Goal: Contribute content: Add original content to the website for others to see

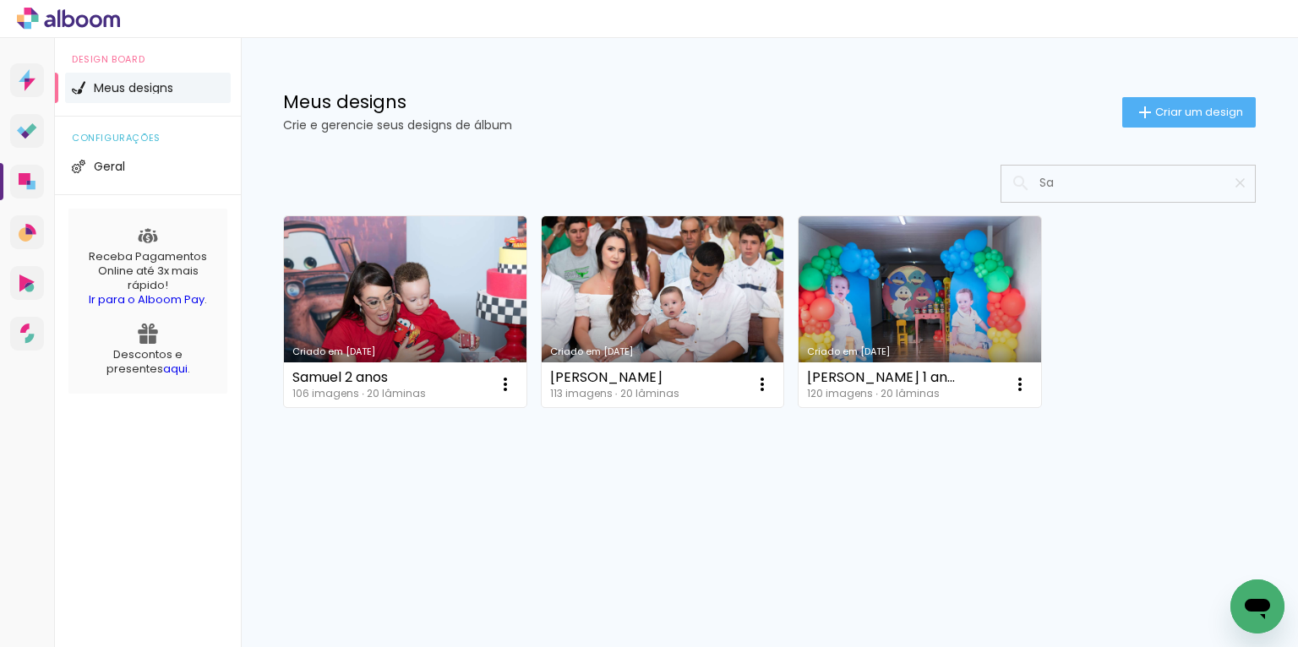
type input "S"
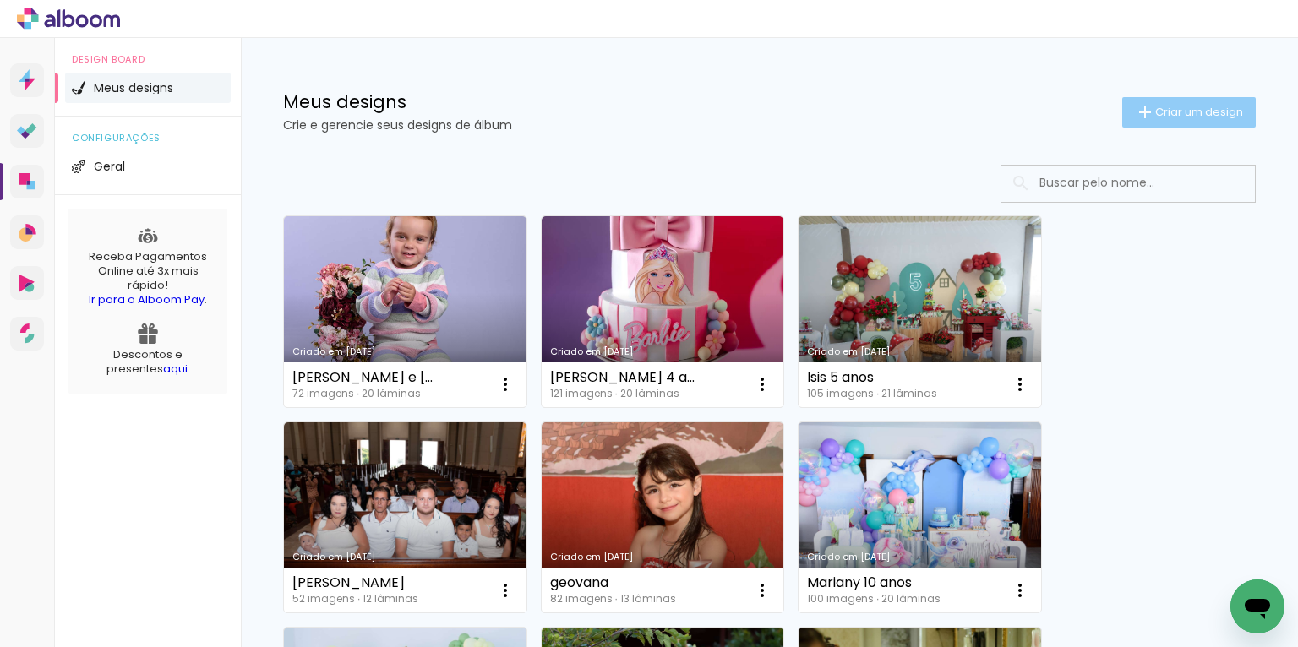
click at [1211, 106] on span "Criar um design" at bounding box center [1199, 111] width 88 height 11
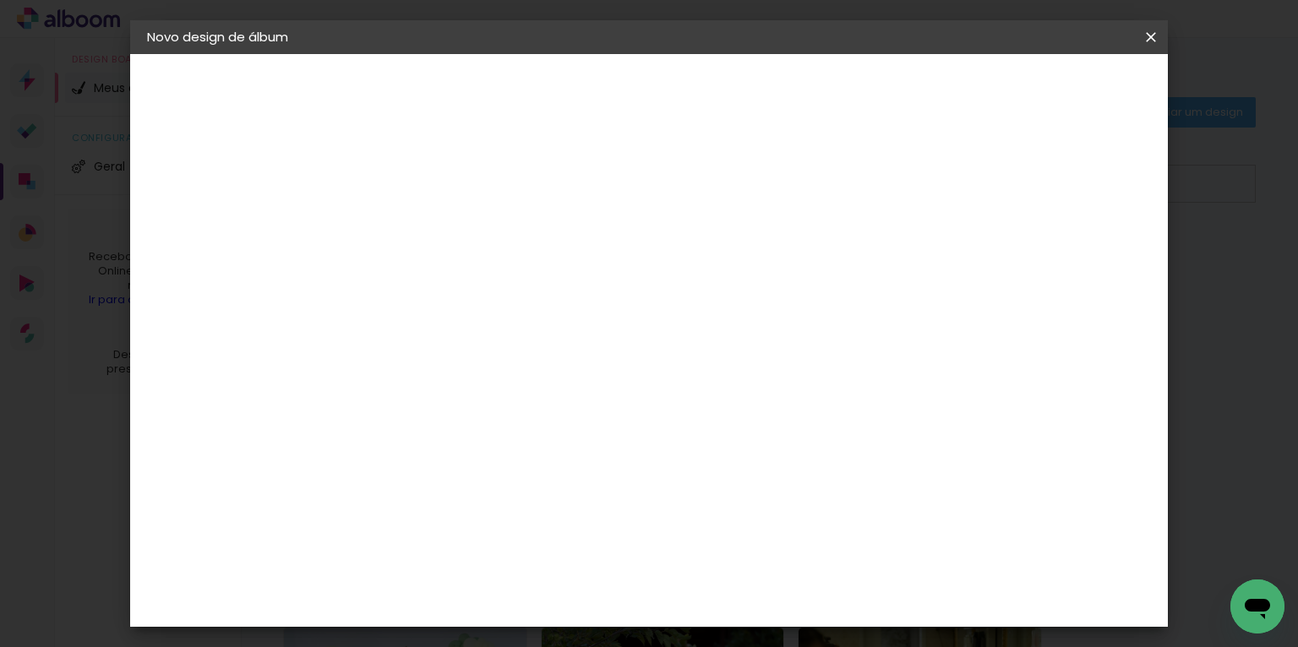
click at [423, 220] on input at bounding box center [423, 227] width 0 height 26
type input "[PERSON_NAME] 3 anos"
type paper-input "[PERSON_NAME] 3 anos"
click at [0, 0] on slot "Avançar" at bounding box center [0, 0] width 0 height 0
click at [472, 316] on input at bounding box center [466, 321] width 171 height 21
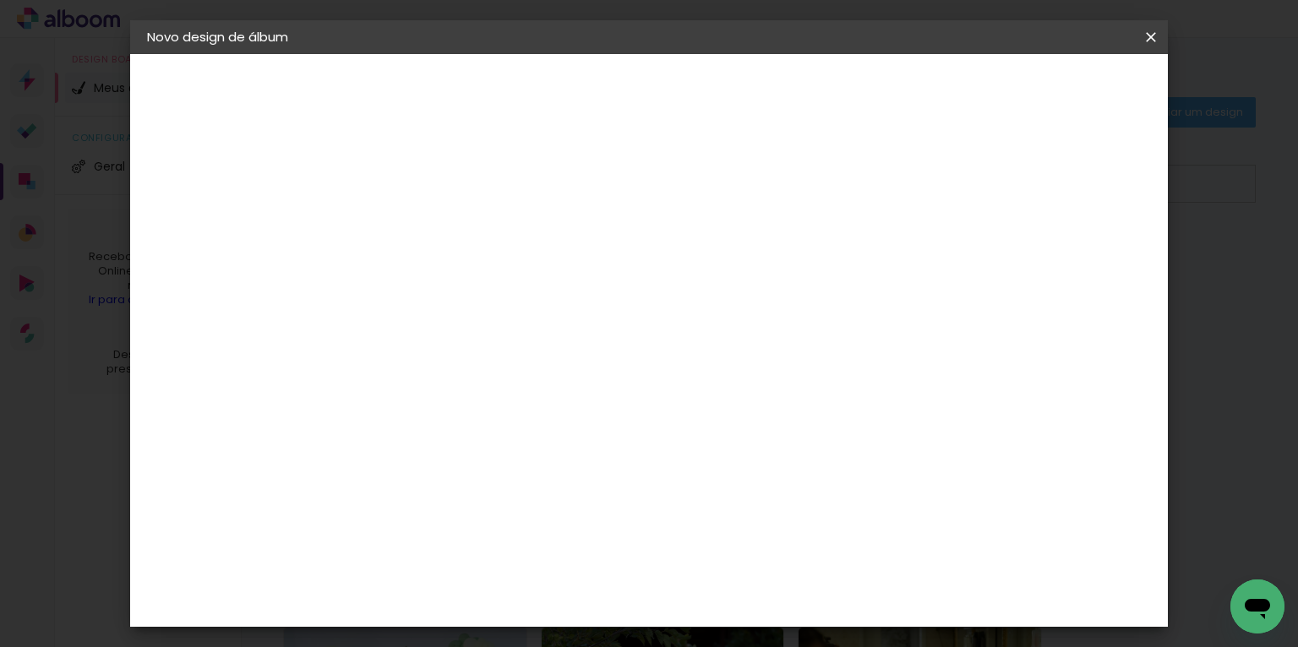
type input "int"
type paper-input "int"
click at [512, 395] on paper-item "Inter Color" at bounding box center [449, 385] width 149 height 44
click at [694, 98] on paper-button "Avançar" at bounding box center [652, 89] width 83 height 29
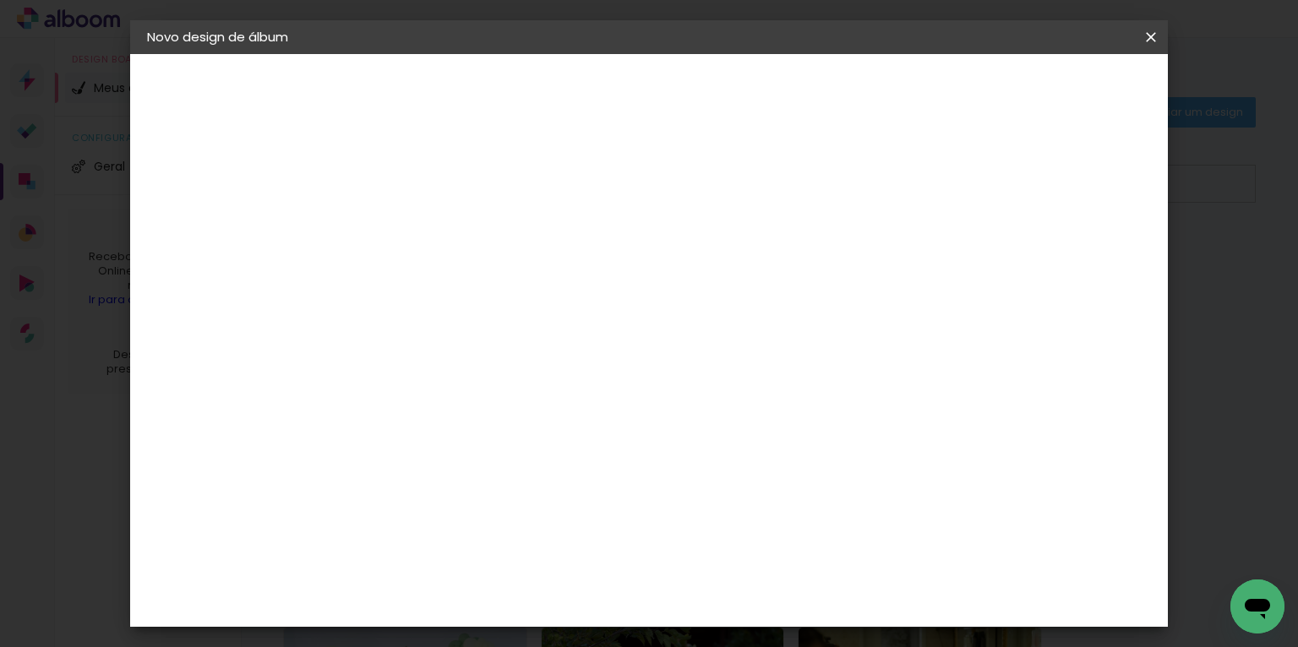
click at [537, 525] on span "25 × 25" at bounding box center [498, 542] width 79 height 35
click at [0, 0] on slot "Avançar" at bounding box center [0, 0] width 0 height 0
click at [843, 181] on div at bounding box center [835, 182] width 15 height 15
type paper-checkbox "on"
click at [981, 68] on header "Revisão Verifique as configurações do seu álbum. Voltar Iniciar design" at bounding box center [665, 97] width 631 height 87
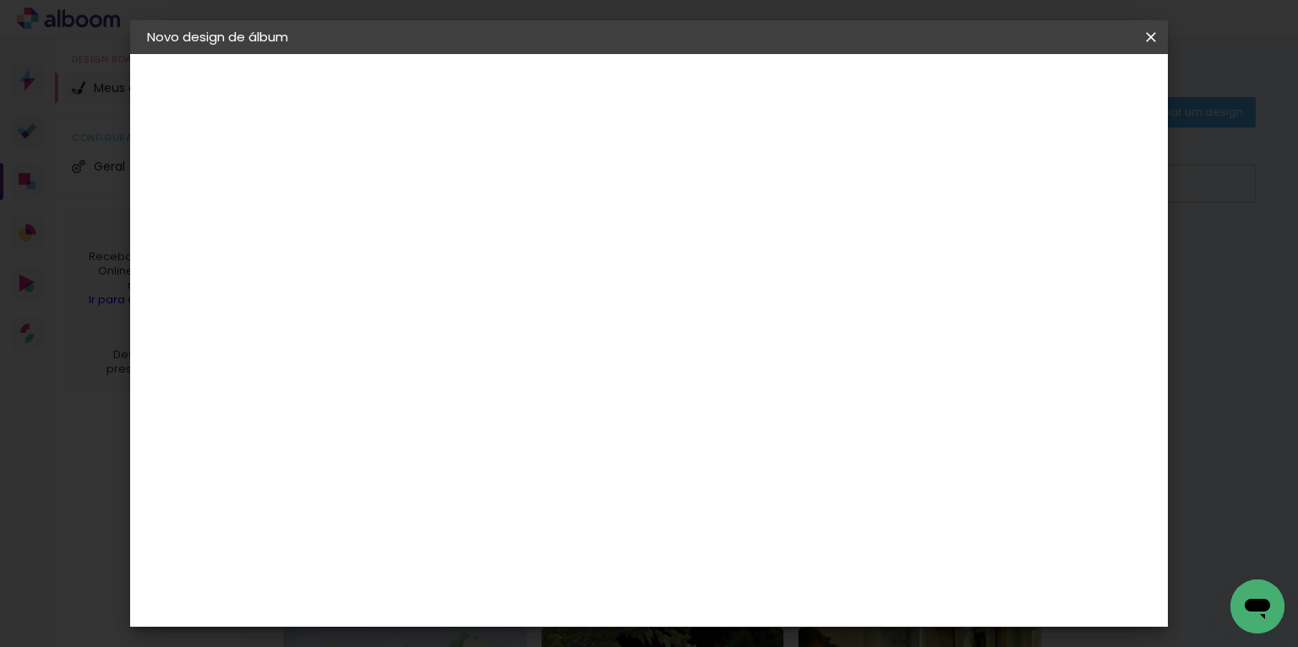
click at [939, 88] on span "Iniciar design" at bounding box center [900, 90] width 77 height 12
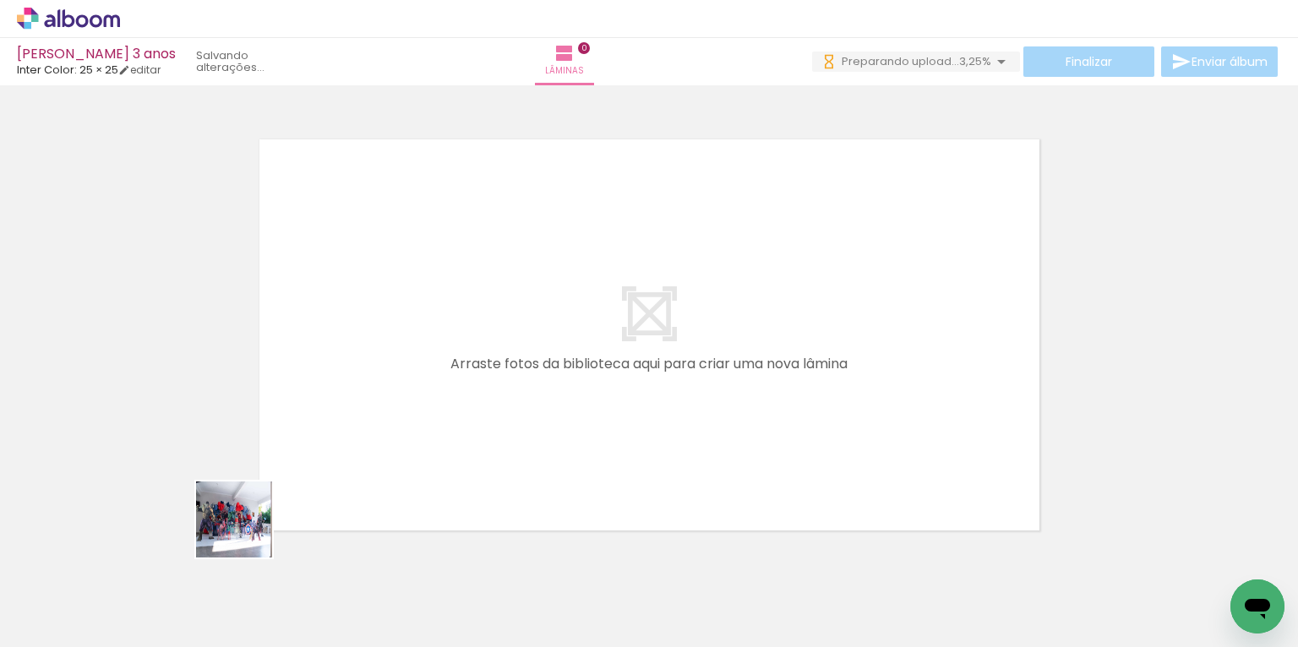
drag, startPoint x: 175, startPoint y: 594, endPoint x: 438, endPoint y: 375, distance: 341.9
click at [422, 391] on quentale-workspace at bounding box center [649, 323] width 1298 height 647
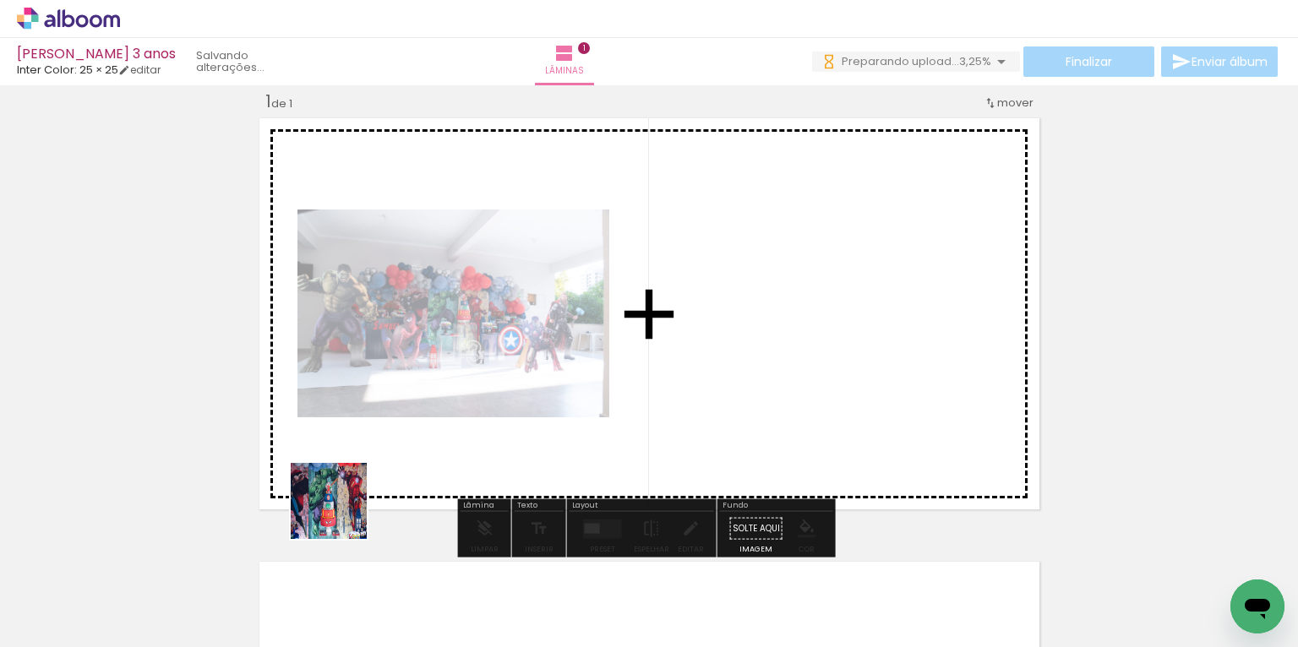
drag, startPoint x: 341, startPoint y: 514, endPoint x: 384, endPoint y: 596, distance: 92.9
click at [405, 441] on quentale-workspace at bounding box center [649, 323] width 1298 height 647
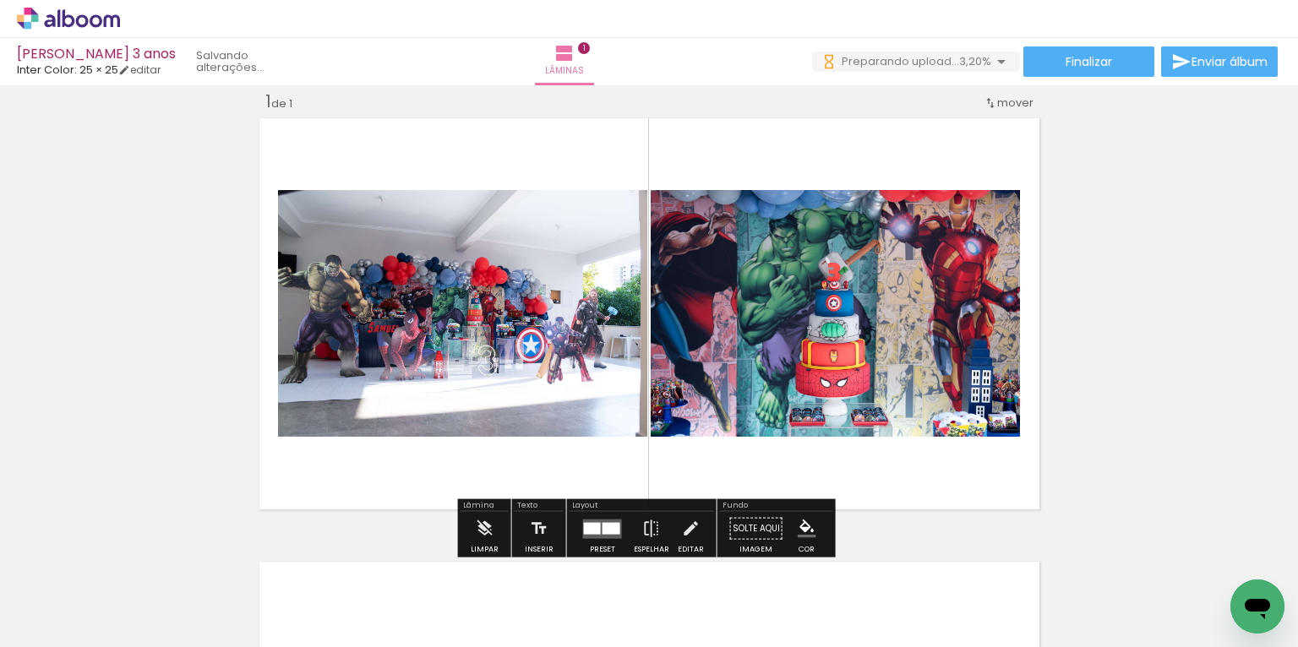
drag, startPoint x: 383, startPoint y: 602, endPoint x: 454, endPoint y: 479, distance: 142.3
click at [447, 449] on quentale-workspace at bounding box center [649, 323] width 1298 height 647
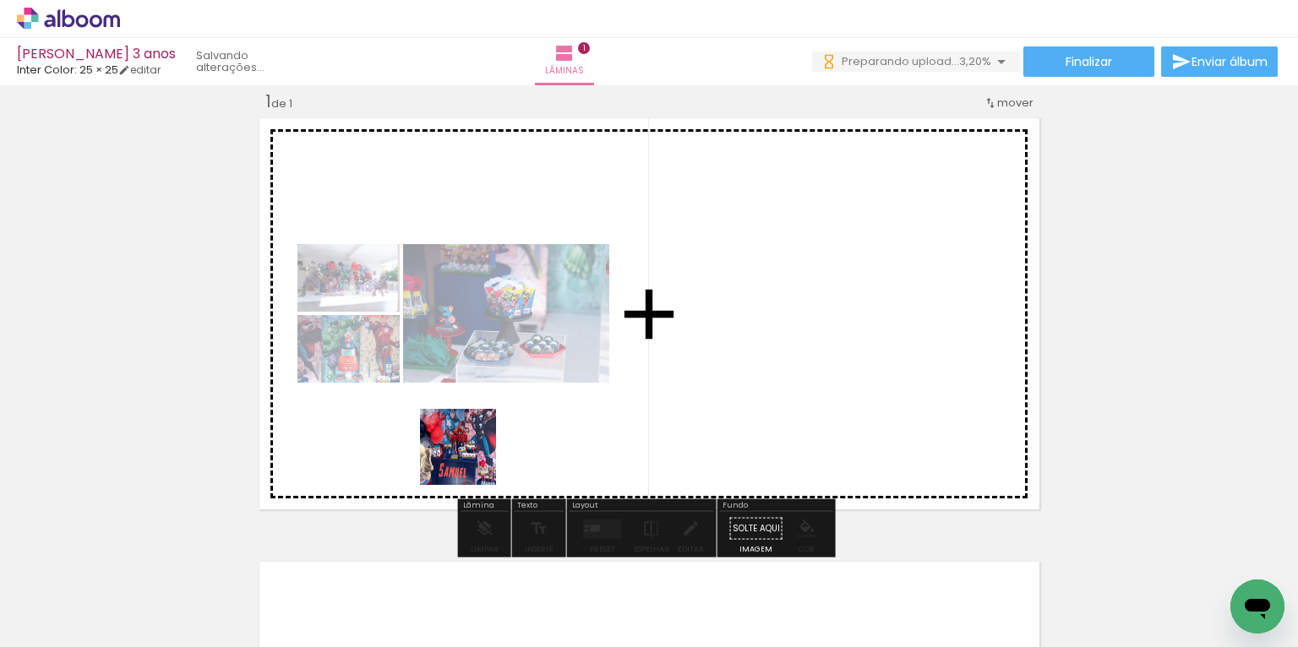
drag, startPoint x: 471, startPoint y: 460, endPoint x: 511, endPoint y: 498, distance: 55.6
click at [476, 449] on quentale-workspace at bounding box center [649, 323] width 1298 height 647
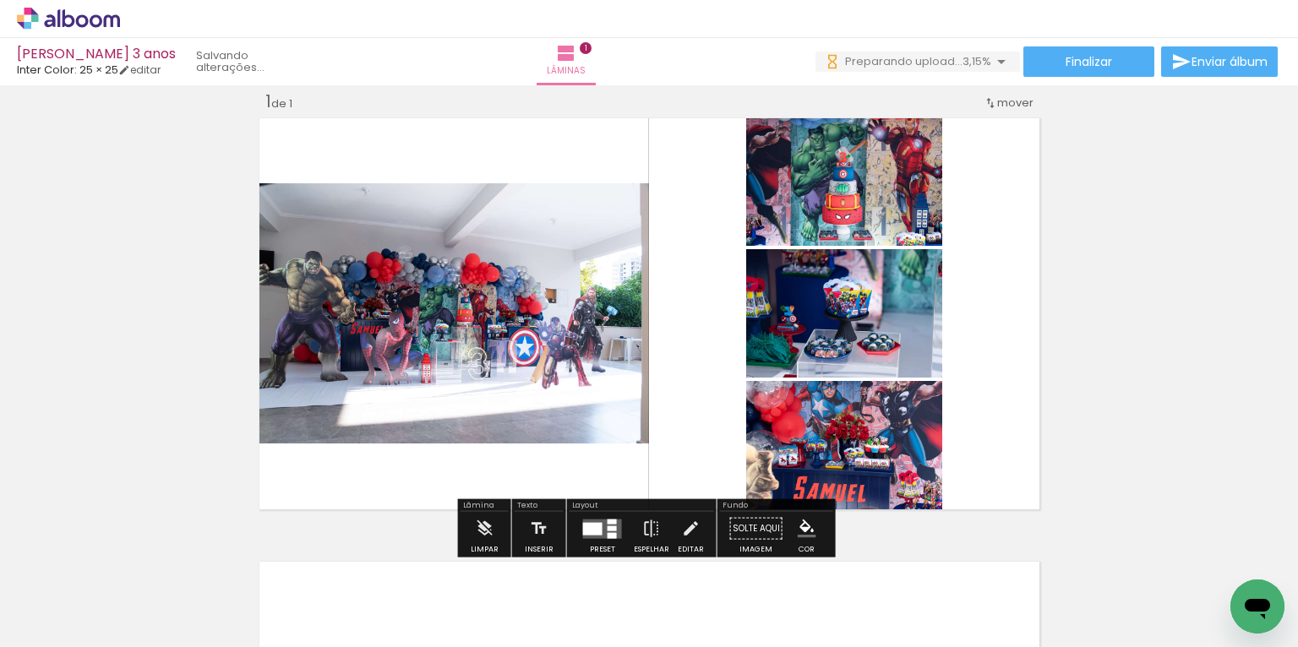
click at [613, 476] on quentale-workspace at bounding box center [649, 323] width 1298 height 647
drag, startPoint x: 649, startPoint y: 564, endPoint x: 629, endPoint y: 439, distance: 126.5
click at [629, 439] on quentale-workspace at bounding box center [649, 323] width 1298 height 647
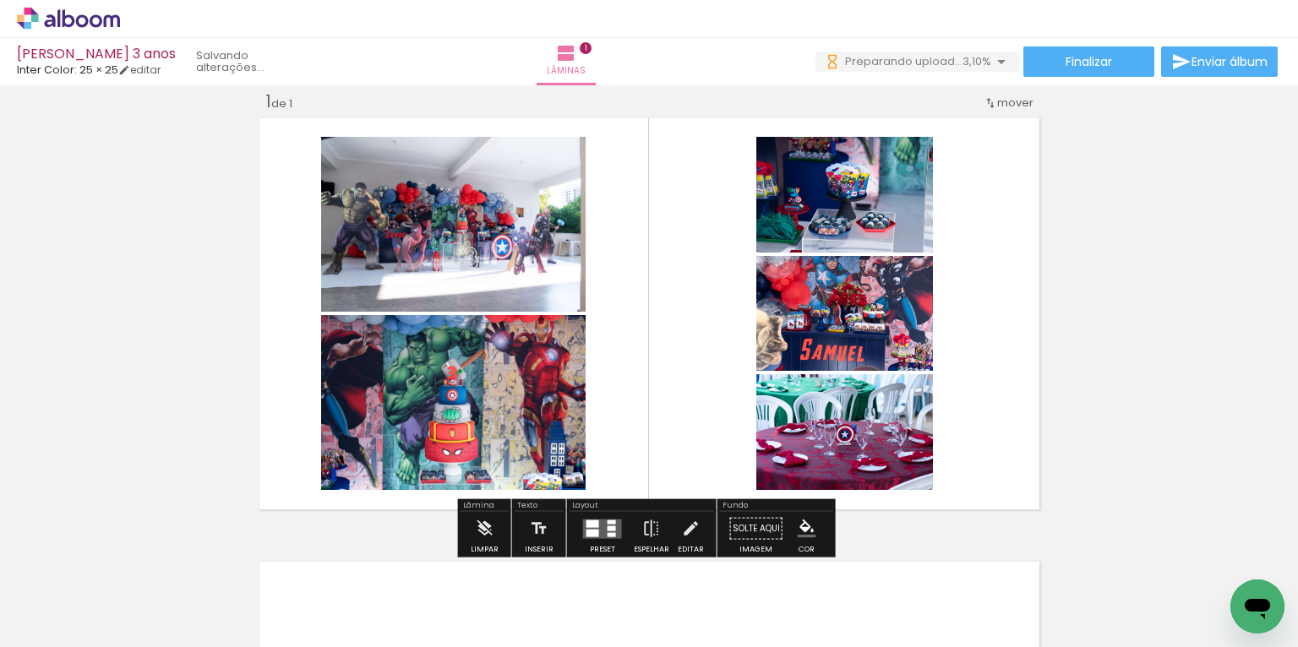
drag, startPoint x: 577, startPoint y: 454, endPoint x: 598, endPoint y: 404, distance: 54.9
click at [582, 433] on quentale-workspace at bounding box center [649, 323] width 1298 height 647
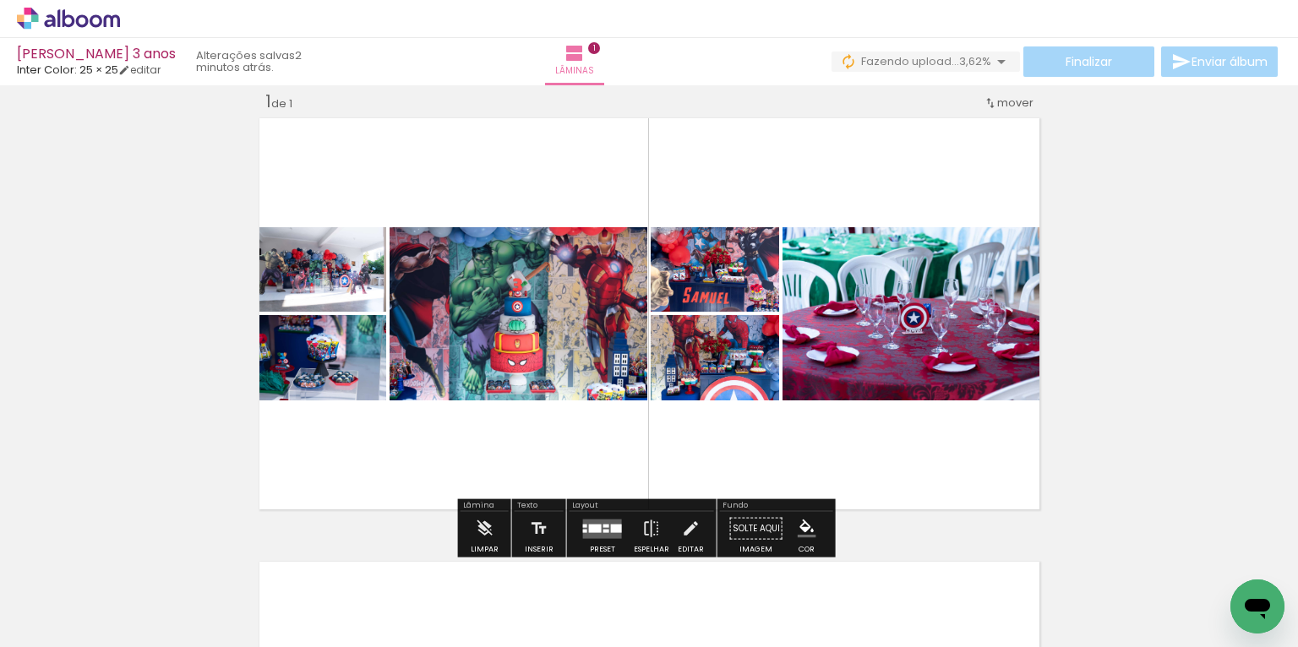
click at [611, 522] on quentale-layouter at bounding box center [602, 528] width 39 height 19
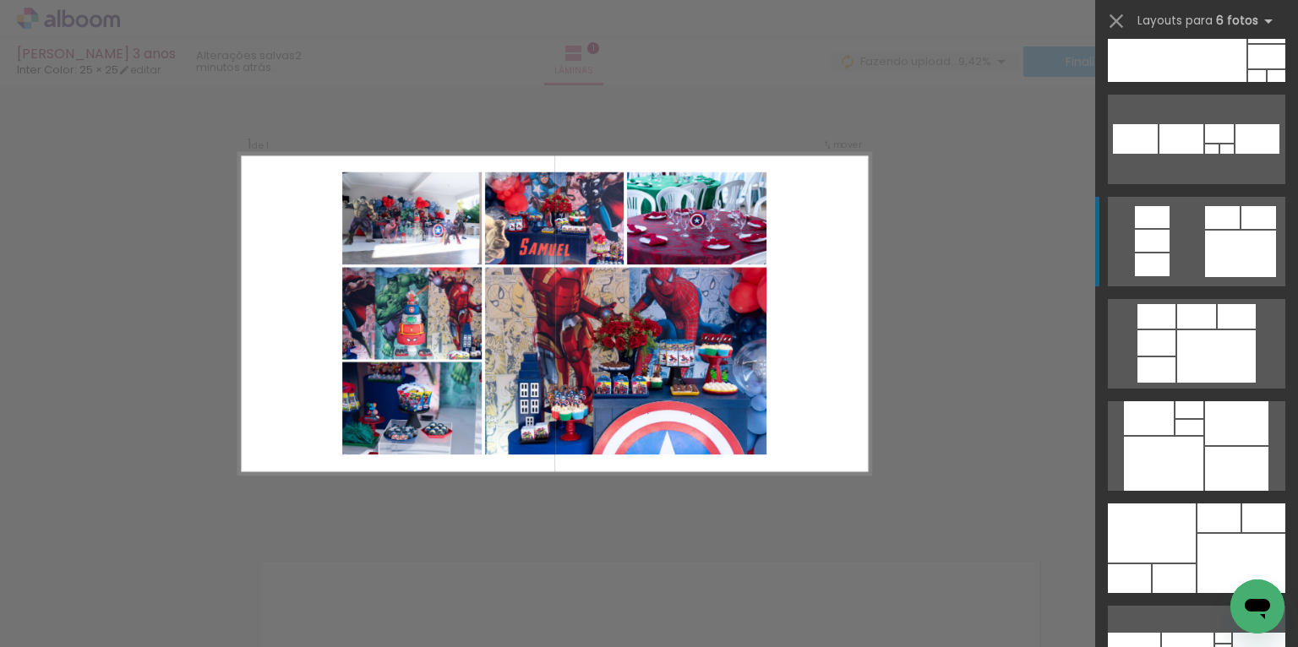
scroll to position [1149, 0]
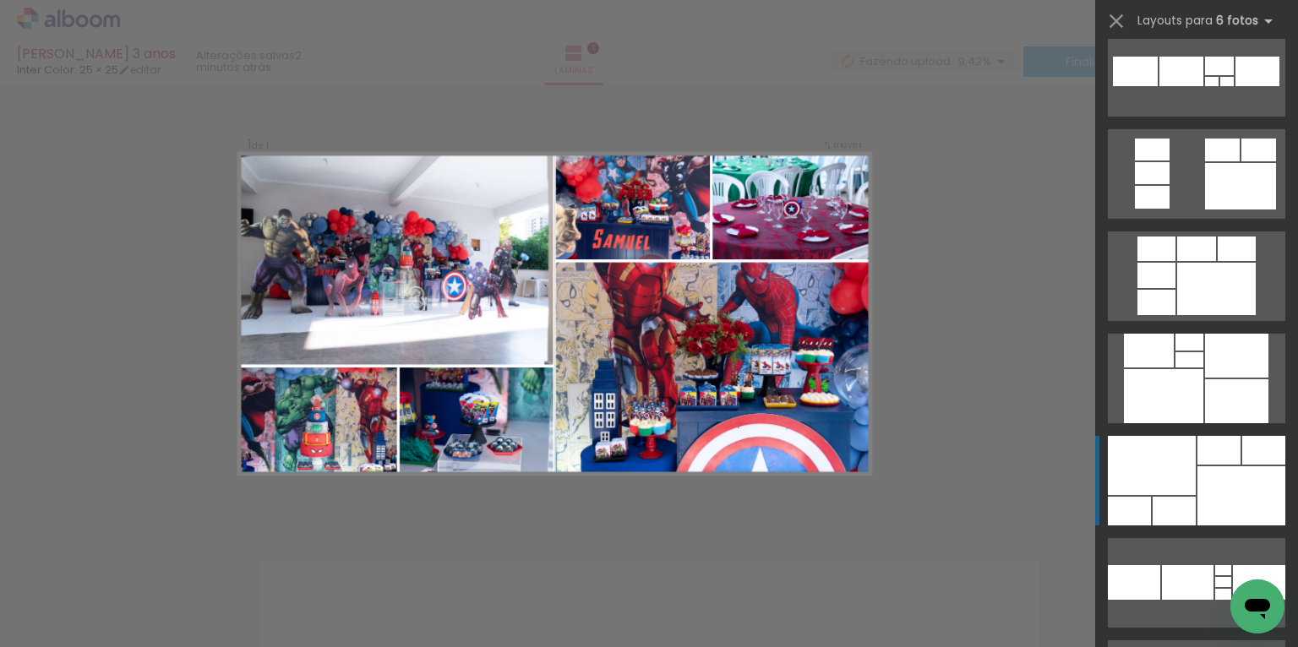
click at [1192, 423] on div at bounding box center [1163, 396] width 79 height 54
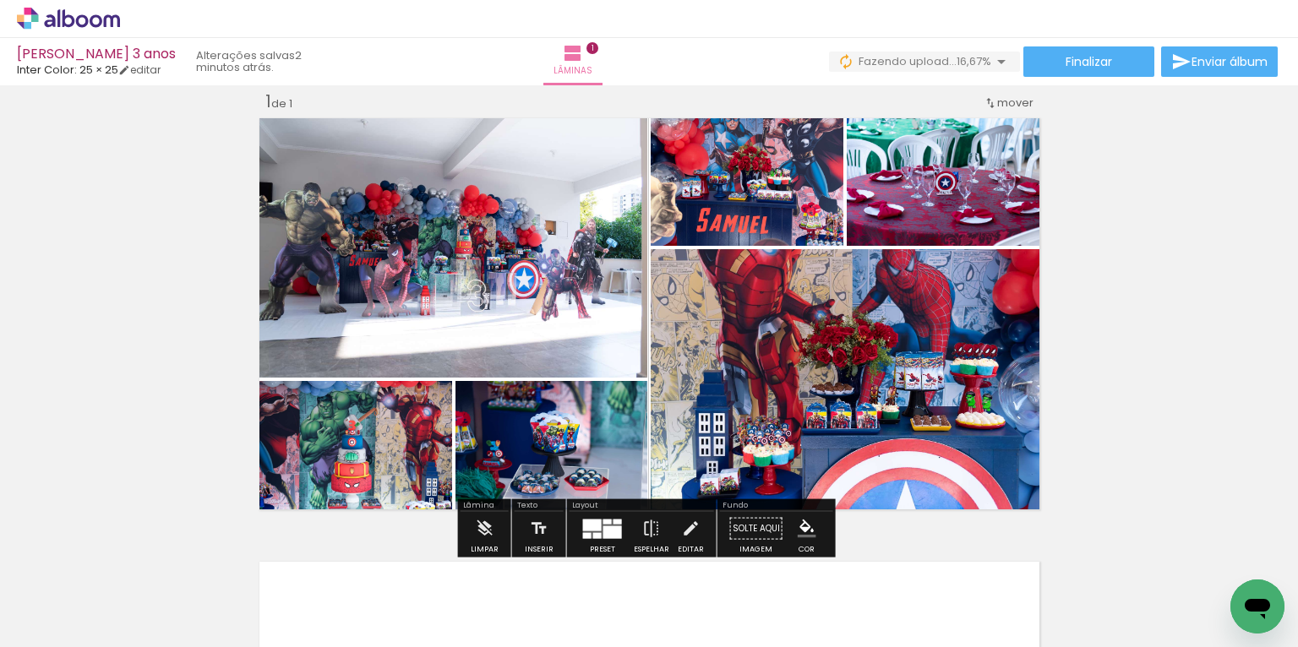
scroll to position [89, 0]
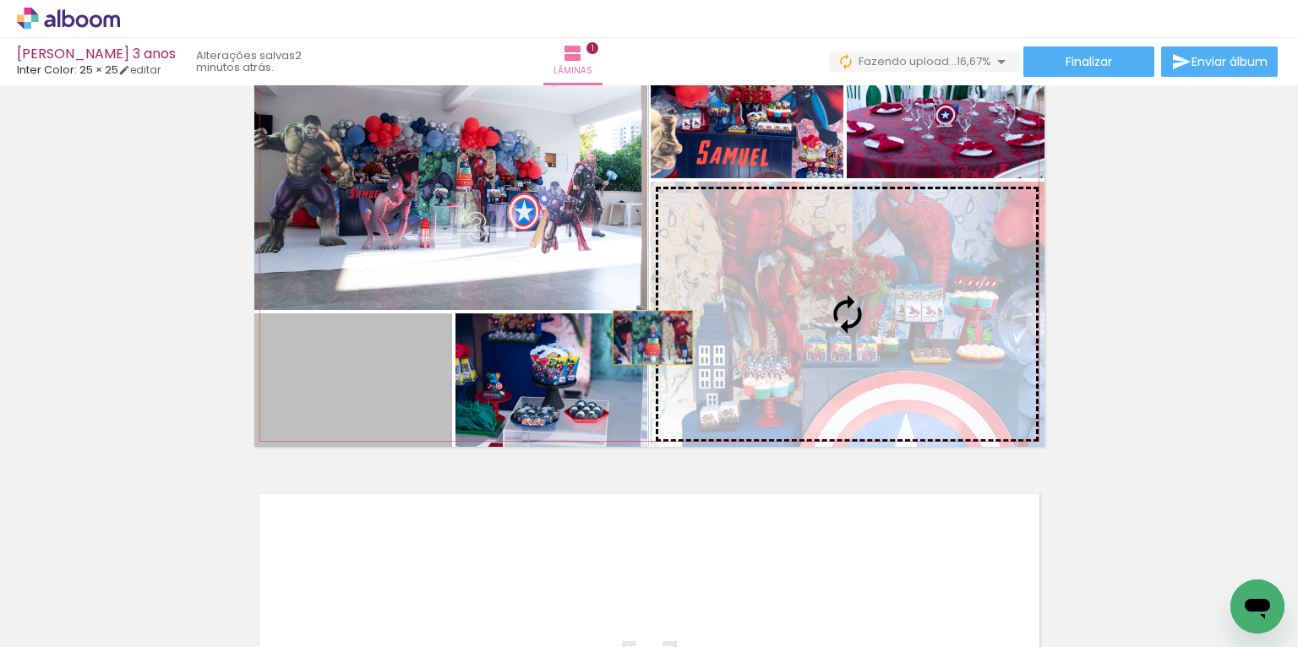
drag, startPoint x: 377, startPoint y: 395, endPoint x: 831, endPoint y: 306, distance: 463.1
click at [0, 0] on slot at bounding box center [0, 0] width 0 height 0
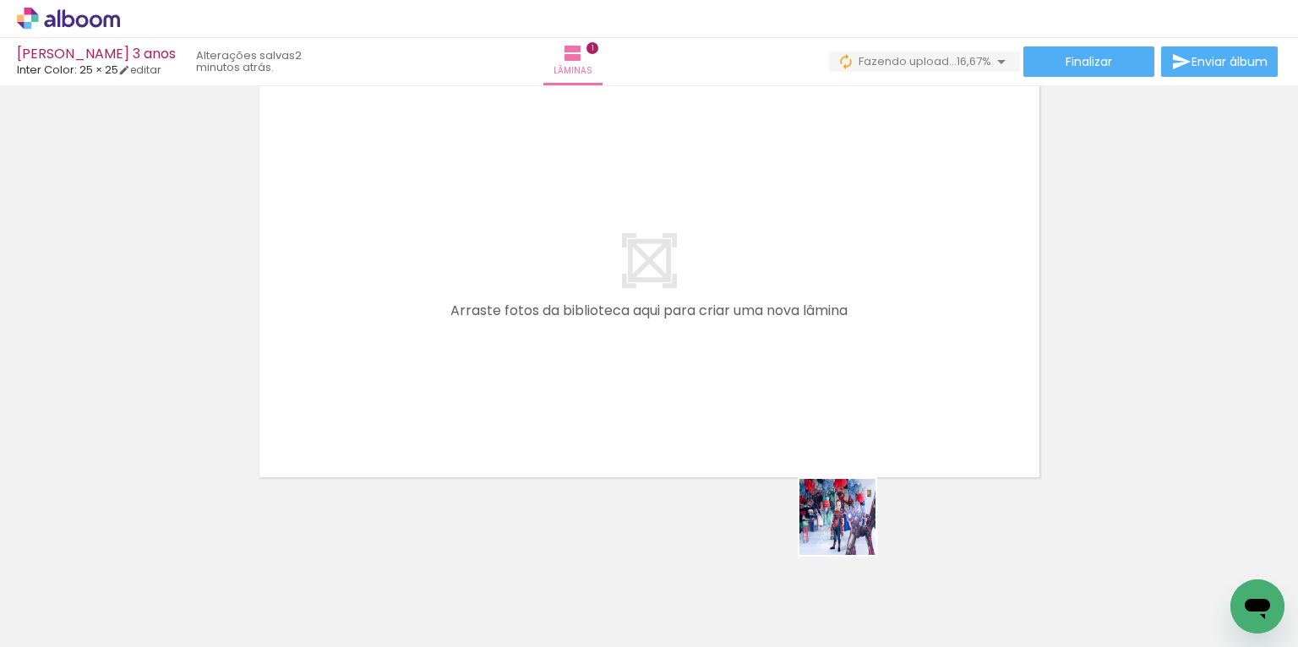
drag, startPoint x: 854, startPoint y: 563, endPoint x: 855, endPoint y: 433, distance: 130.9
click at [844, 422] on quentale-workspace at bounding box center [649, 323] width 1298 height 647
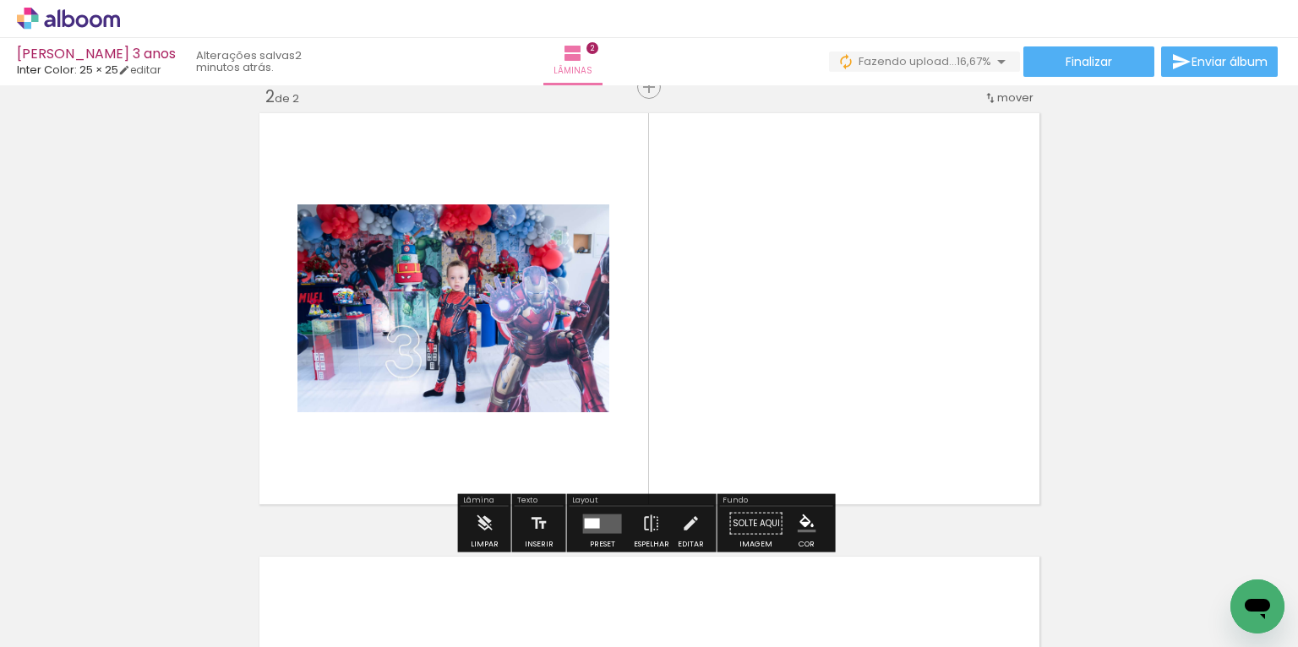
scroll to position [465, 0]
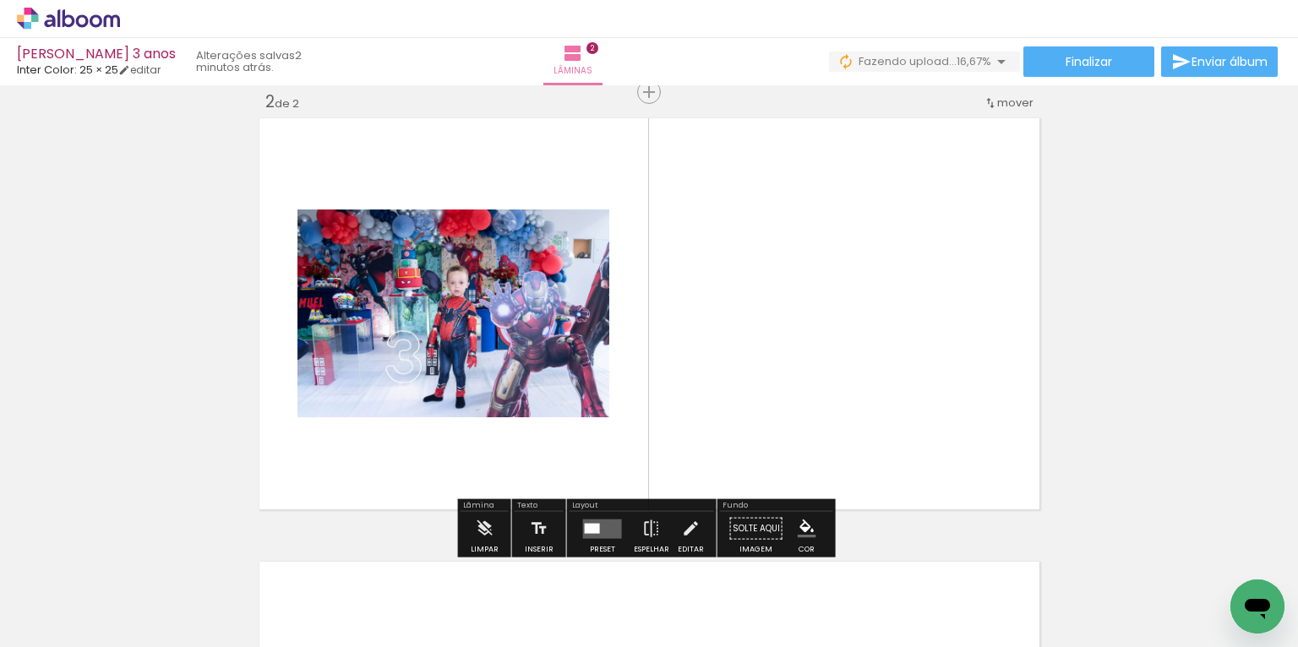
drag, startPoint x: 928, startPoint y: 599, endPoint x: 873, endPoint y: 449, distance: 159.0
click at [873, 449] on quentale-workspace at bounding box center [649, 323] width 1298 height 647
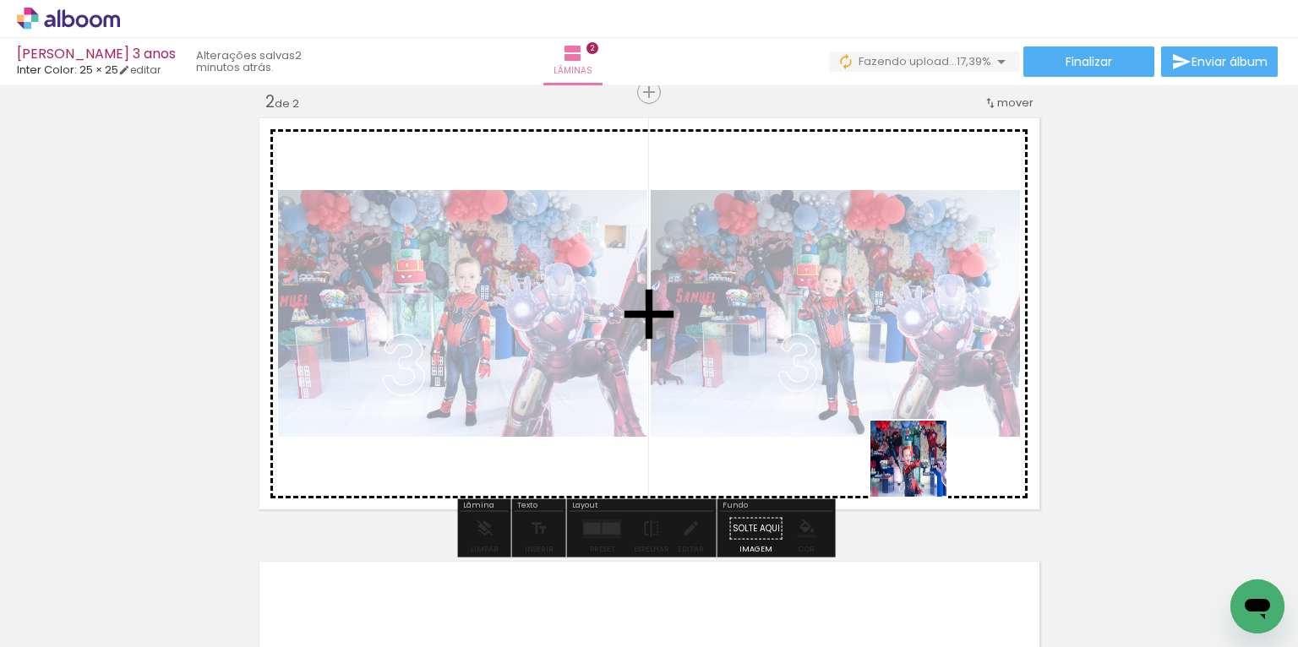
drag, startPoint x: 935, startPoint y: 489, endPoint x: 909, endPoint y: 448, distance: 49.0
click at [909, 453] on quentale-workspace at bounding box center [649, 323] width 1298 height 647
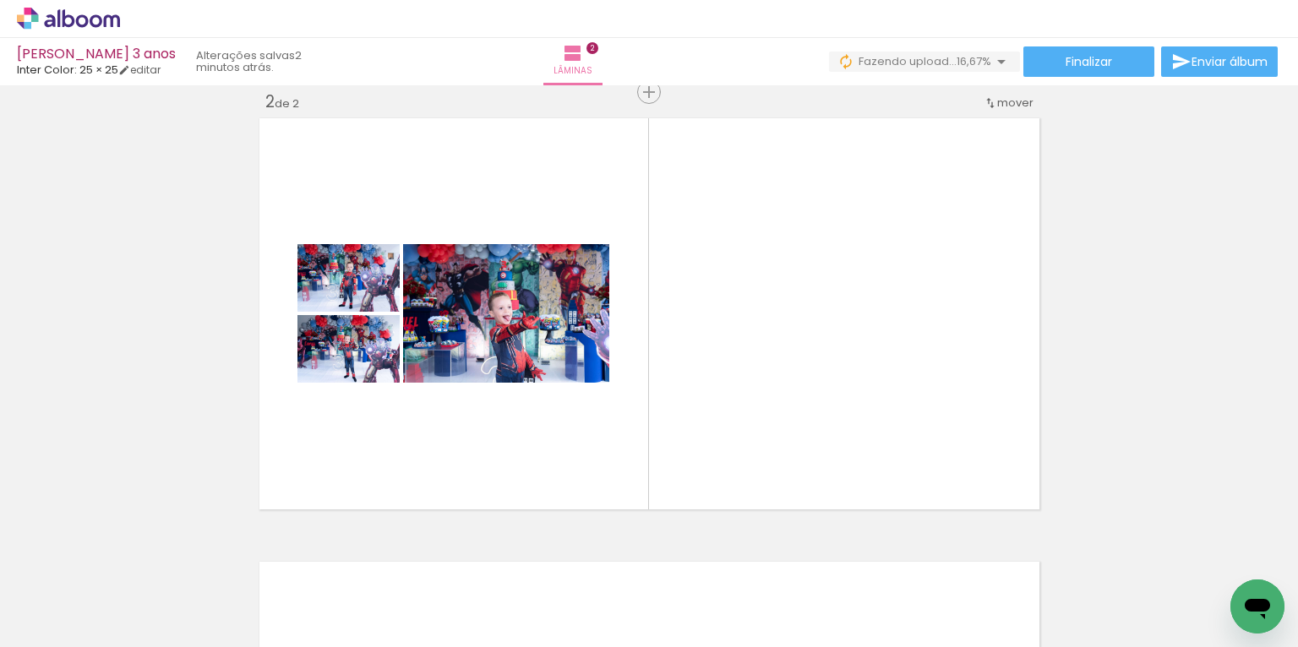
scroll to position [0, 593]
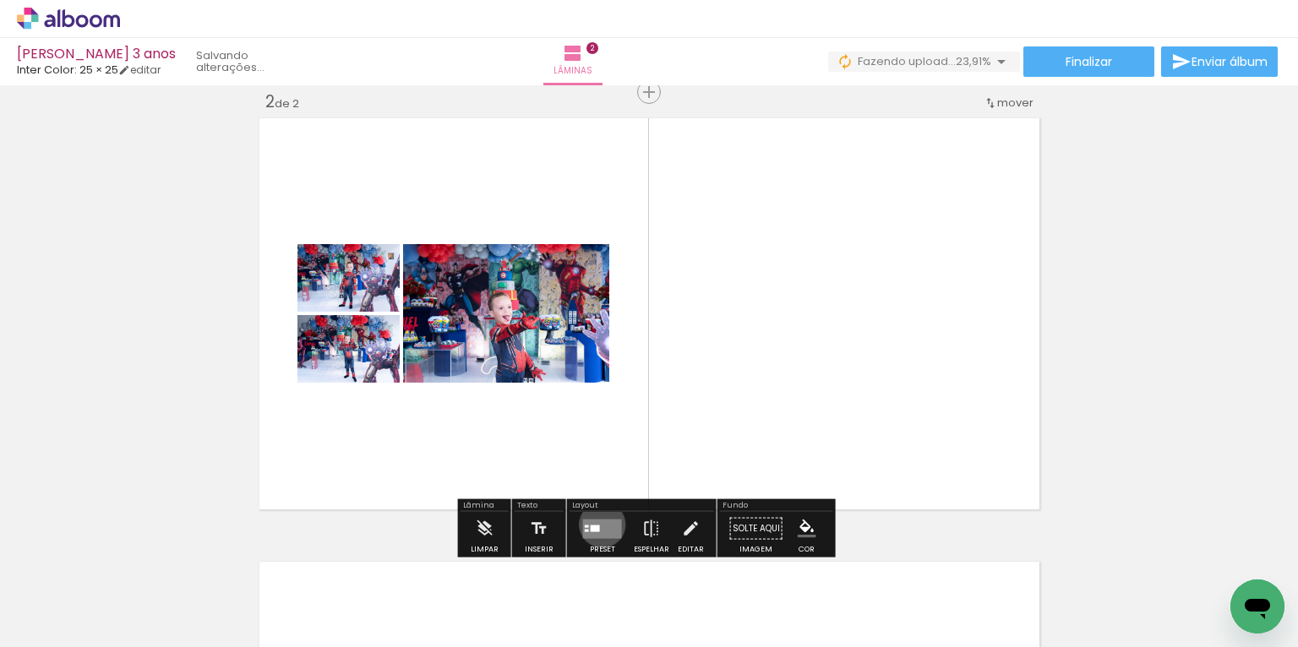
click at [598, 524] on quentale-layouter at bounding box center [602, 528] width 39 height 19
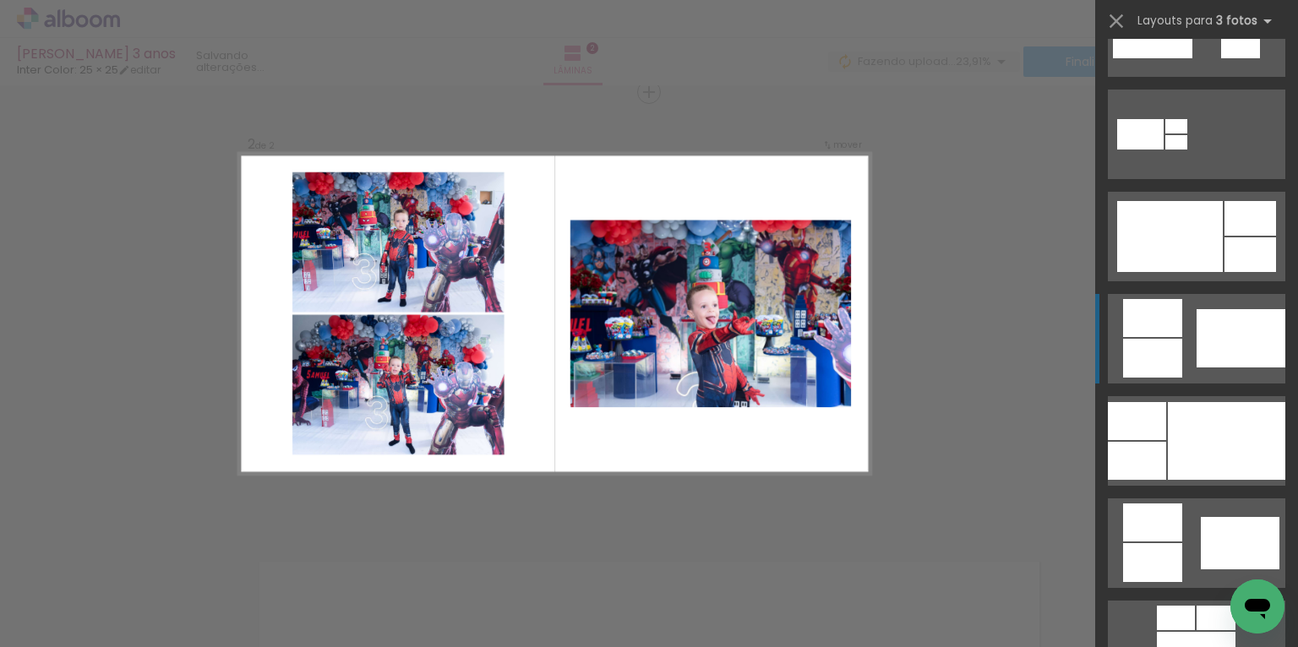
scroll to position [879, 0]
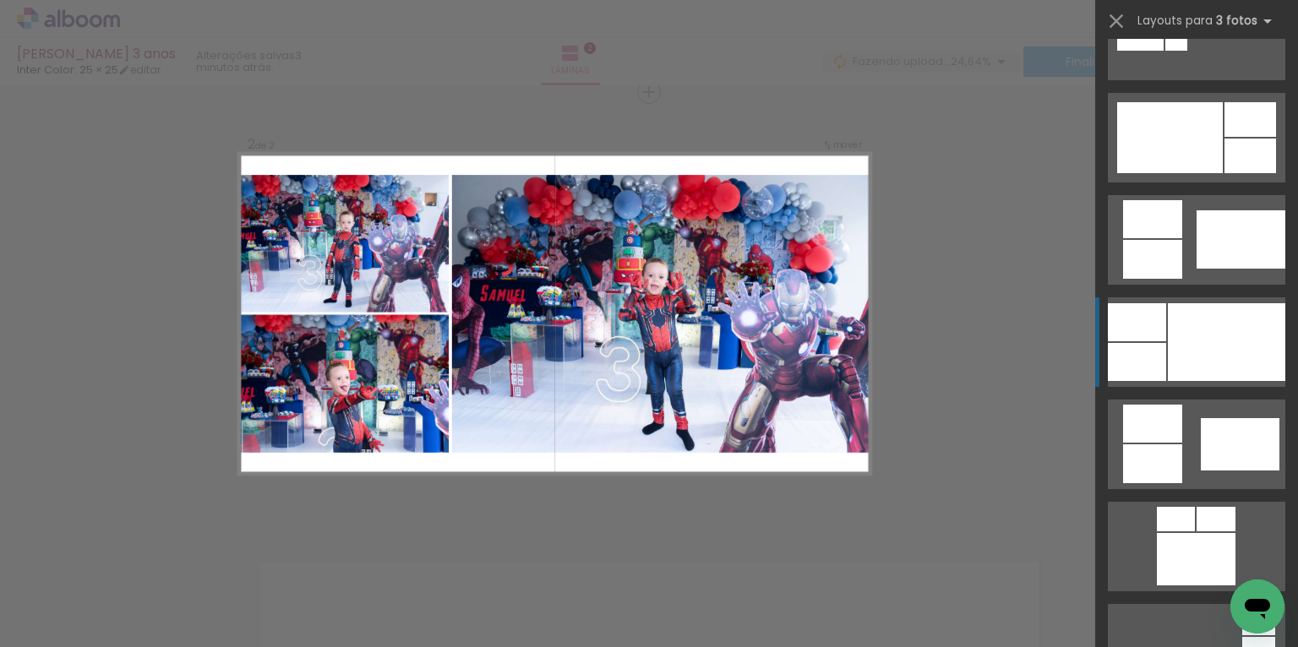
click at [1203, 344] on div at bounding box center [1225, 342] width 117 height 78
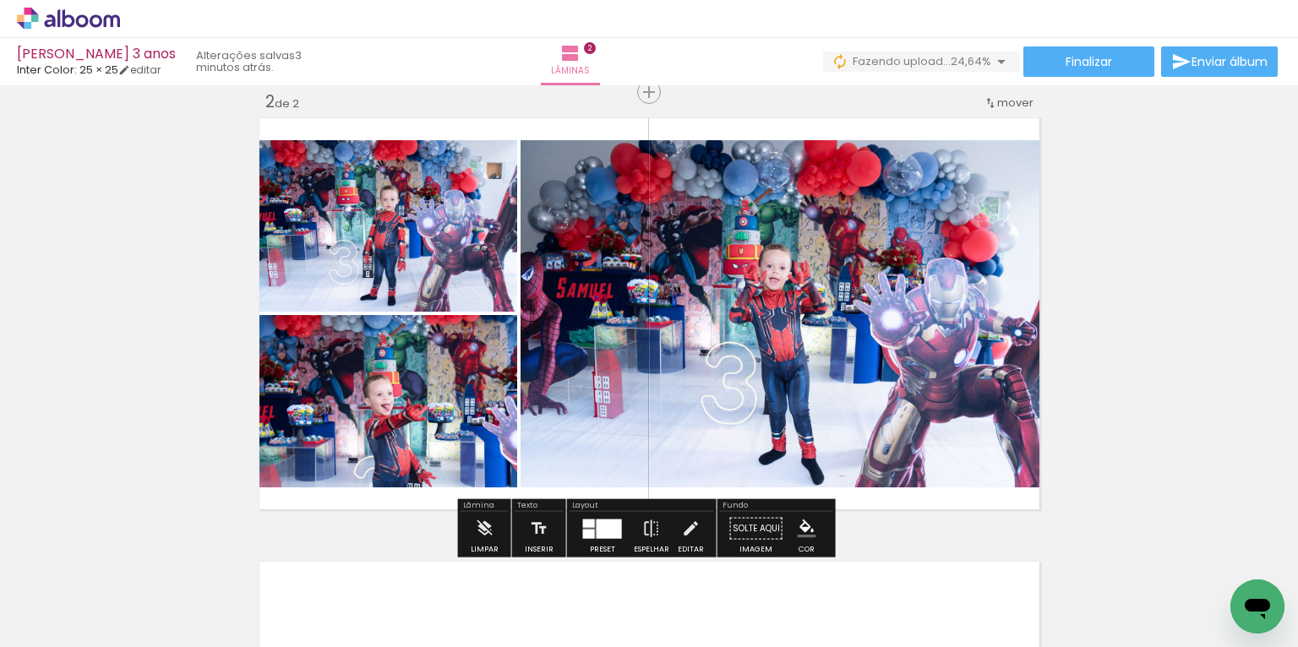
drag, startPoint x: 433, startPoint y: 398, endPoint x: 780, endPoint y: 303, distance: 359.9
click at [0, 0] on slot at bounding box center [0, 0] width 0 height 0
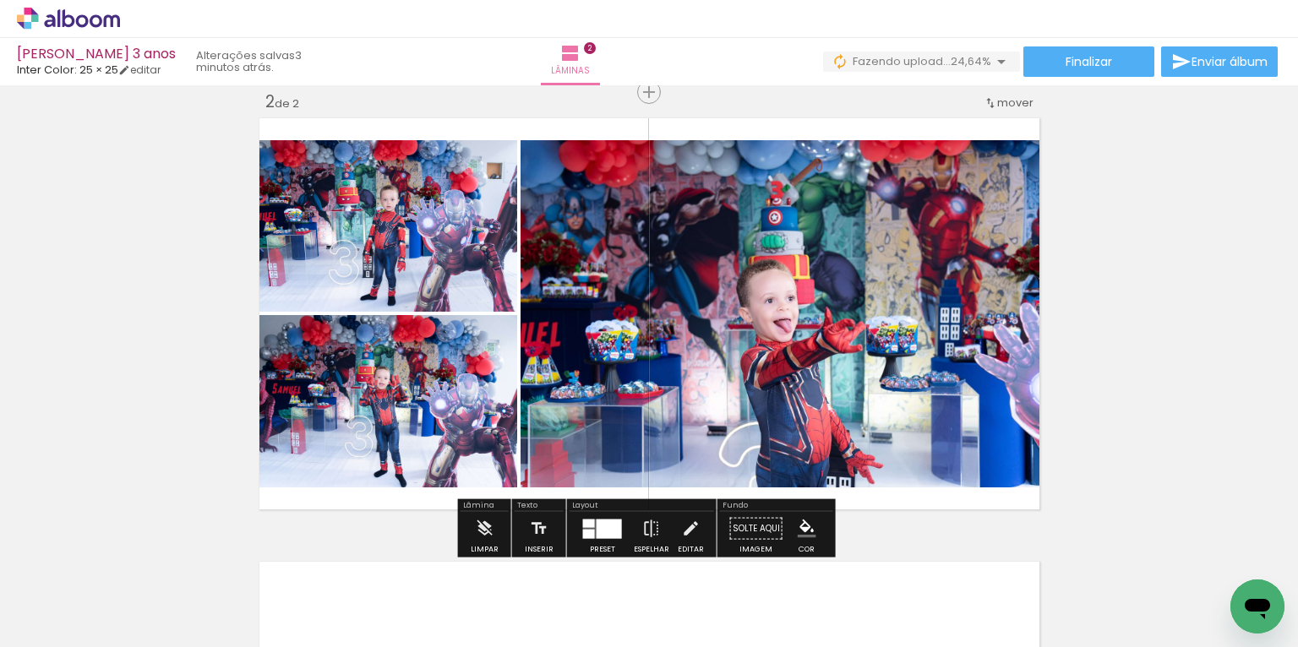
drag, startPoint x: 419, startPoint y: 233, endPoint x: 754, endPoint y: 275, distance: 338.0
click at [0, 0] on slot at bounding box center [0, 0] width 0 height 0
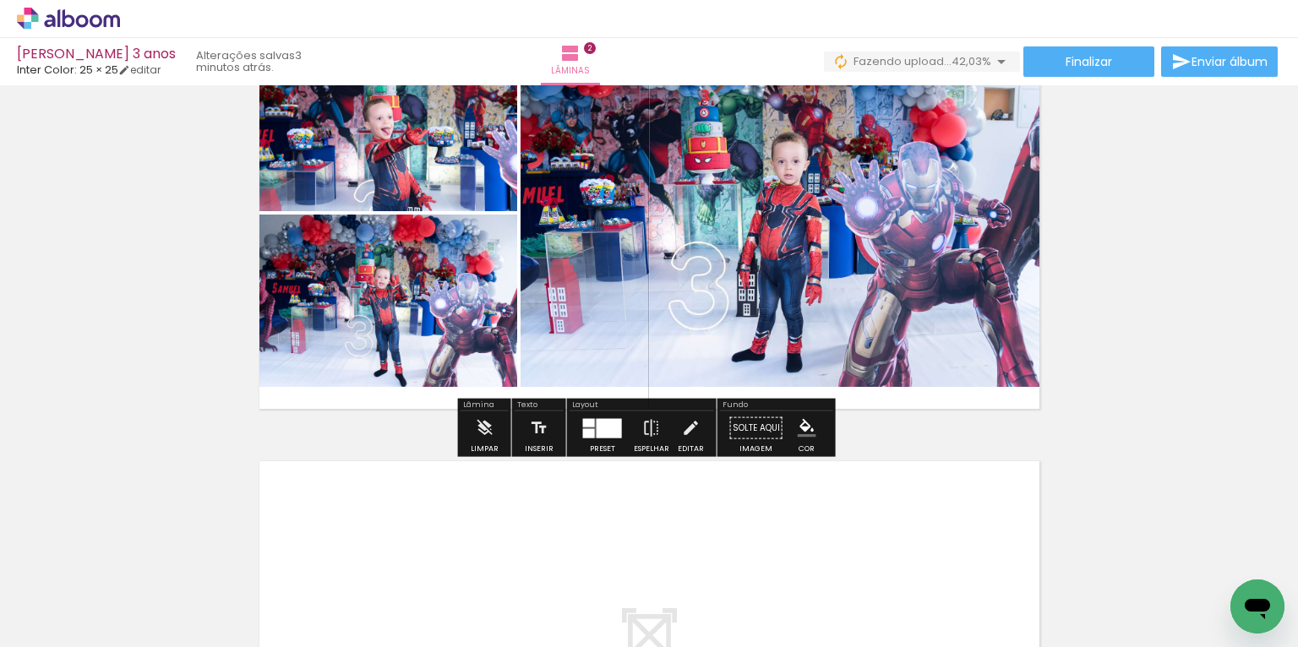
scroll to position [532, 0]
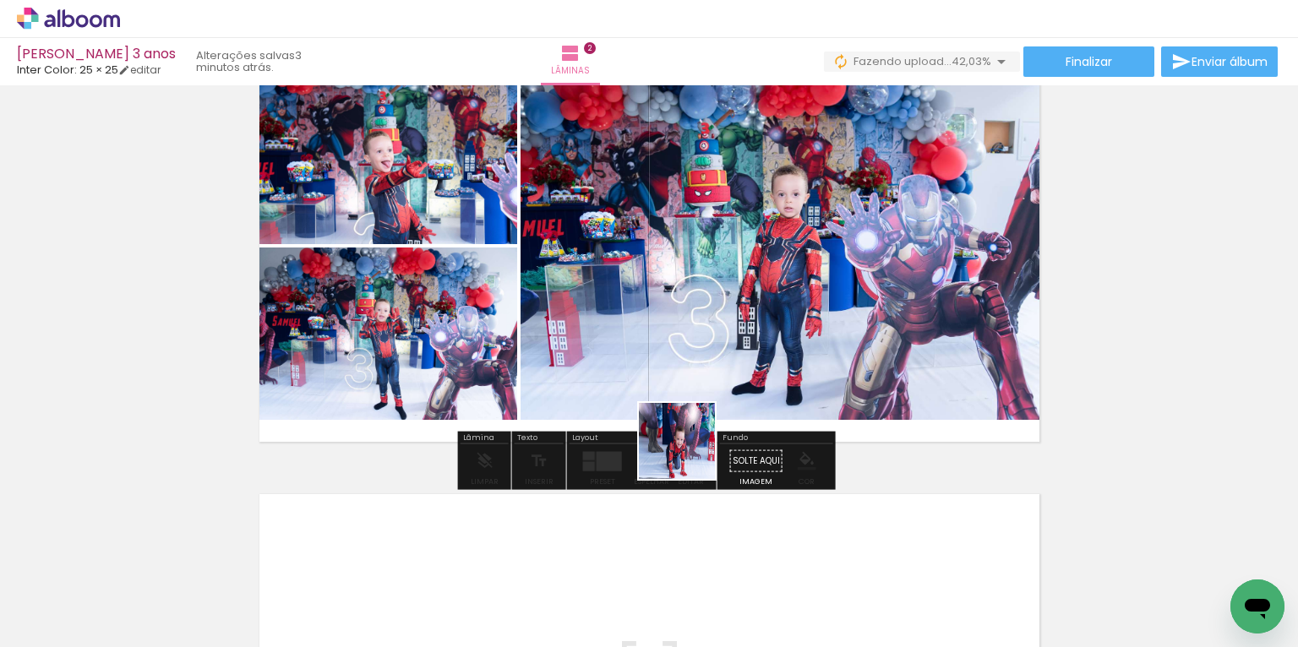
drag, startPoint x: 633, startPoint y: 593, endPoint x: 769, endPoint y: 274, distance: 347.1
click at [769, 274] on quentale-workspace at bounding box center [649, 323] width 1298 height 647
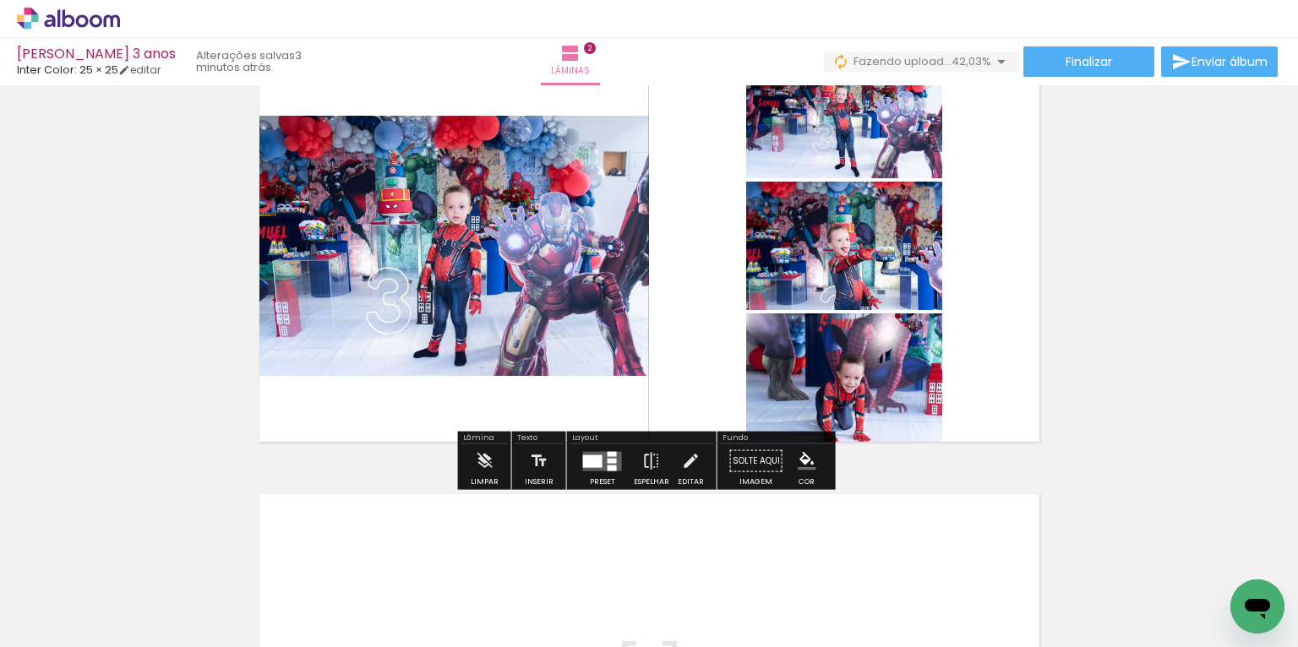
click at [607, 460] on div at bounding box center [611, 460] width 9 height 5
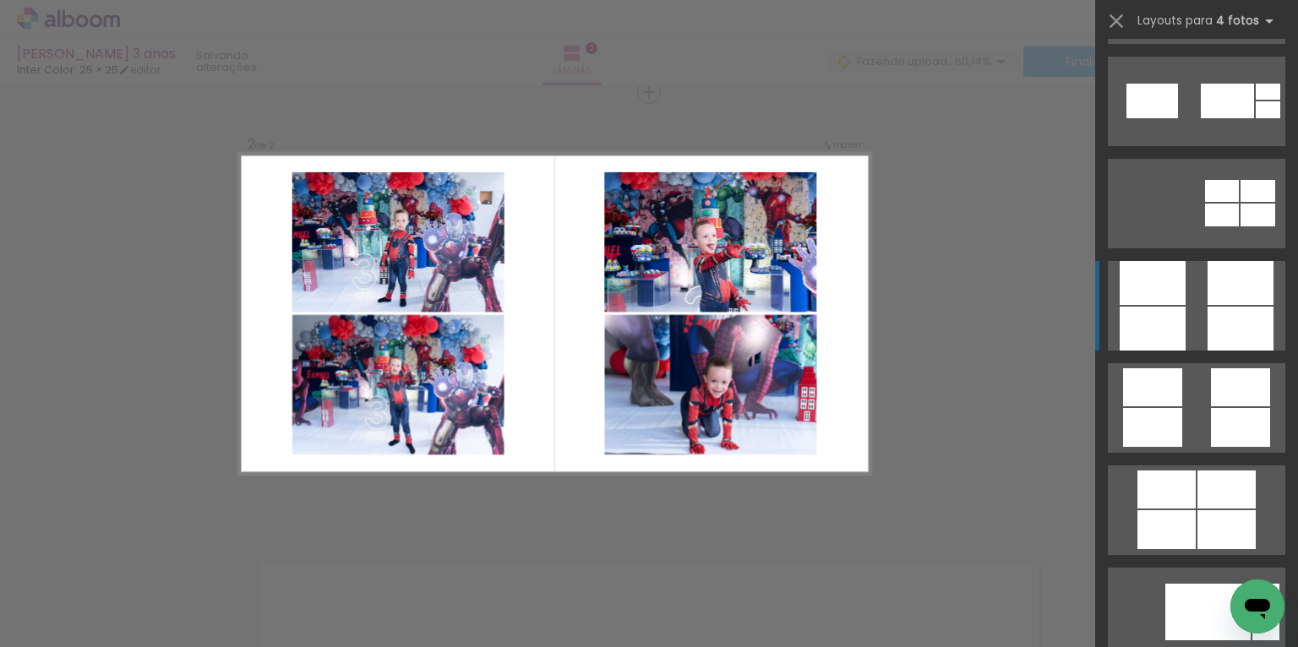
scroll to position [4596, 0]
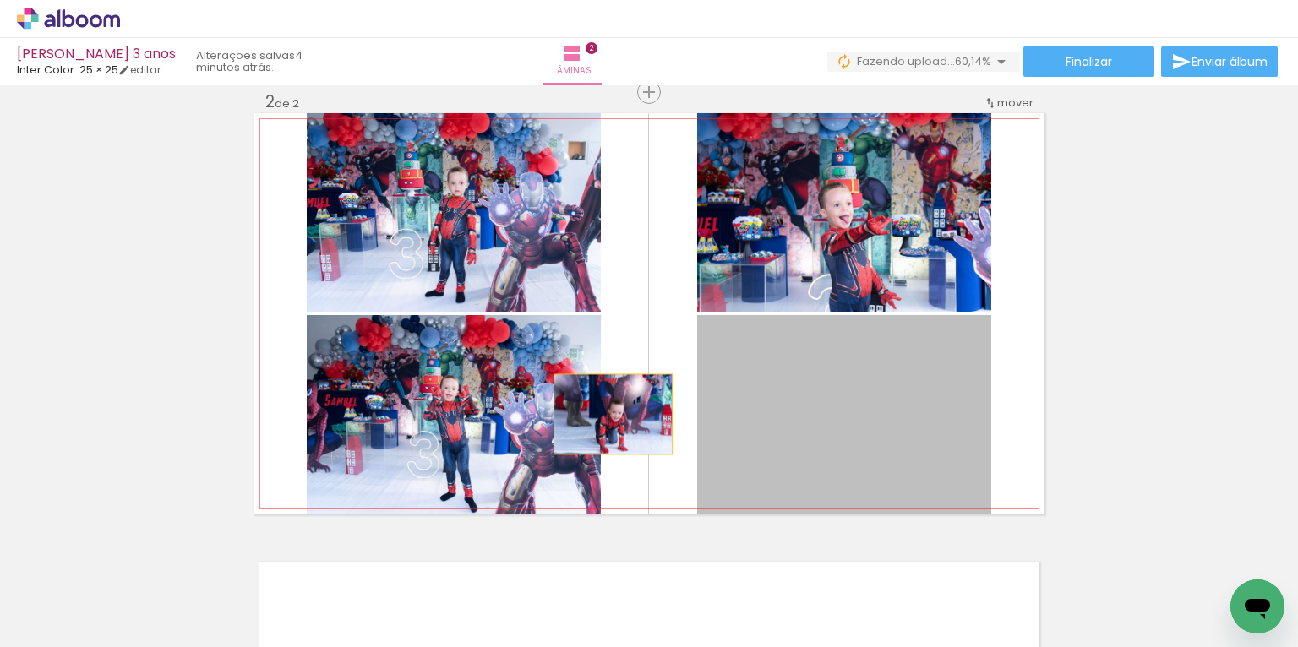
drag, startPoint x: 879, startPoint y: 400, endPoint x: 524, endPoint y: 410, distance: 355.0
click at [0, 0] on slot at bounding box center [0, 0] width 0 height 0
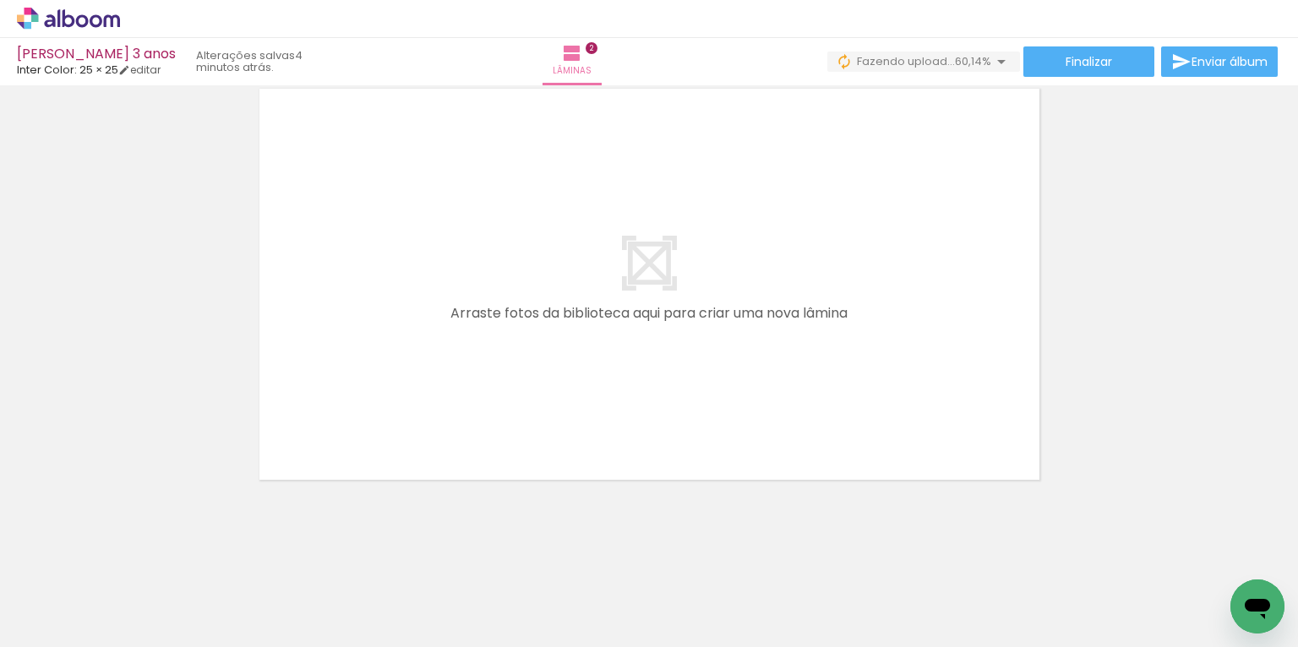
scroll to position [940, 0]
drag, startPoint x: 525, startPoint y: 601, endPoint x: 503, endPoint y: 464, distance: 139.4
click at [569, 410] on quentale-workspace at bounding box center [649, 323] width 1298 height 647
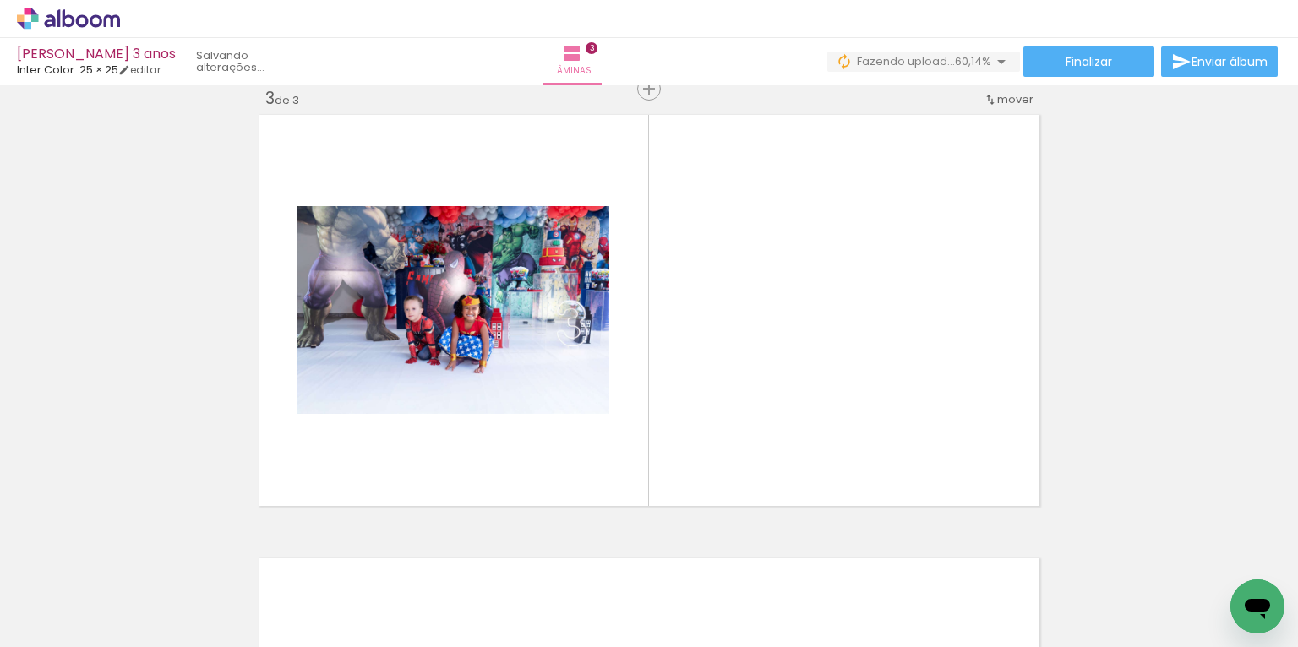
scroll to position [909, 0]
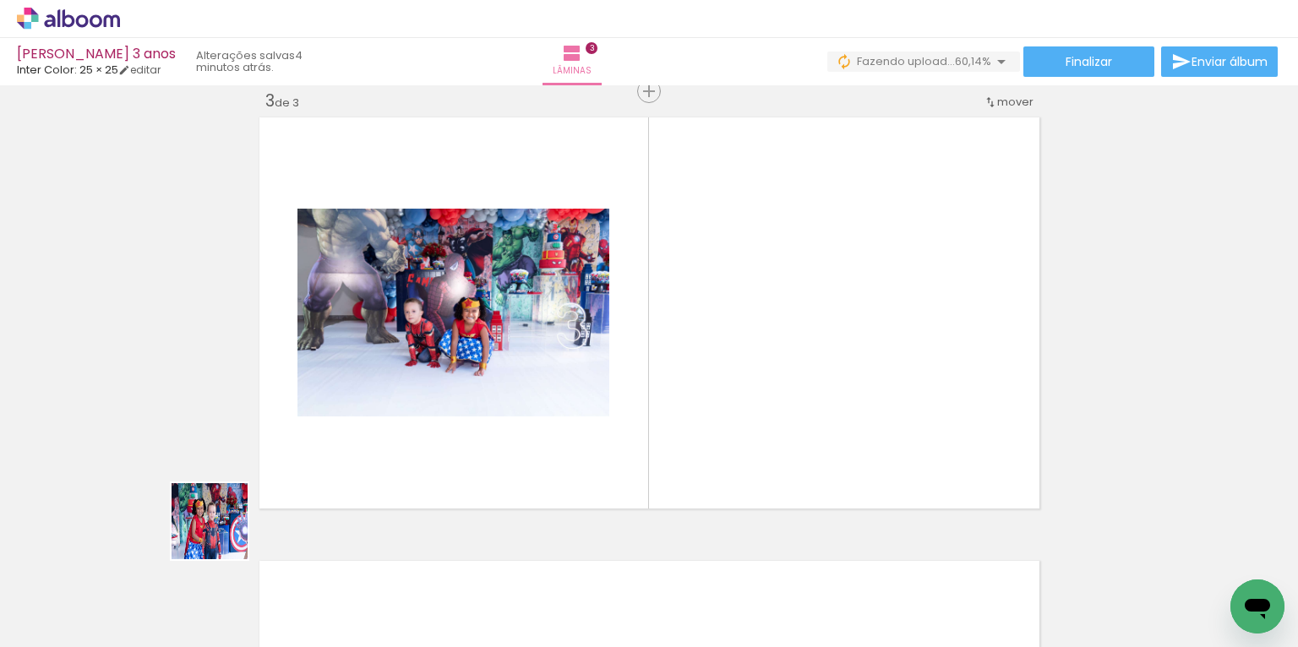
drag, startPoint x: 146, startPoint y: 602, endPoint x: 381, endPoint y: 425, distance: 294.3
click at [378, 425] on quentale-workspace at bounding box center [649, 323] width 1298 height 647
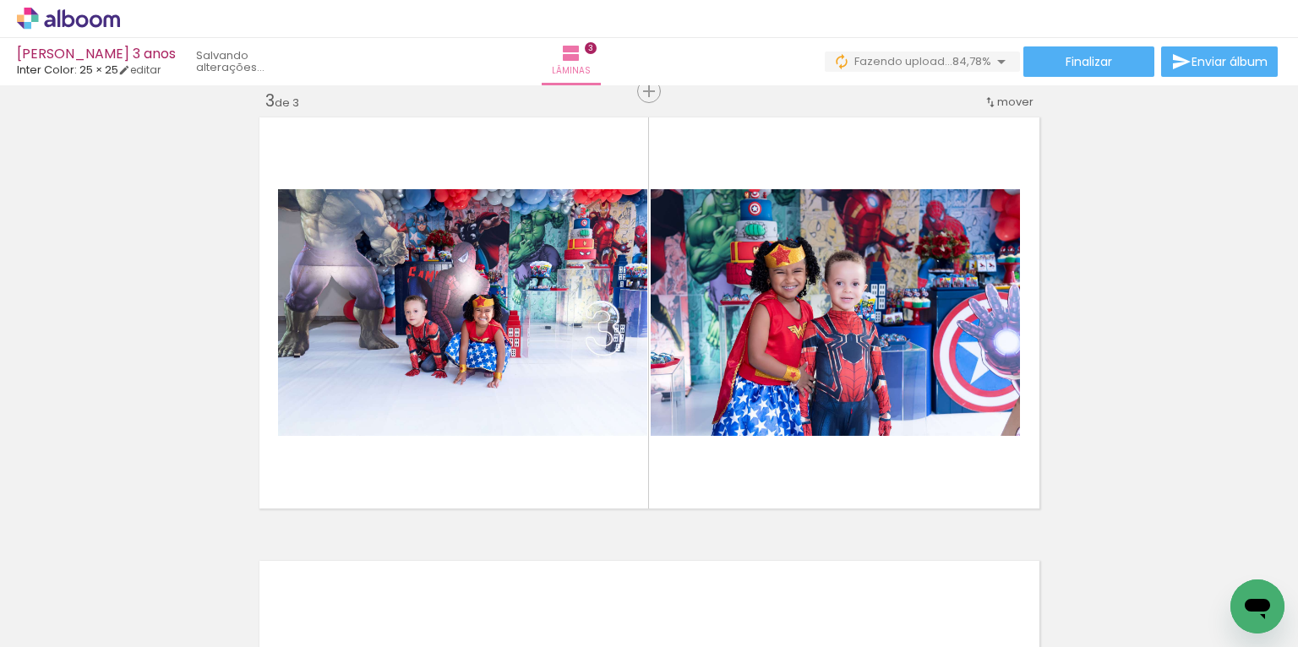
scroll to position [0, 1057]
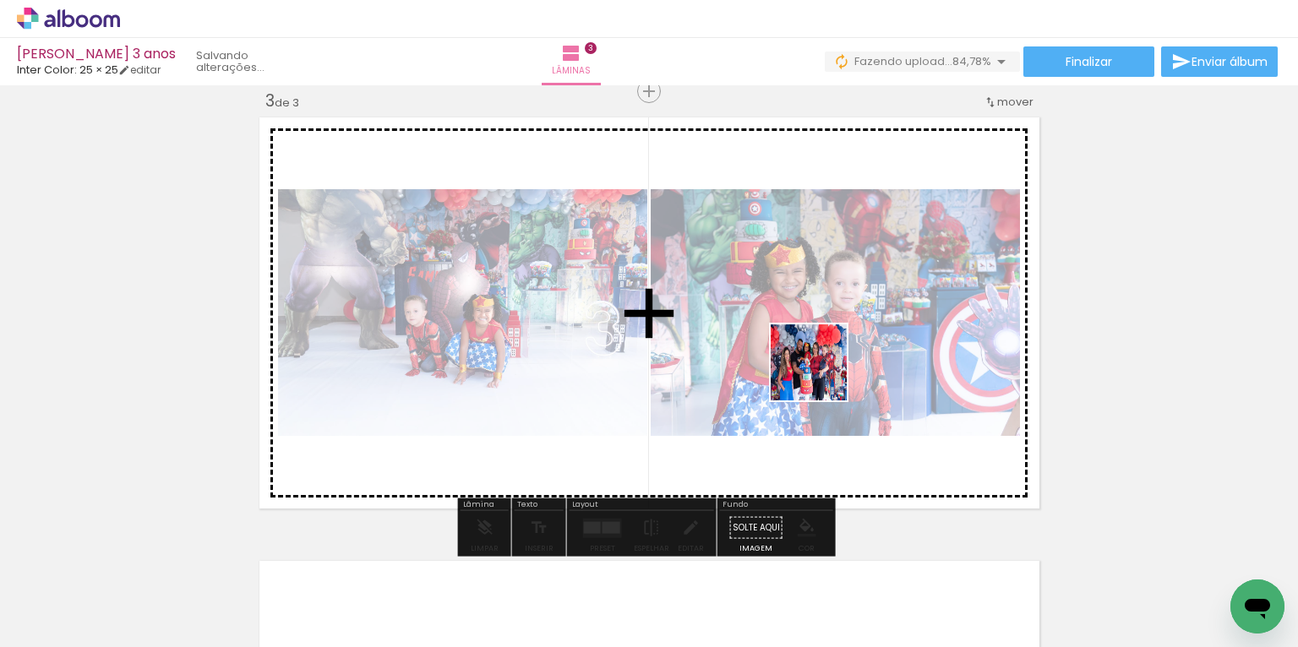
drag, startPoint x: 825, startPoint y: 415, endPoint x: 821, endPoint y: 373, distance: 42.4
click at [821, 373] on quentale-workspace at bounding box center [649, 323] width 1298 height 647
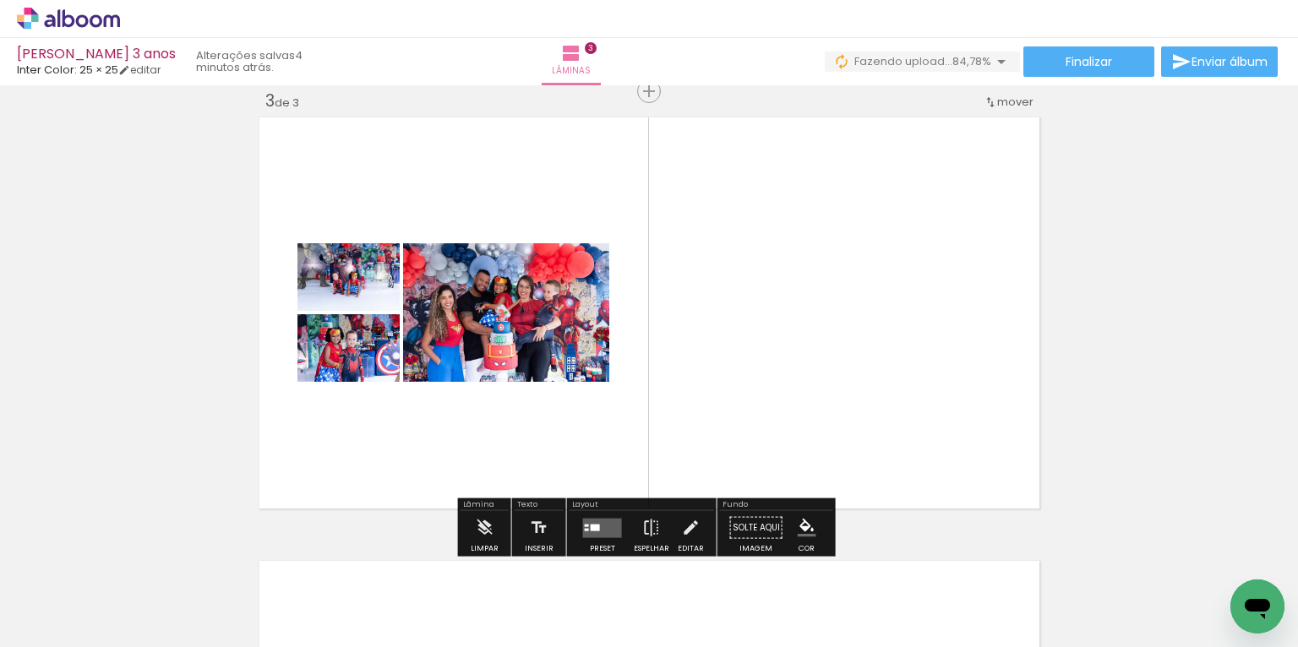
click at [607, 522] on quentale-layouter at bounding box center [602, 527] width 39 height 19
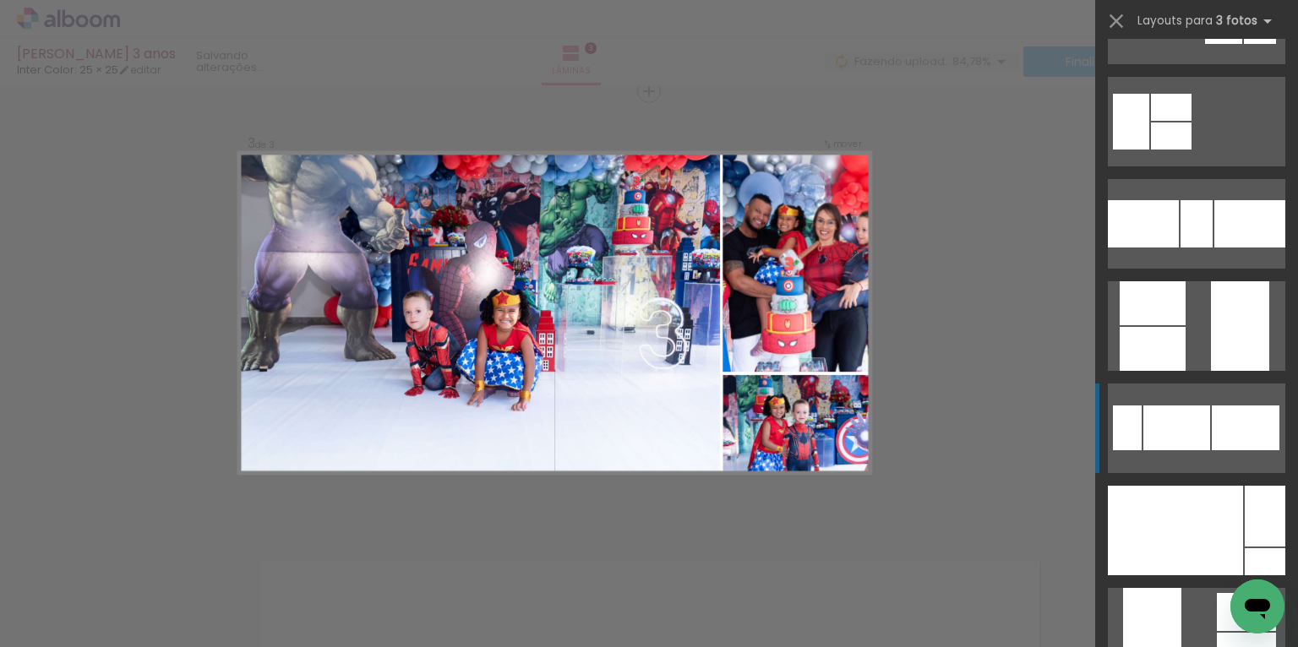
scroll to position [6319, 0]
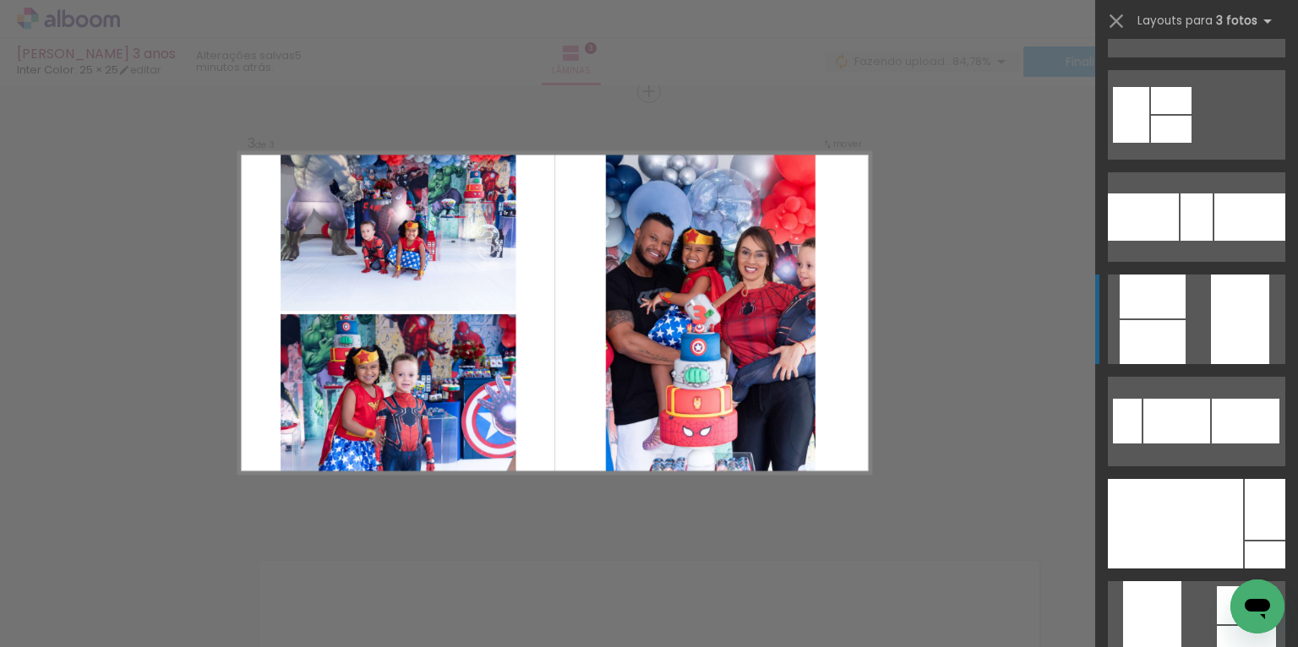
click at [1214, 241] on div at bounding box center [1249, 216] width 71 height 47
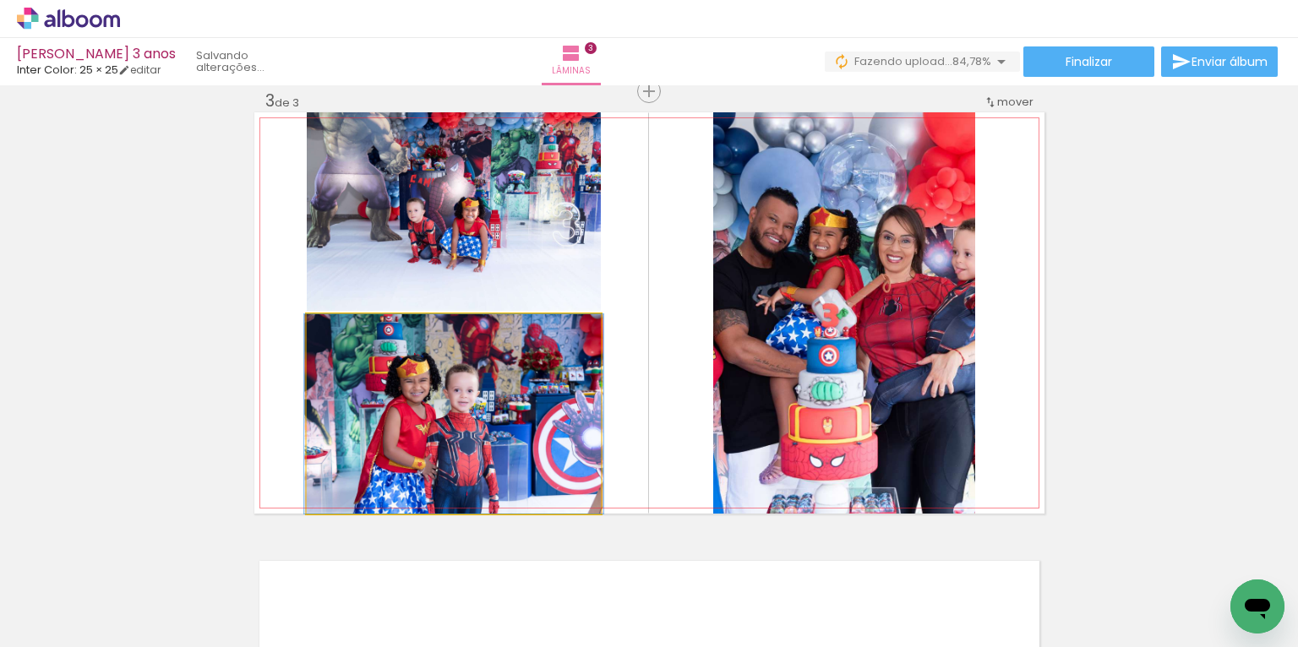
drag, startPoint x: 532, startPoint y: 389, endPoint x: 888, endPoint y: 313, distance: 363.5
click at [0, 0] on slot at bounding box center [0, 0] width 0 height 0
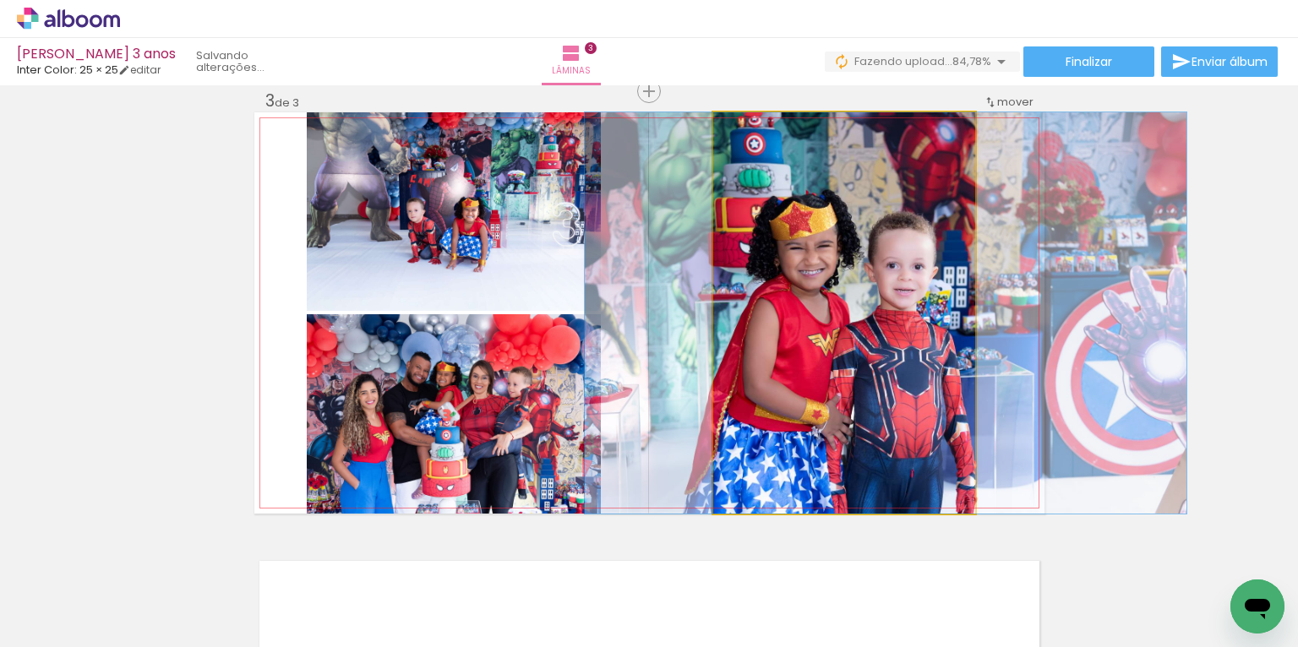
drag, startPoint x: 848, startPoint y: 305, endPoint x: 885, endPoint y: 299, distance: 37.6
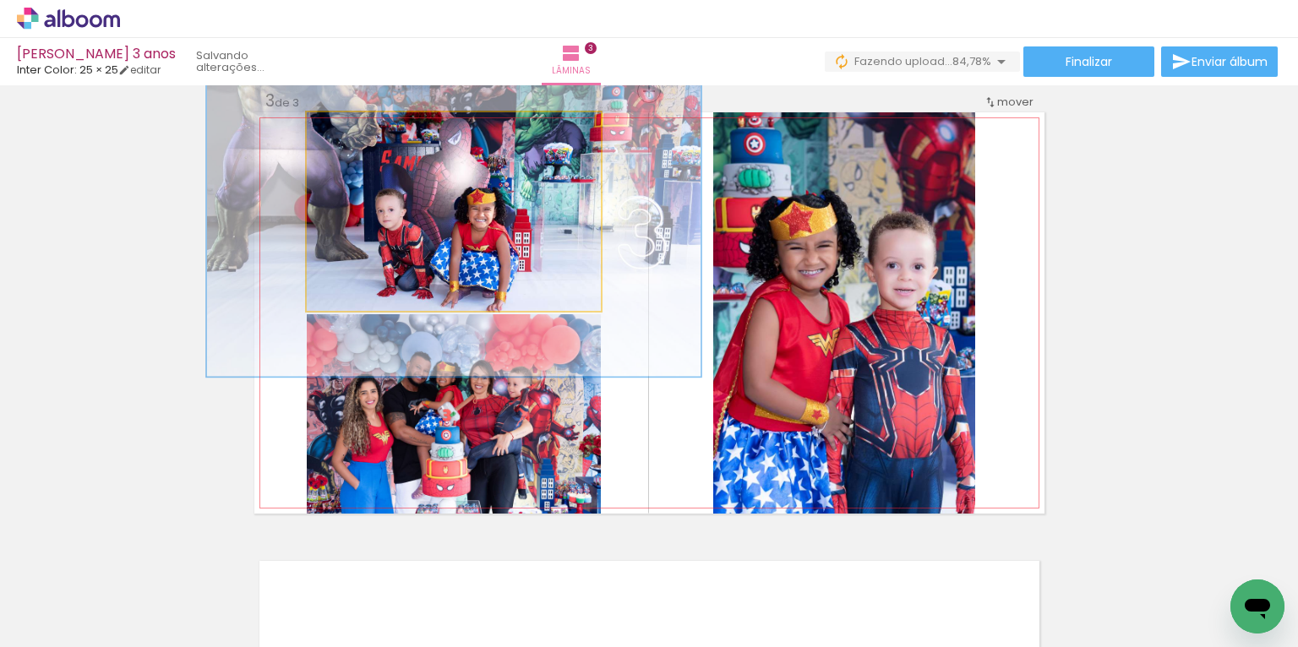
drag, startPoint x: 341, startPoint y: 133, endPoint x: 376, endPoint y: 137, distance: 34.8
type paper-slider "166"
click at [376, 137] on div at bounding box center [385, 130] width 27 height 27
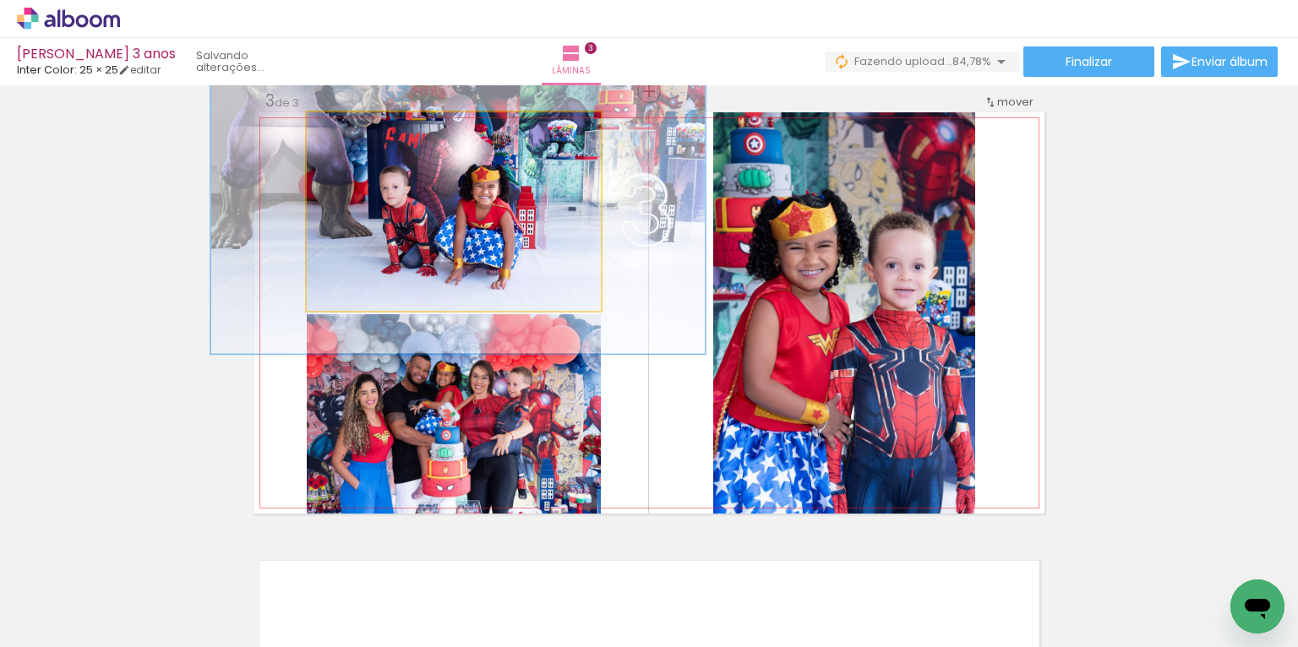
drag, startPoint x: 450, startPoint y: 240, endPoint x: 454, endPoint y: 217, distance: 23.1
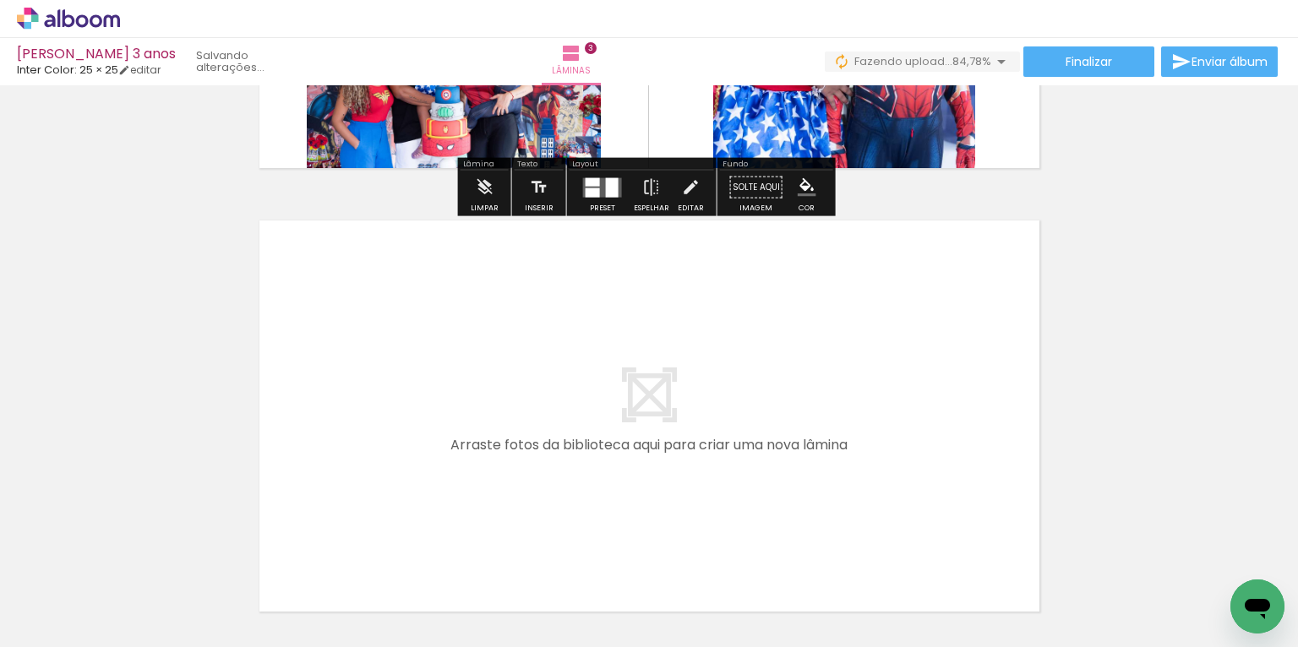
scroll to position [1314, 0]
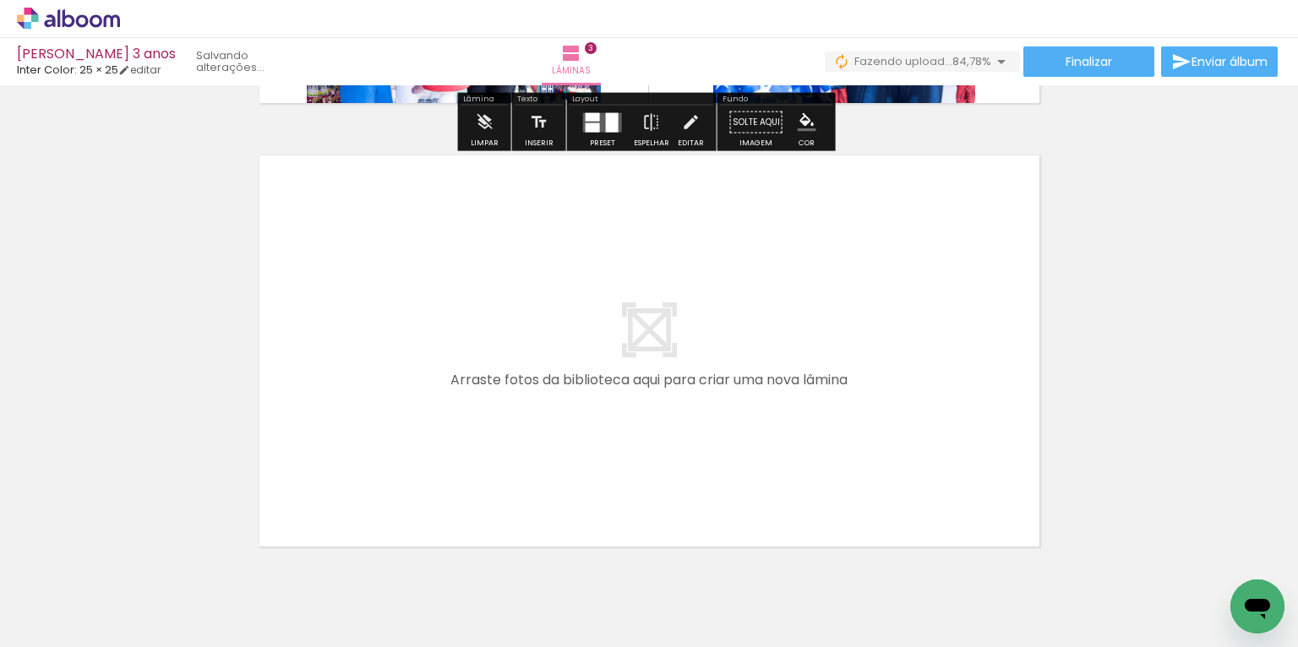
drag, startPoint x: 282, startPoint y: 589, endPoint x: 503, endPoint y: 413, distance: 281.9
click at [503, 413] on quentale-workspace at bounding box center [649, 323] width 1298 height 647
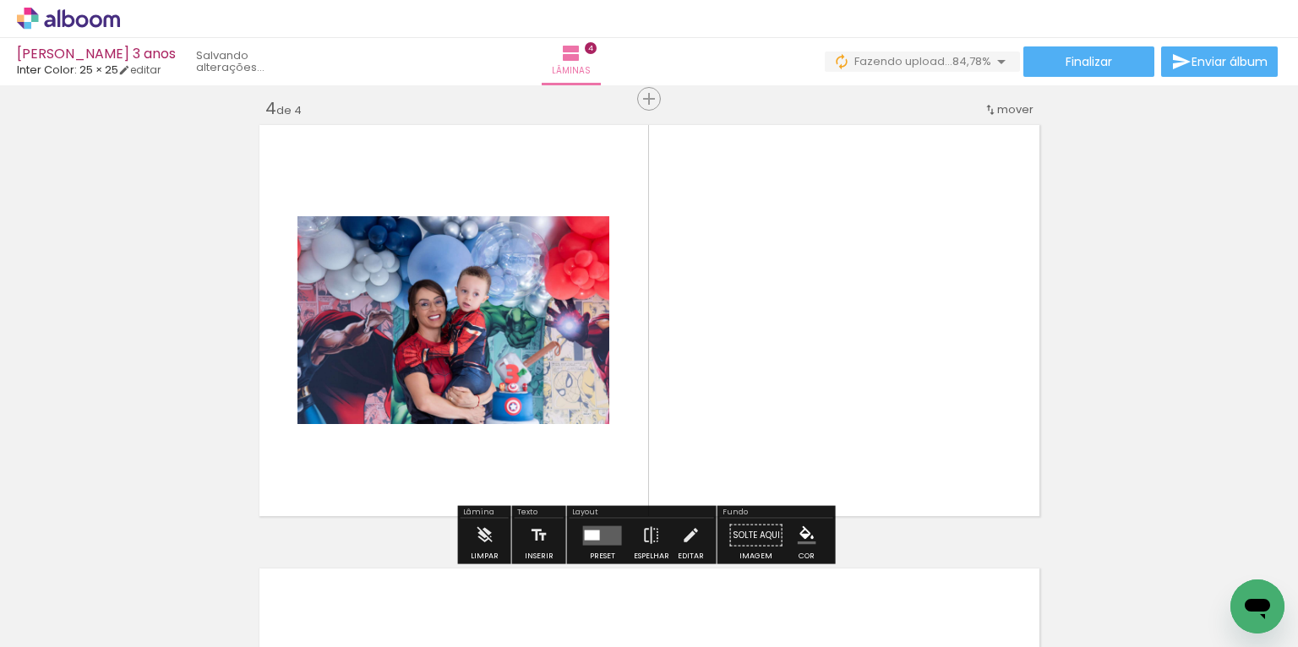
scroll to position [1352, 0]
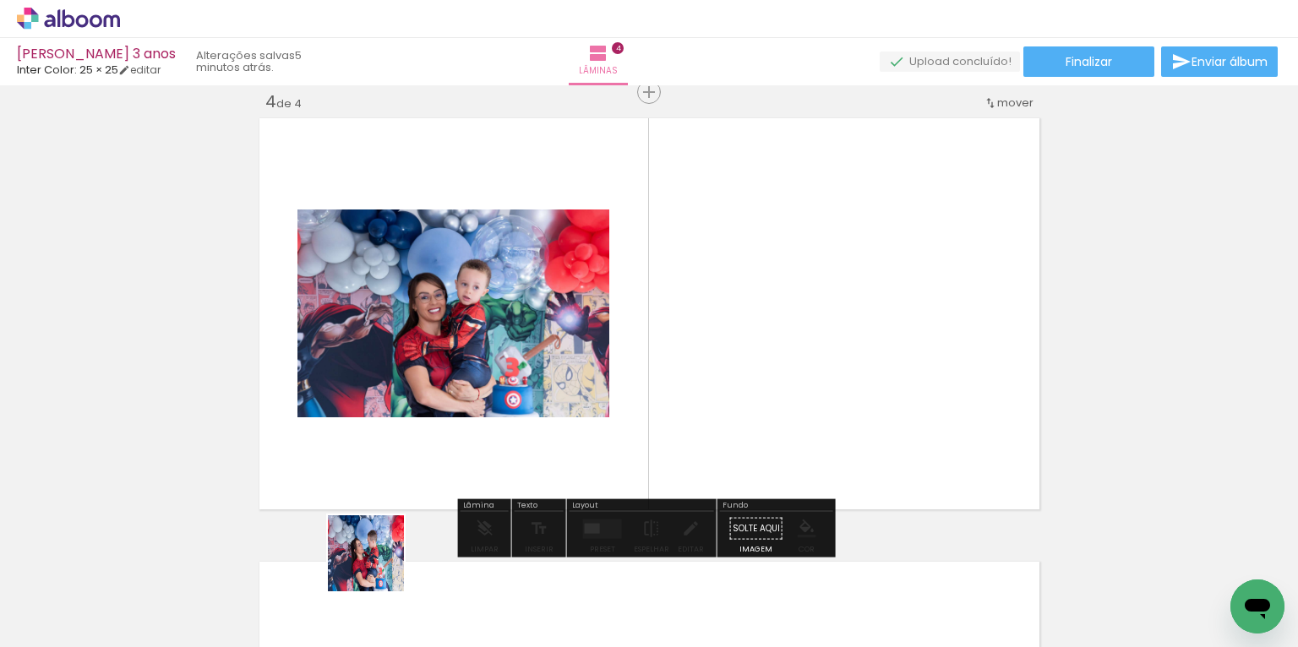
drag, startPoint x: 344, startPoint y: 601, endPoint x: 590, endPoint y: 418, distance: 307.3
click at [558, 436] on quentale-workspace at bounding box center [649, 323] width 1298 height 647
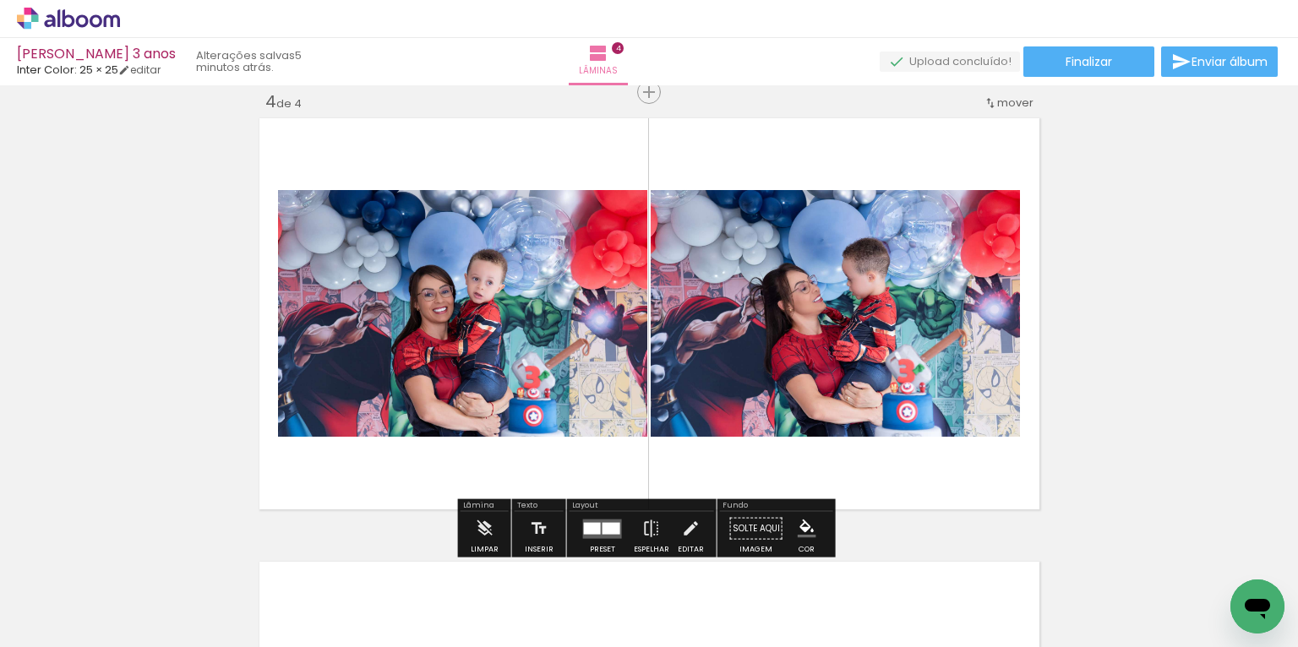
drag, startPoint x: 449, startPoint y: 600, endPoint x: 495, endPoint y: 501, distance: 108.9
click at [506, 478] on quentale-workspace at bounding box center [649, 323] width 1298 height 647
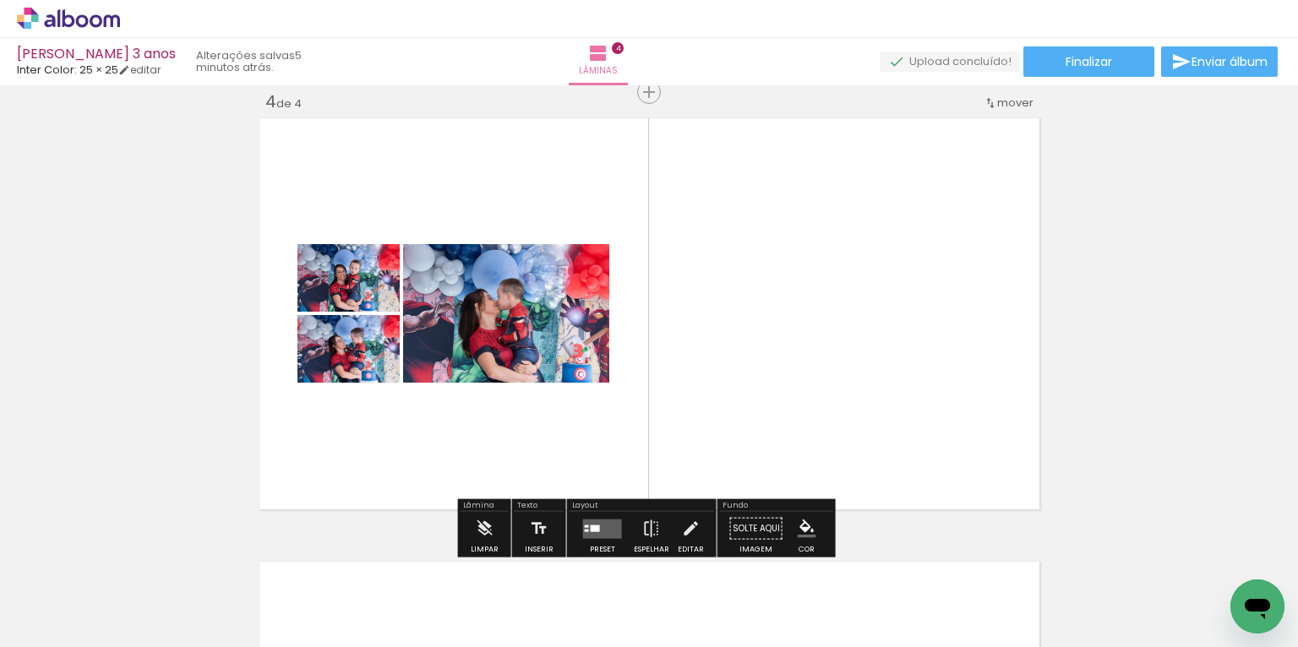
drag, startPoint x: 540, startPoint y: 553, endPoint x: 566, endPoint y: 470, distance: 87.6
click at [560, 492] on quentale-workspace at bounding box center [649, 323] width 1298 height 647
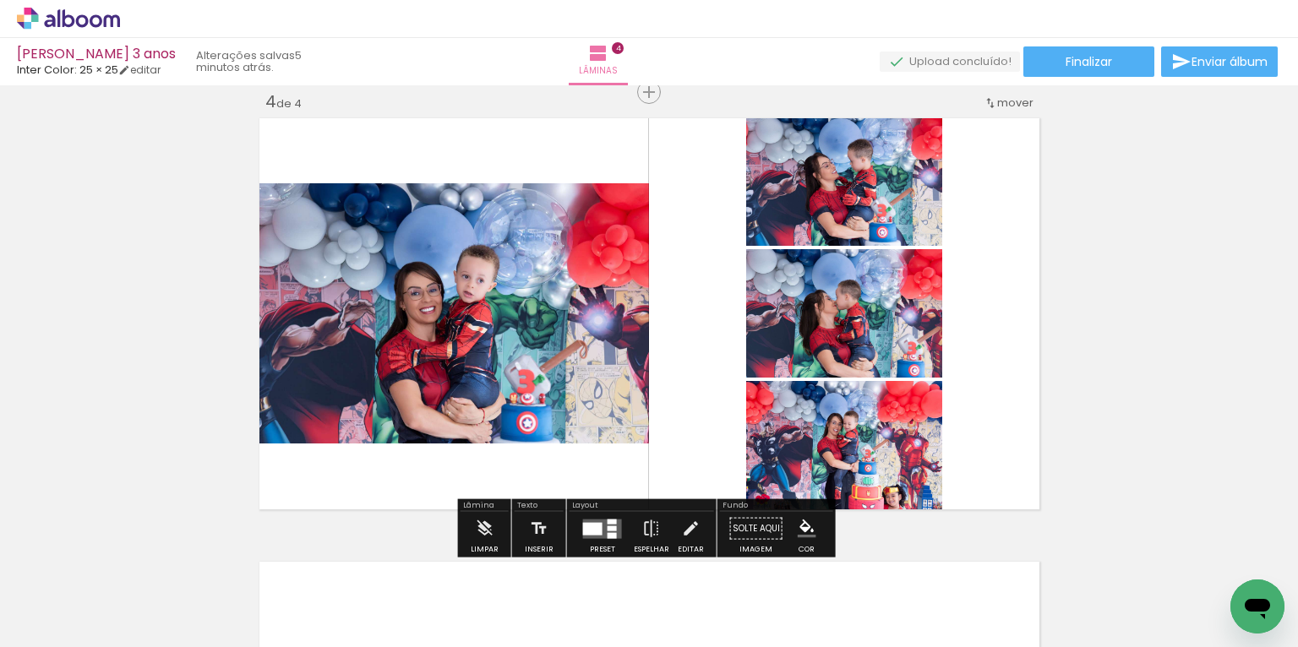
drag, startPoint x: 629, startPoint y: 586, endPoint x: 632, endPoint y: 451, distance: 135.2
click at [632, 456] on quentale-workspace at bounding box center [649, 323] width 1298 height 647
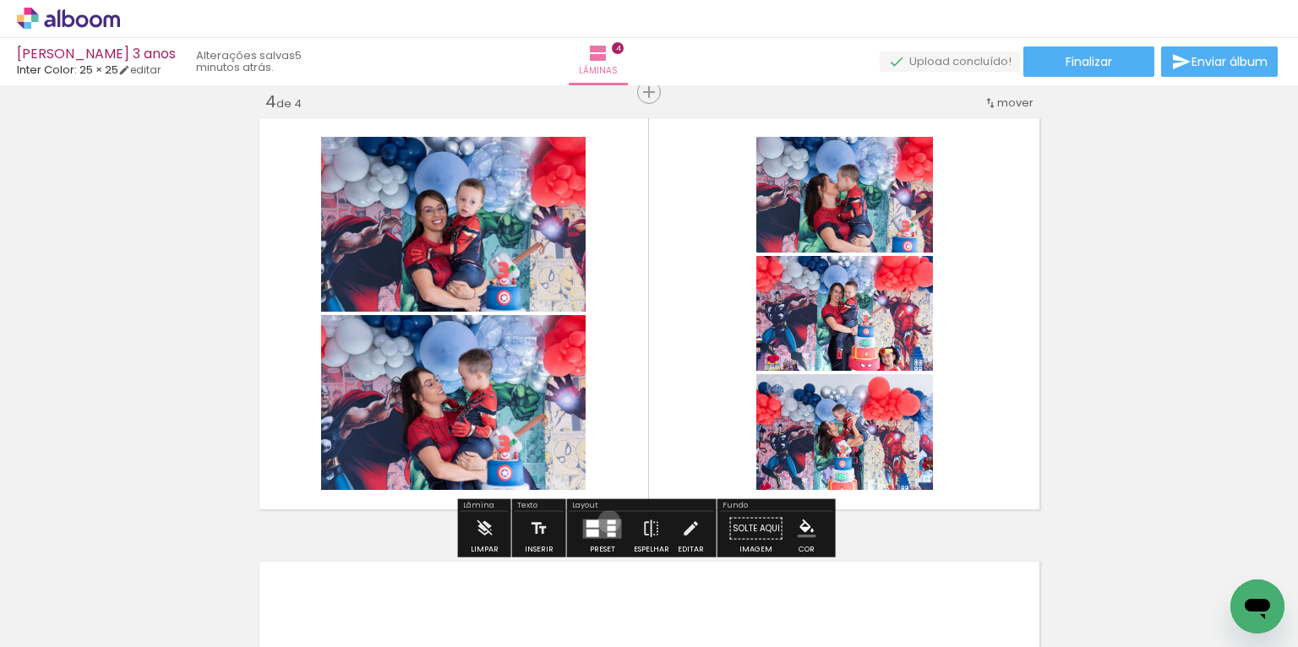
click at [607, 520] on div at bounding box center [611, 522] width 8 height 4
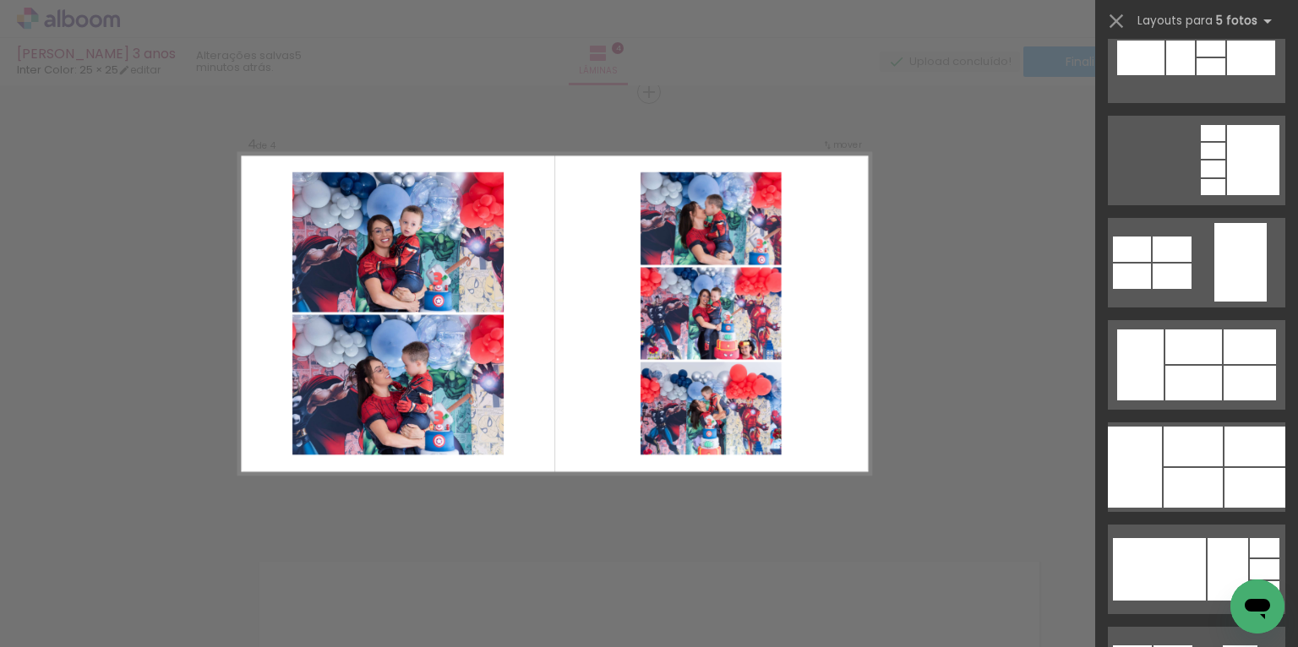
scroll to position [12117, 0]
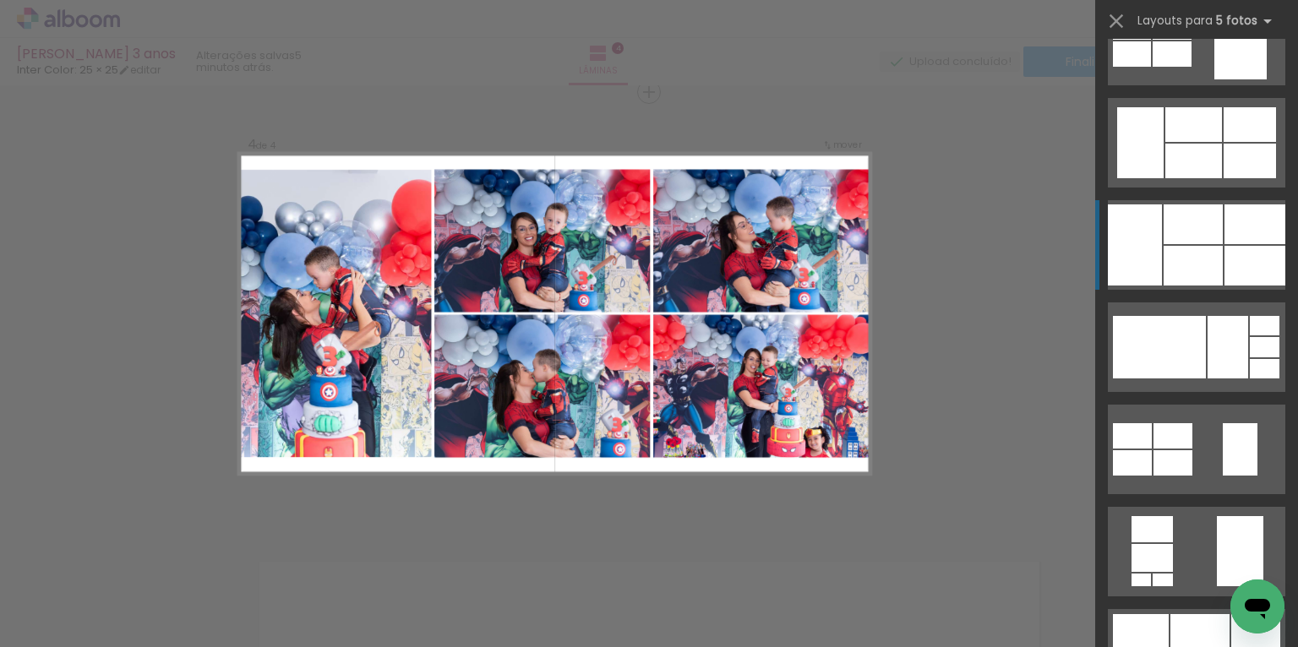
click at [1212, 142] on div at bounding box center [1193, 124] width 57 height 35
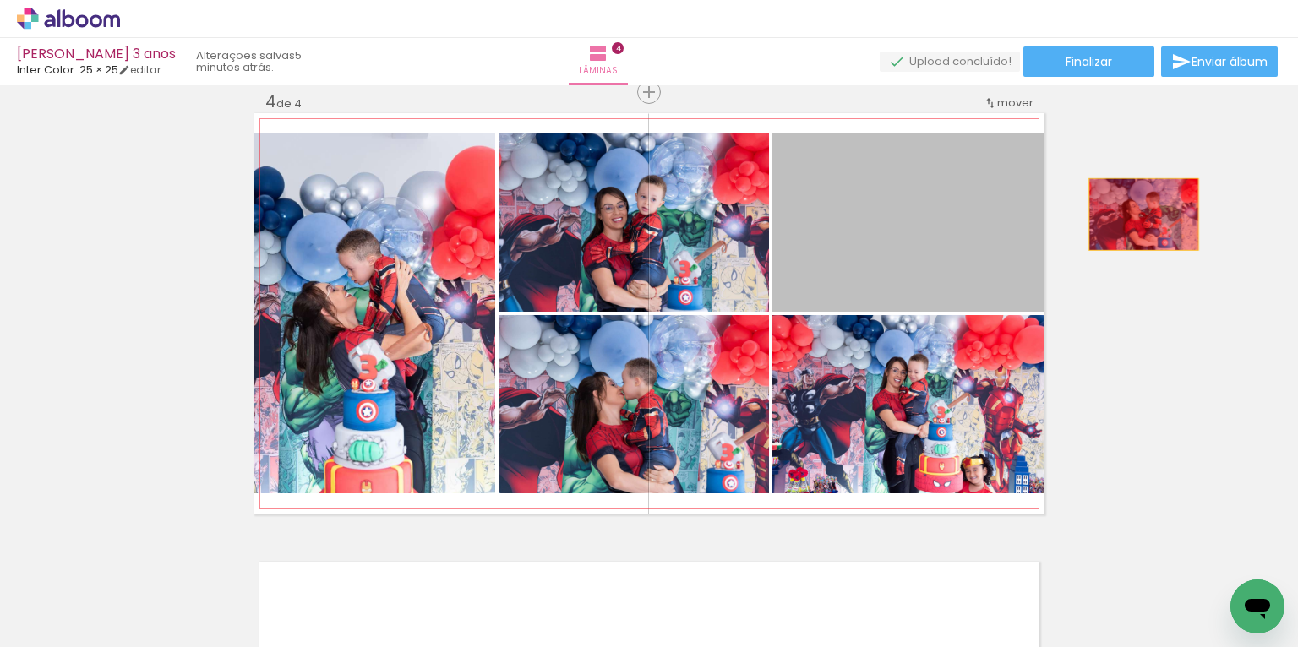
drag, startPoint x: 912, startPoint y: 230, endPoint x: 950, endPoint y: 292, distance: 73.2
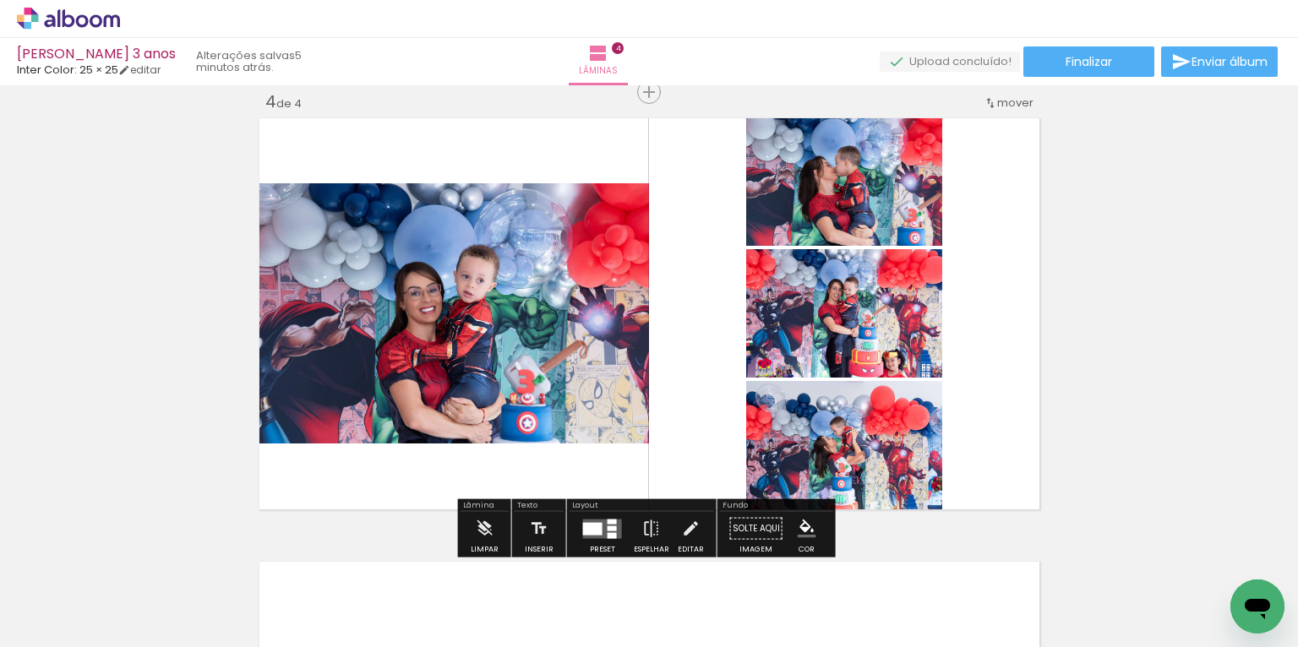
click at [596, 532] on div at bounding box center [592, 528] width 19 height 13
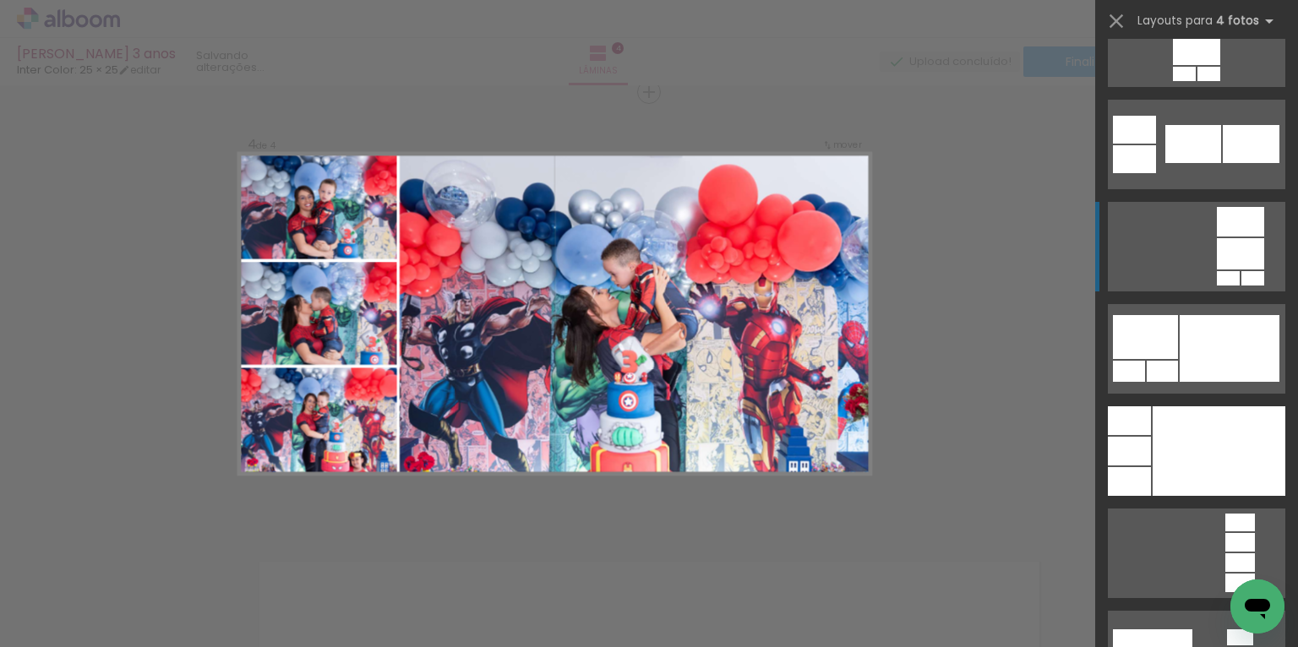
scroll to position [5880, 0]
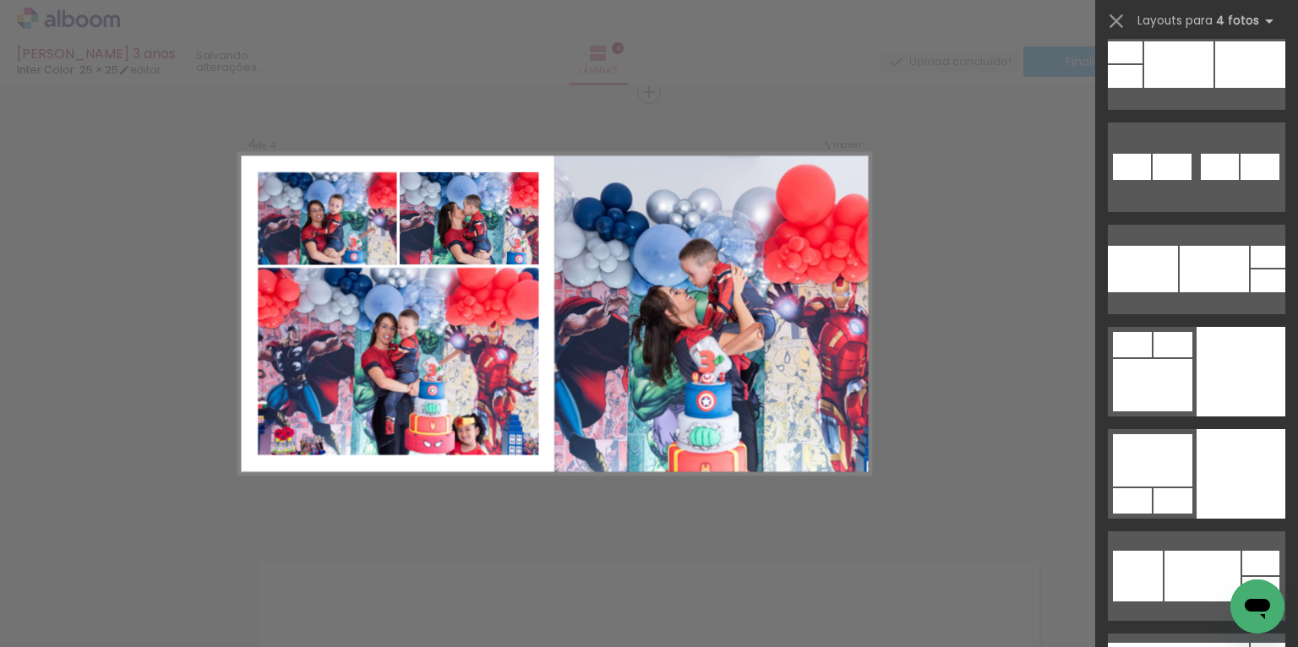
scroll to position [7704, 0]
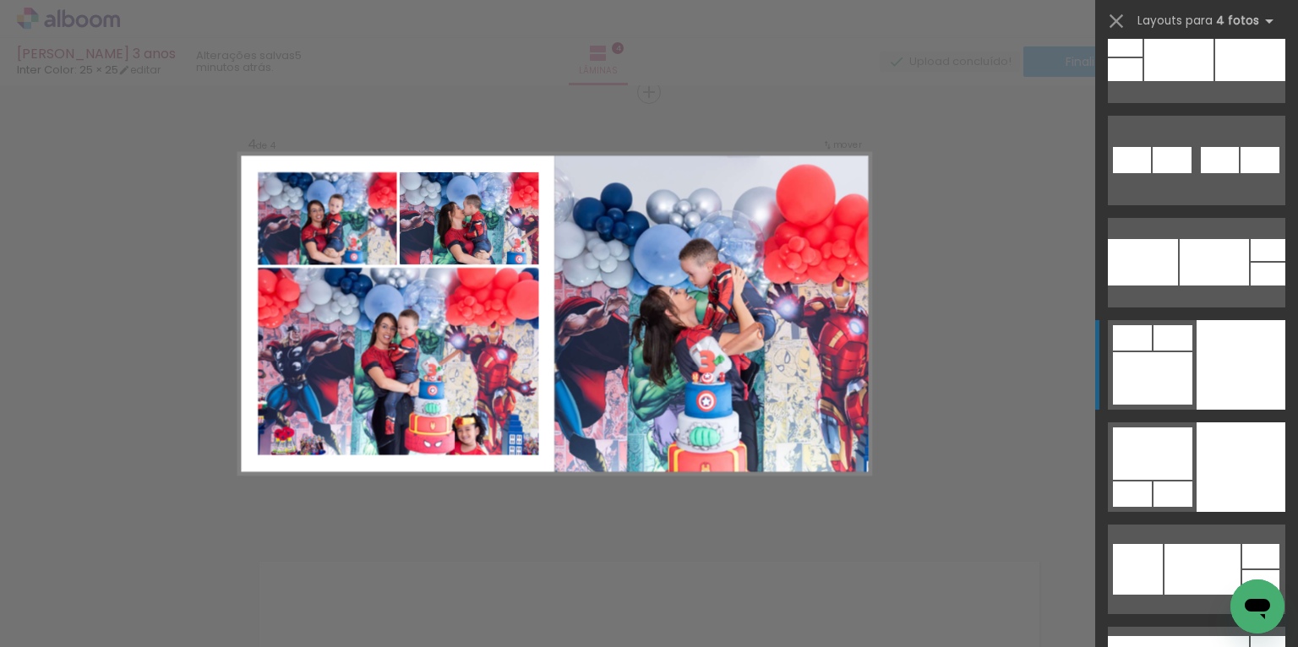
click at [1215, 81] on div at bounding box center [1250, 58] width 70 height 46
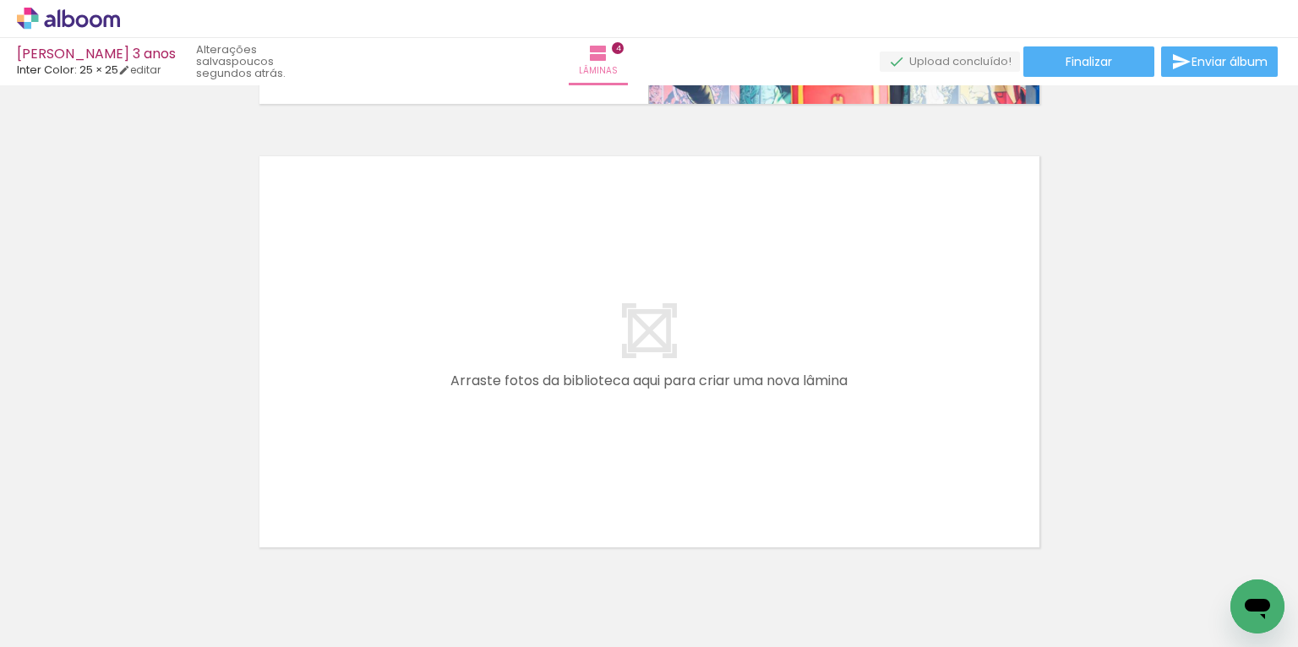
scroll to position [0, 3346]
drag, startPoint x: 543, startPoint y: 510, endPoint x: 527, endPoint y: 597, distance: 88.5
click at [527, 593] on div at bounding box center [513, 590] width 84 height 56
drag, startPoint x: 612, startPoint y: 593, endPoint x: 612, endPoint y: 506, distance: 87.0
click at [612, 506] on quentale-workspace at bounding box center [649, 323] width 1298 height 647
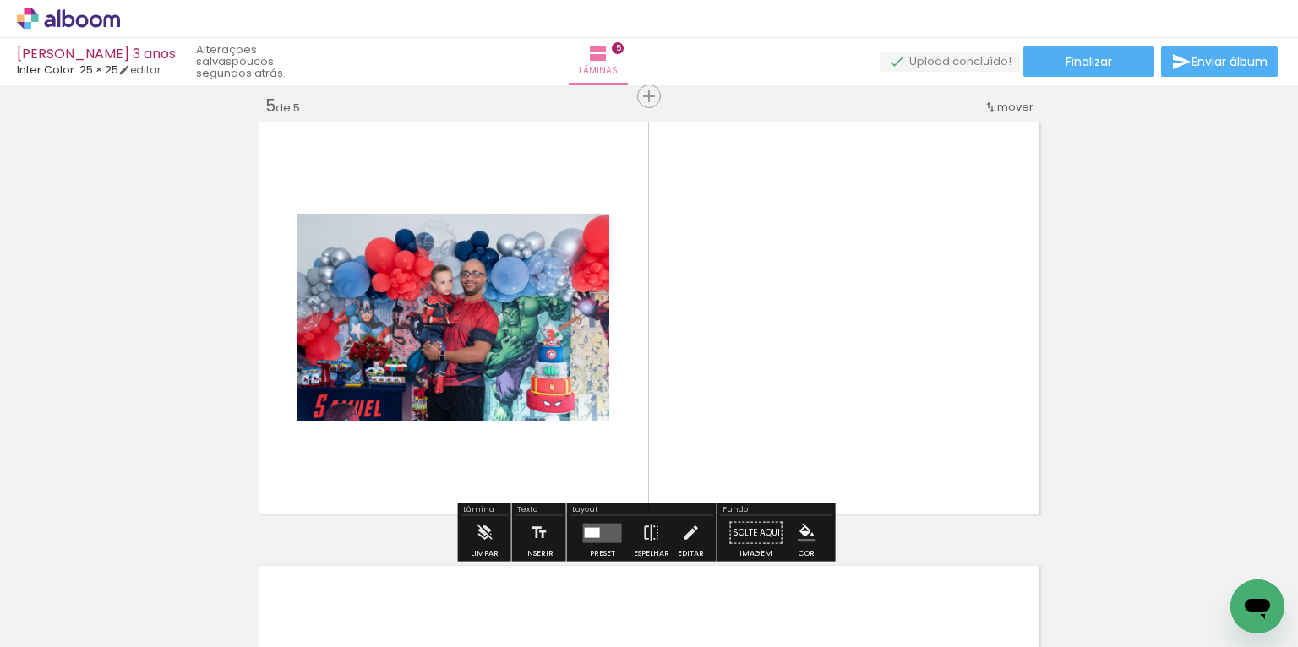
scroll to position [1795, 0]
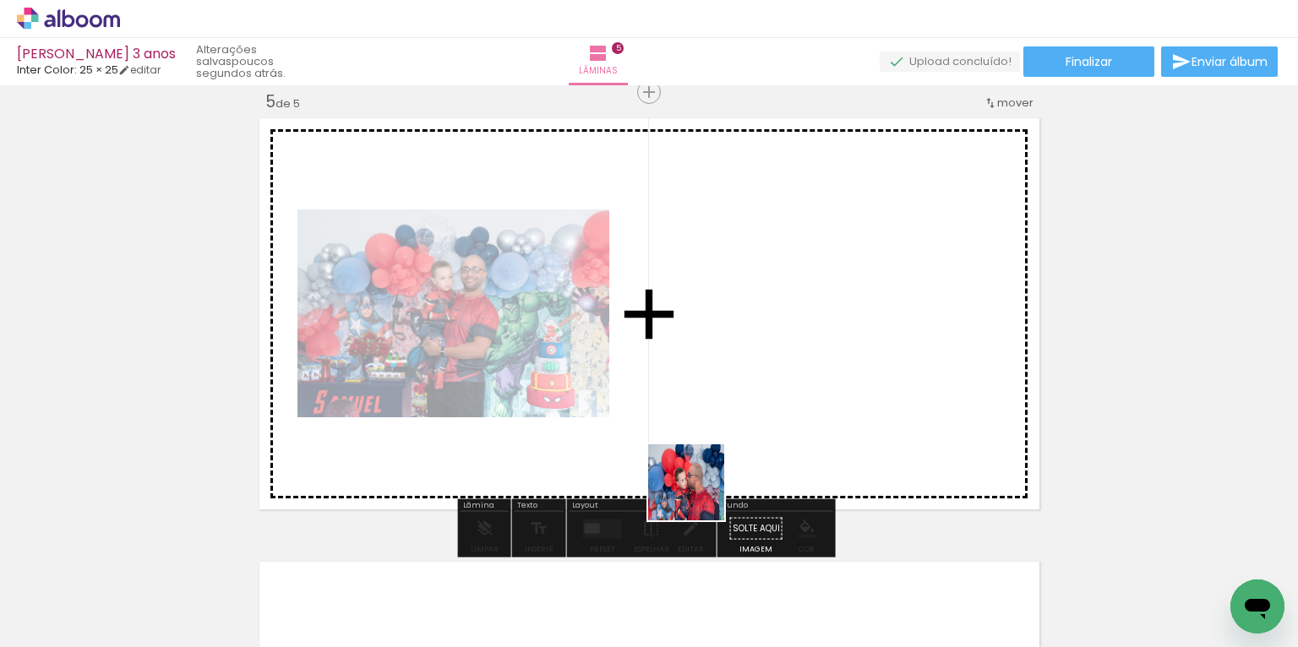
drag, startPoint x: 721, startPoint y: 581, endPoint x: 696, endPoint y: 476, distance: 107.6
click at [696, 484] on quentale-workspace at bounding box center [649, 323] width 1298 height 647
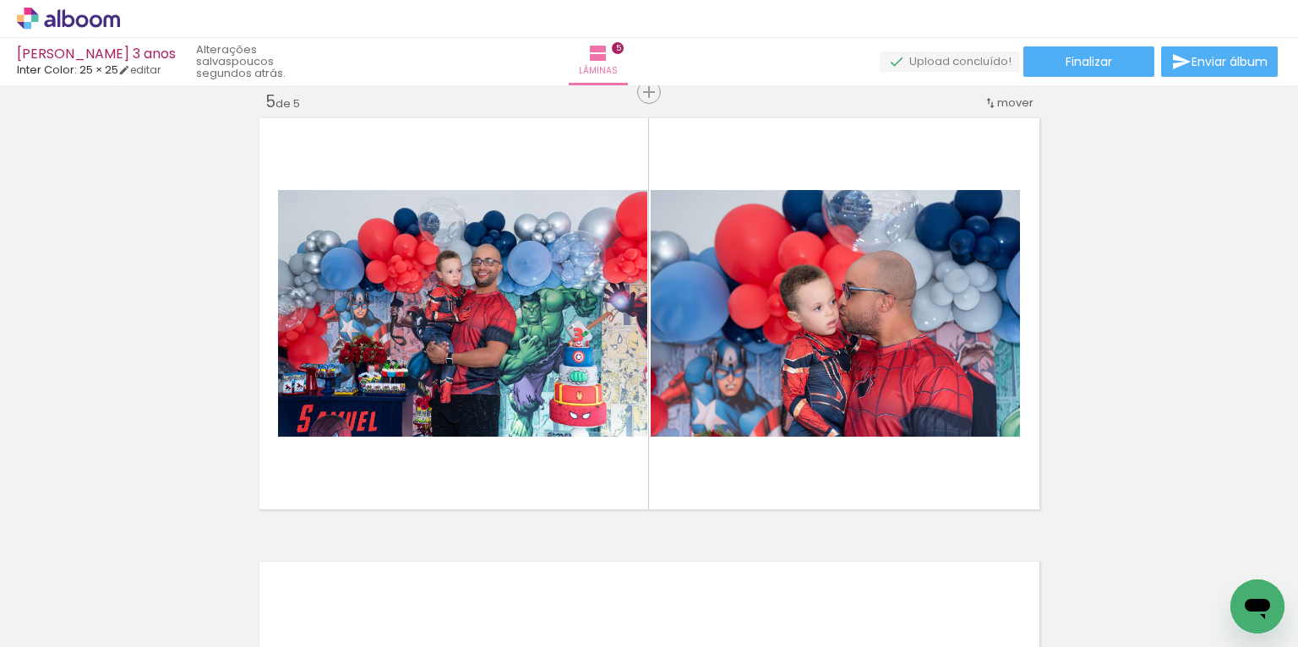
scroll to position [0, 6389]
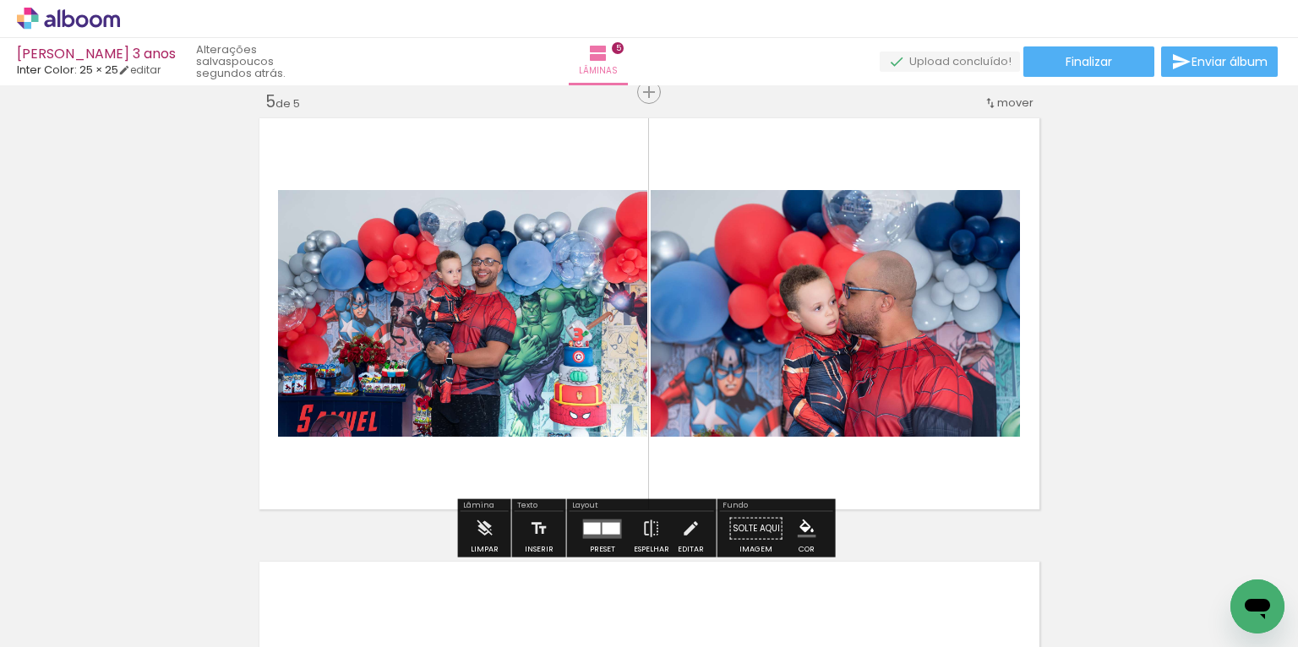
click at [605, 529] on div at bounding box center [611, 528] width 18 height 12
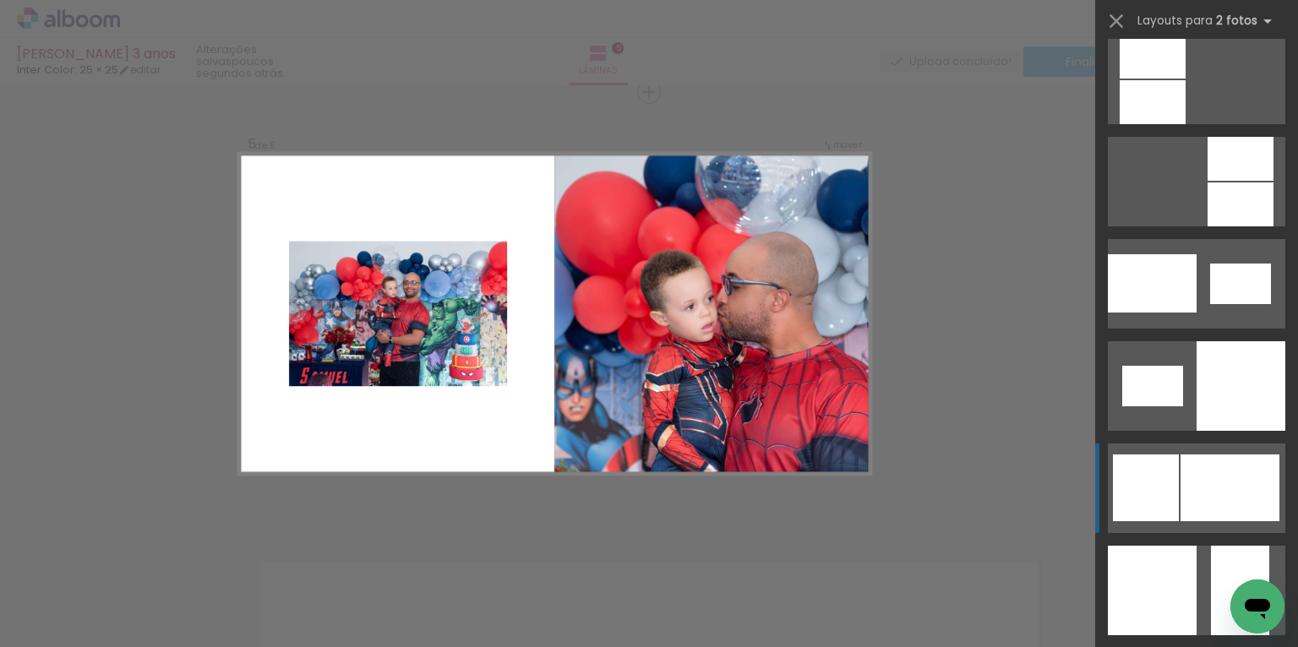
scroll to position [1960, 0]
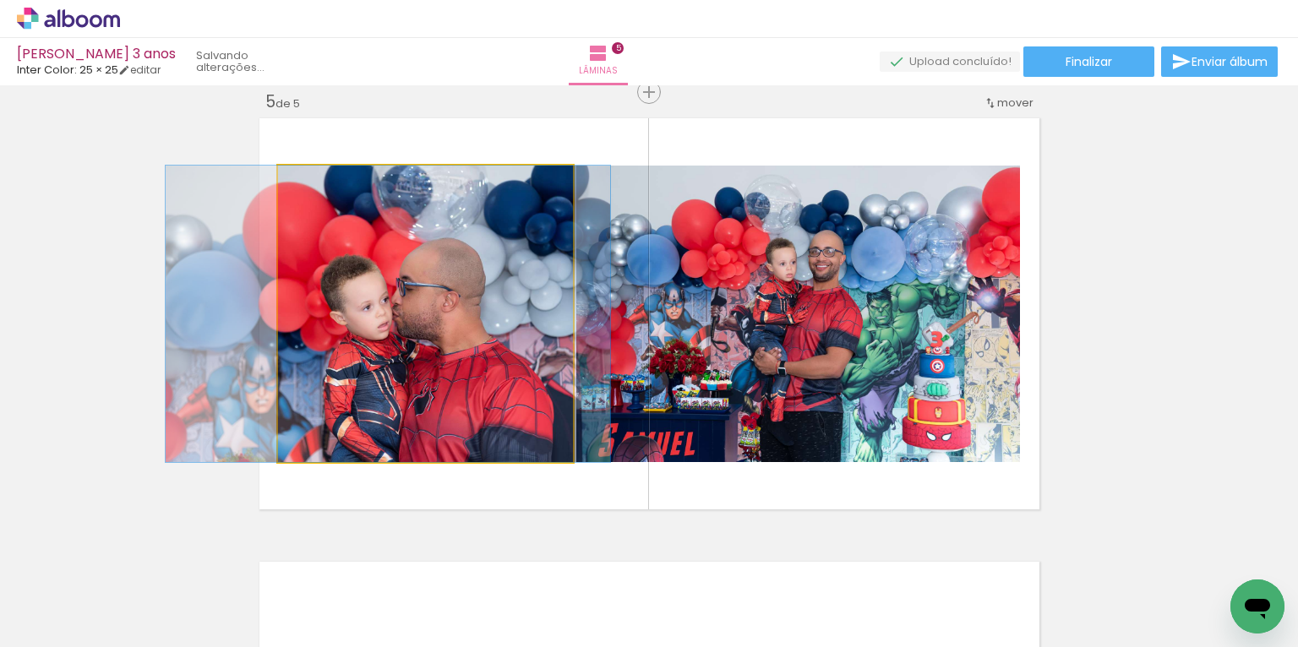
drag, startPoint x: 474, startPoint y: 358, endPoint x: 437, endPoint y: 313, distance: 58.2
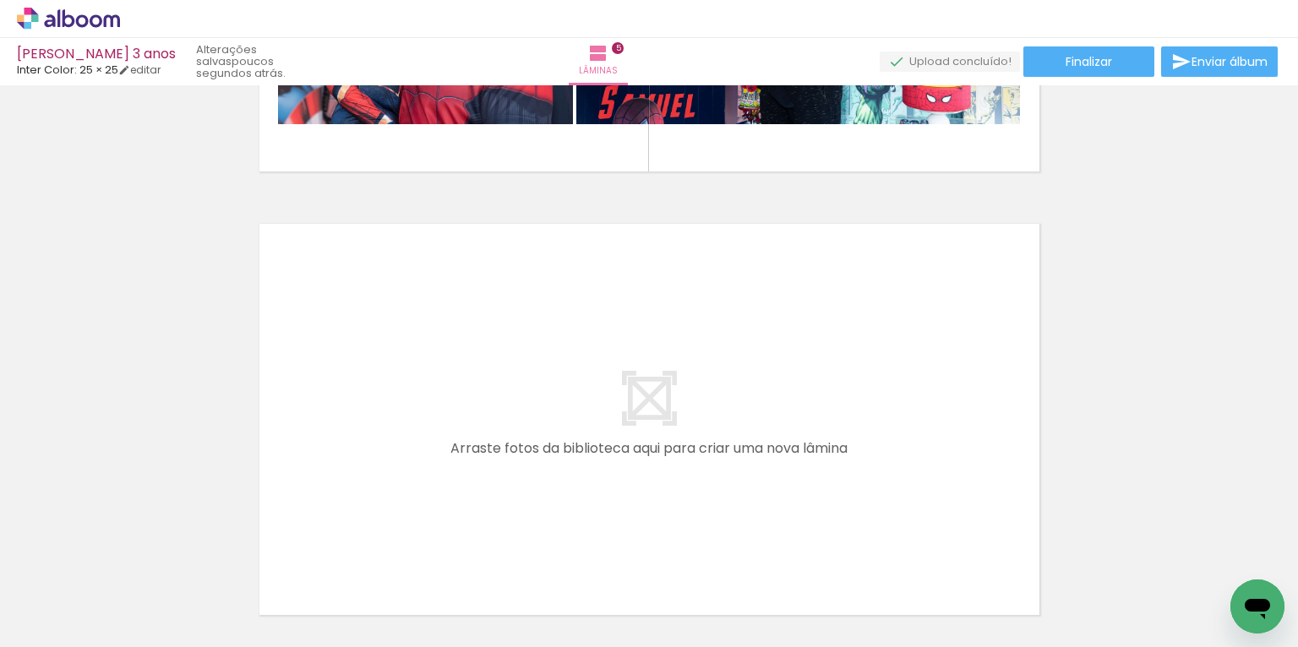
scroll to position [0, 1362]
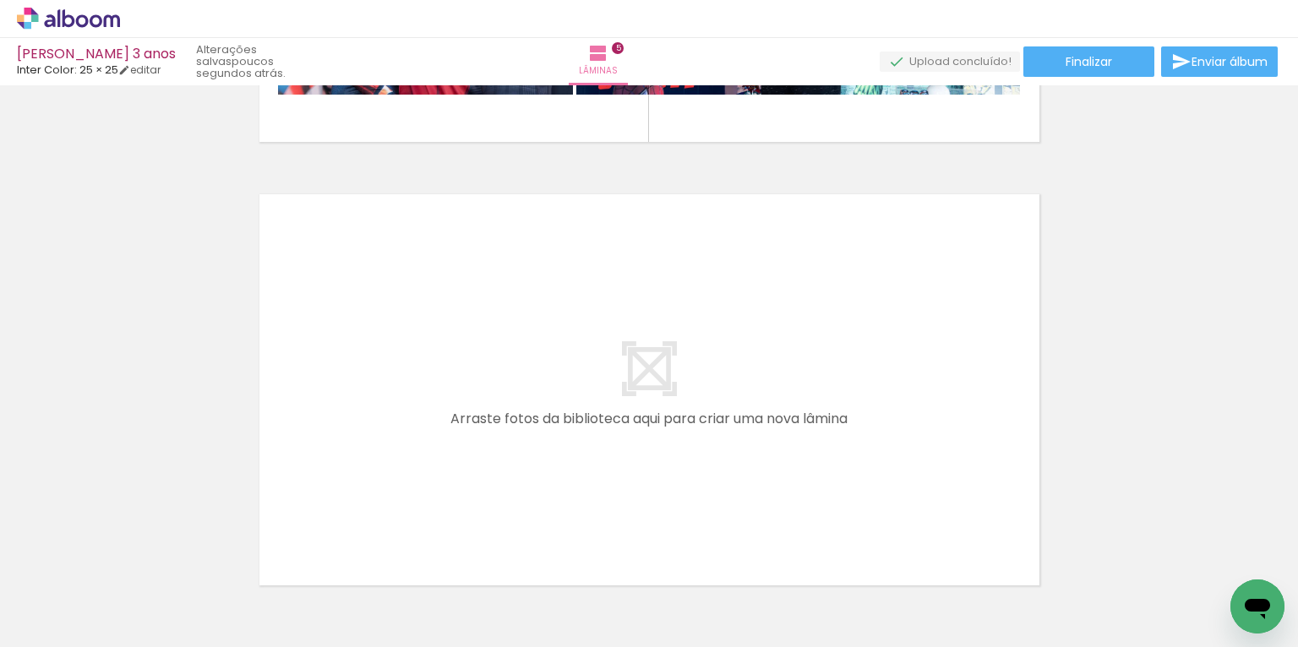
scroll to position [0, 1575]
drag, startPoint x: 412, startPoint y: 583, endPoint x: 472, endPoint y: 574, distance: 60.6
click at [447, 453] on quentale-workspace at bounding box center [649, 323] width 1298 height 647
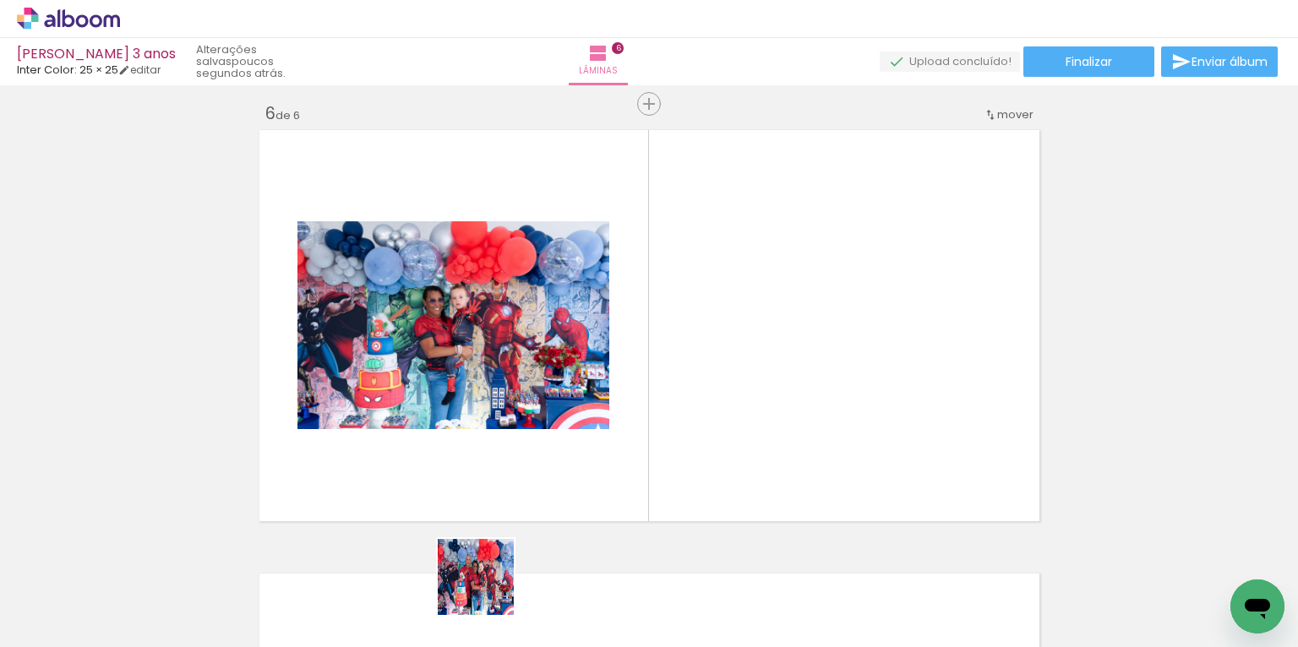
drag, startPoint x: 487, startPoint y: 594, endPoint x: 498, endPoint y: 456, distance: 138.1
click at [493, 465] on quentale-workspace at bounding box center [649, 323] width 1298 height 647
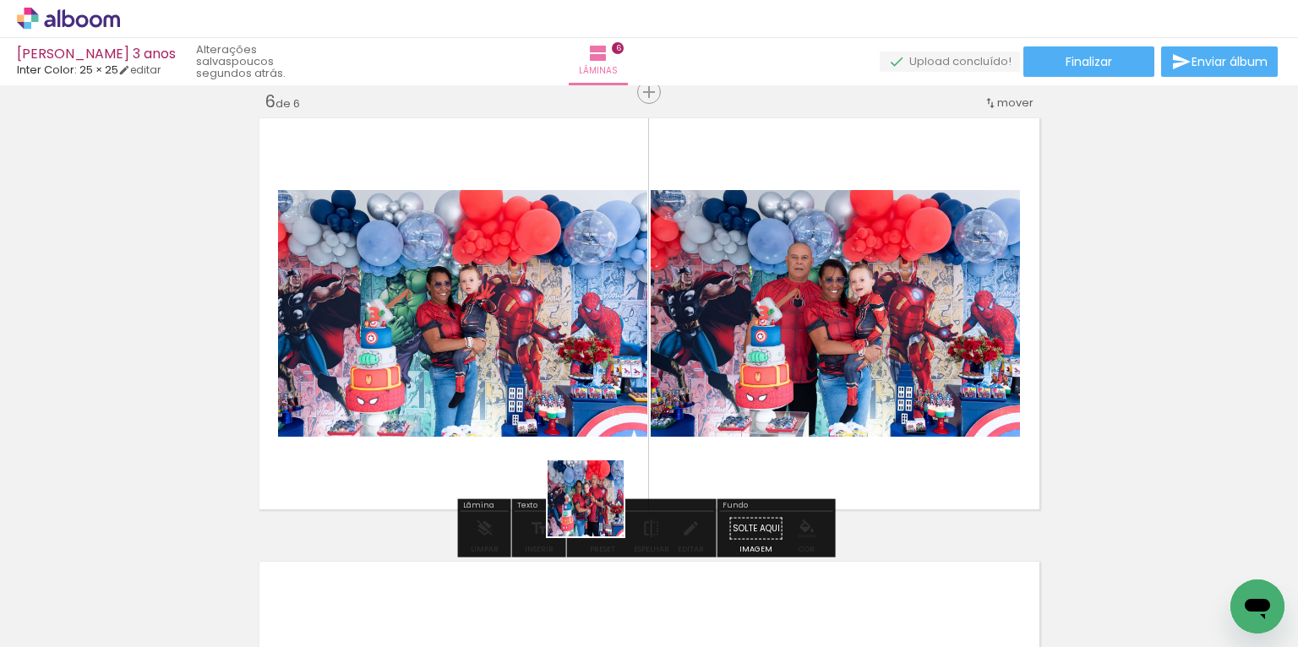
drag, startPoint x: 614, startPoint y: 595, endPoint x: 591, endPoint y: 416, distance: 180.5
click at [593, 429] on quentale-workspace at bounding box center [649, 323] width 1298 height 647
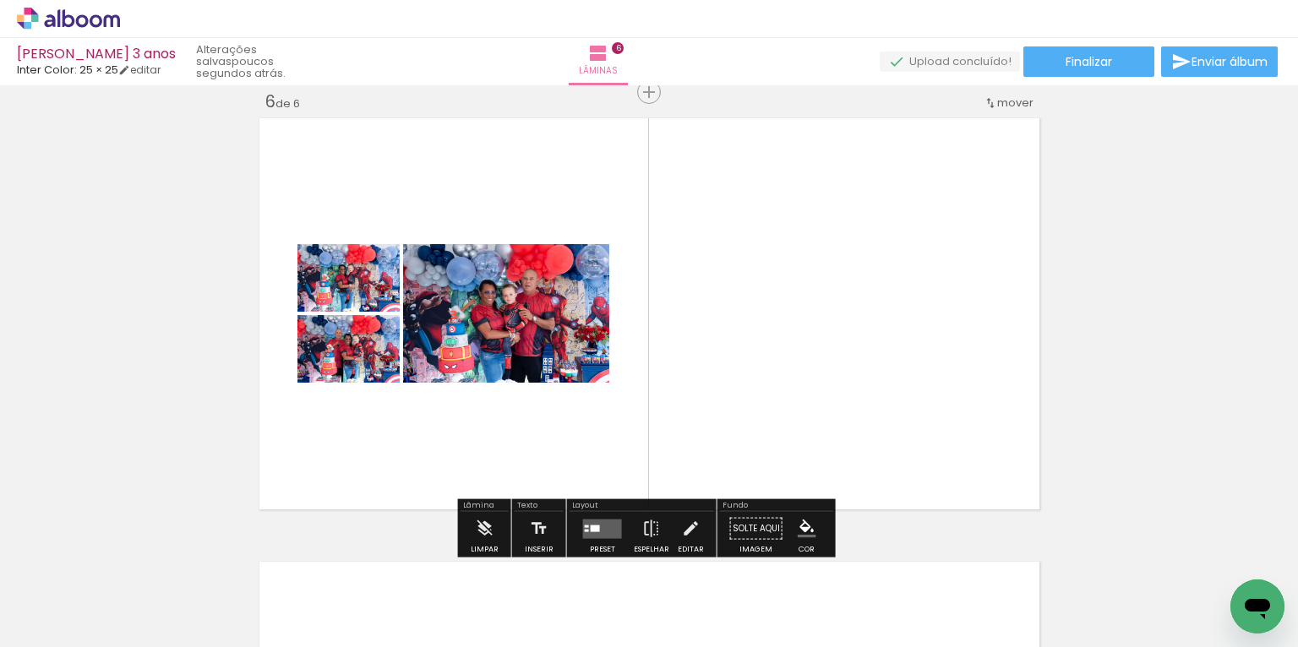
drag, startPoint x: 694, startPoint y: 594, endPoint x: 680, endPoint y: 473, distance: 121.7
click at [659, 422] on quentale-workspace at bounding box center [649, 323] width 1298 height 647
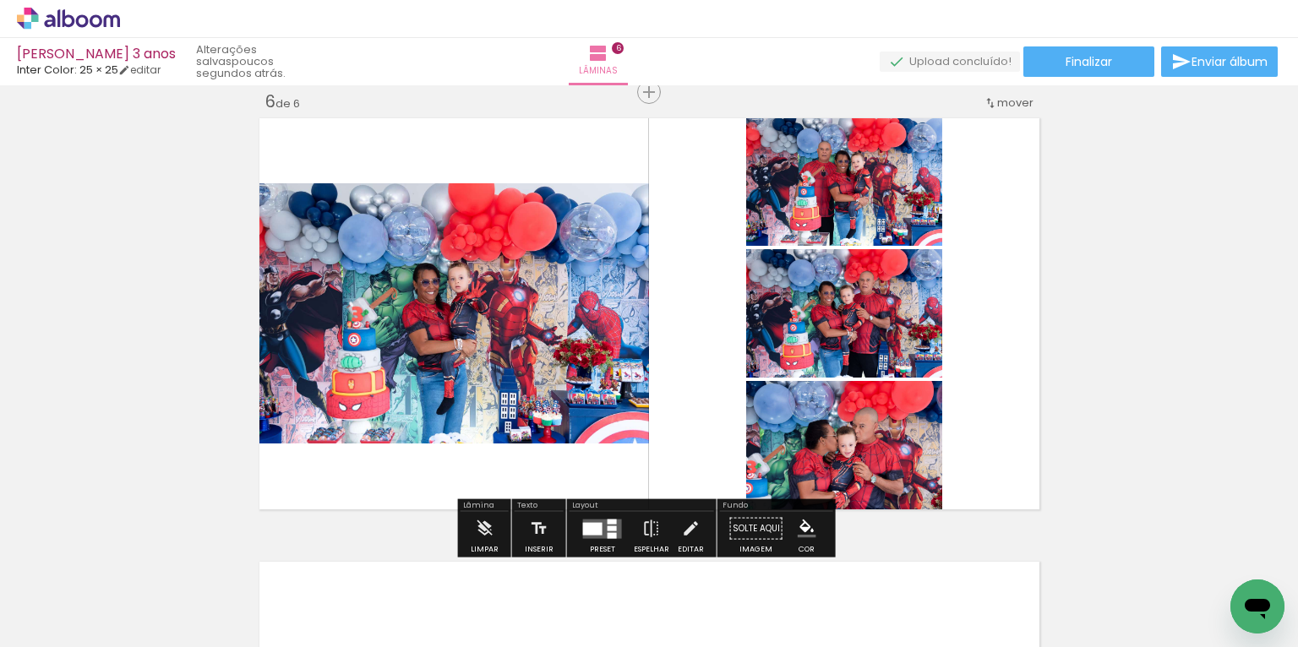
drag, startPoint x: 771, startPoint y: 591, endPoint x: 723, endPoint y: 400, distance: 196.9
click at [727, 424] on quentale-workspace at bounding box center [649, 323] width 1298 height 647
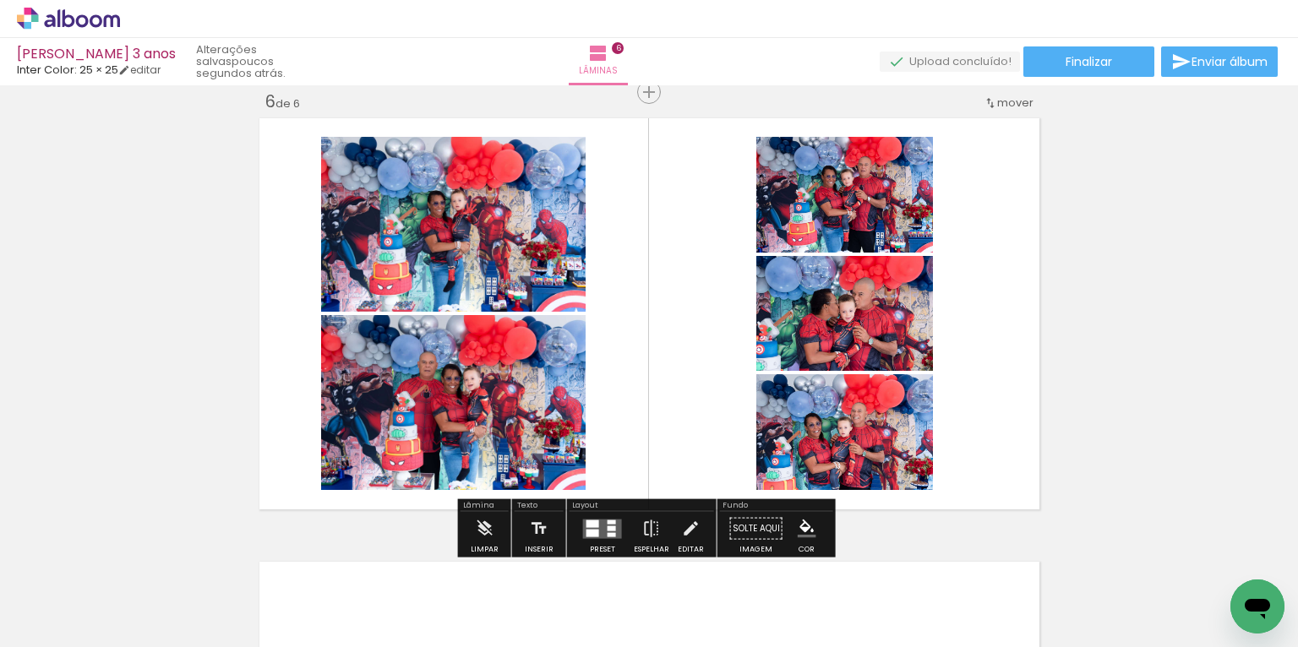
scroll to position [2306, 0]
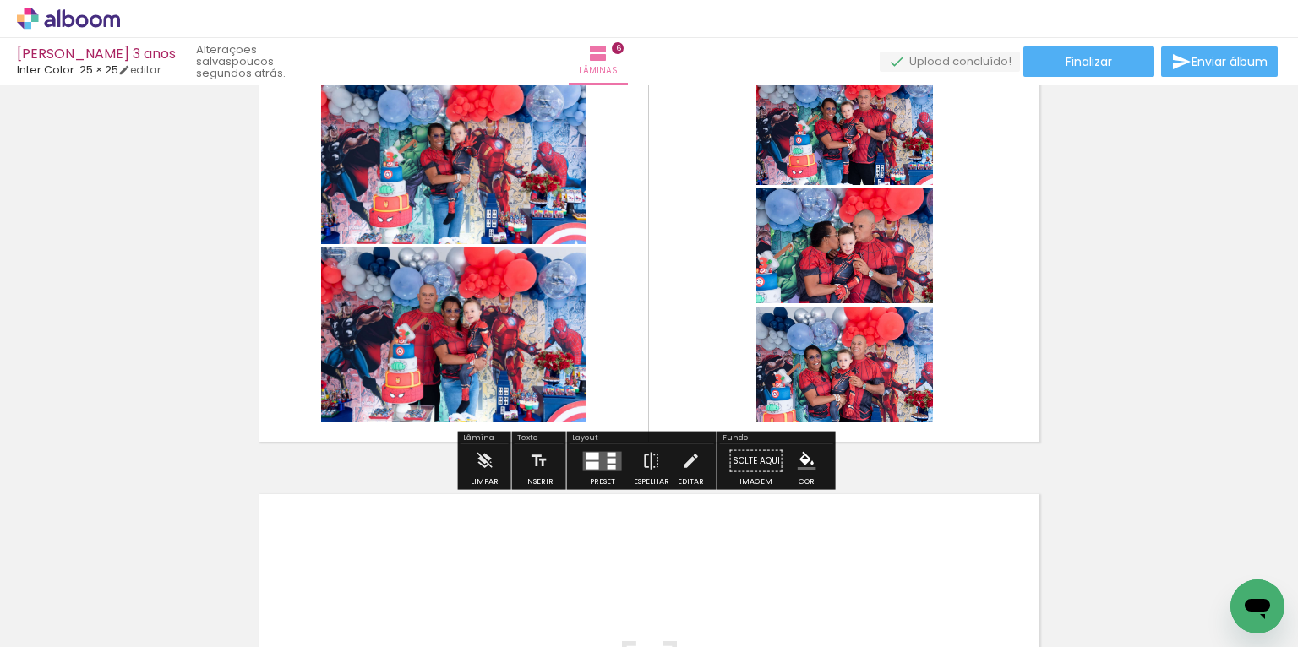
click at [601, 456] on quentale-layouter at bounding box center [602, 460] width 39 height 19
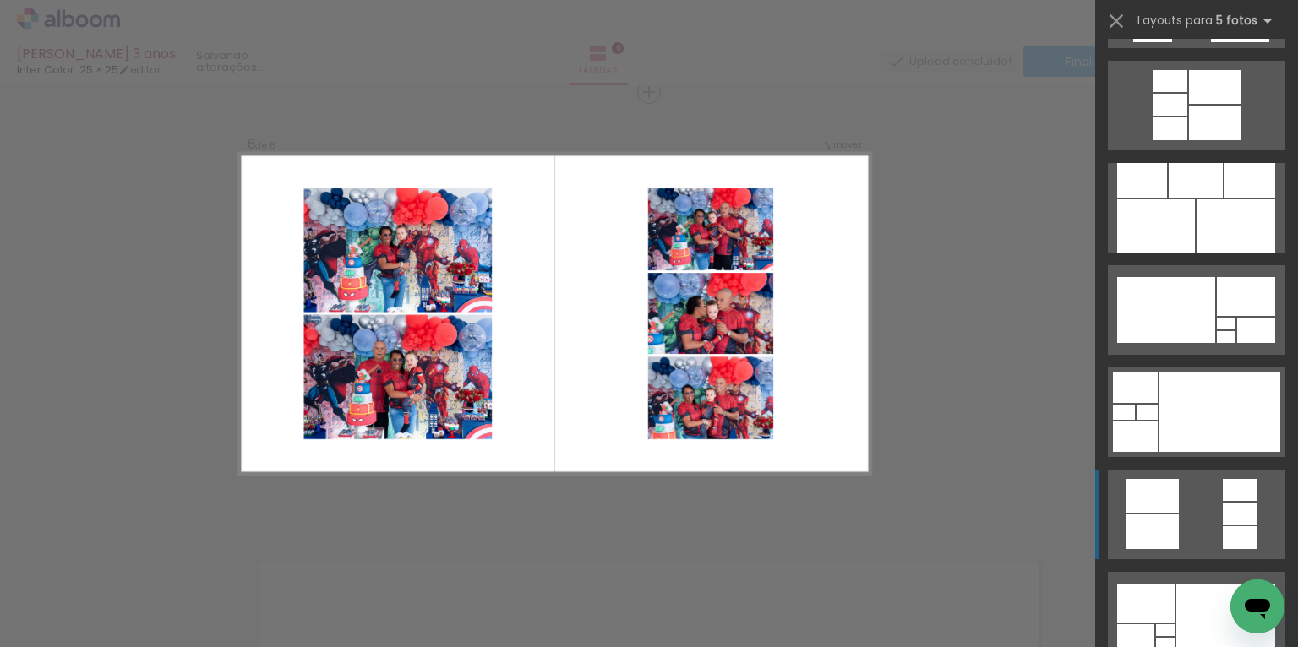
scroll to position [8583, 0]
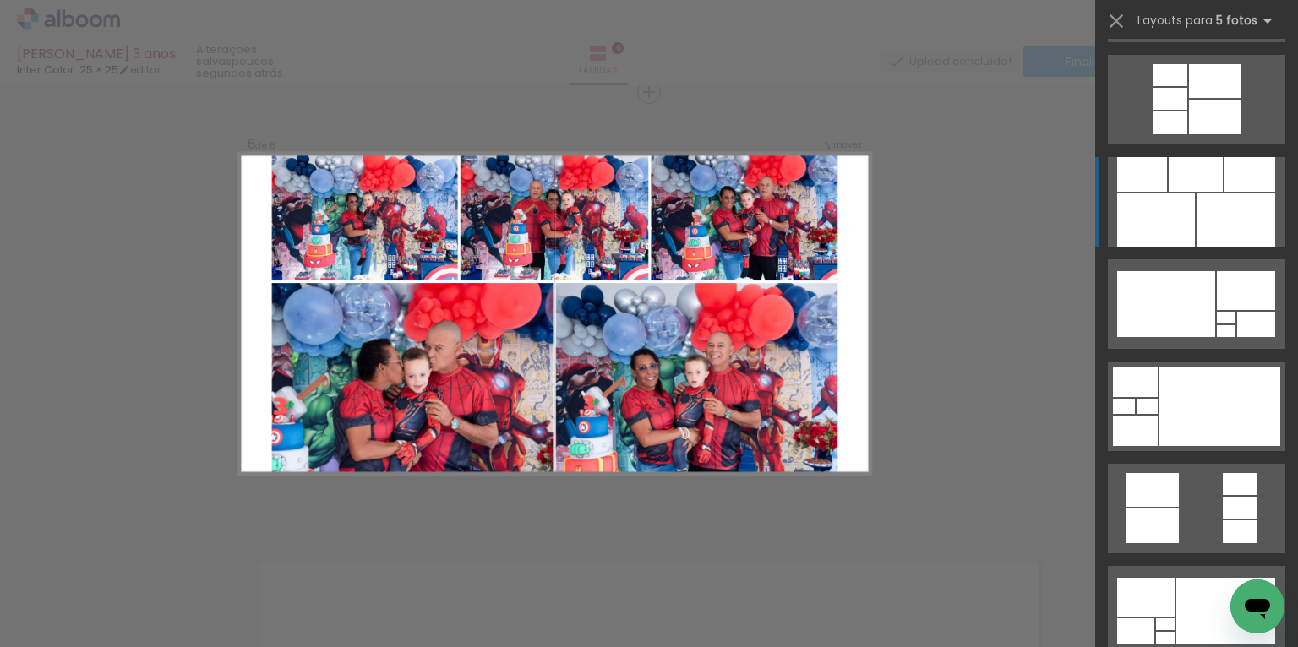
click at [1211, 189] on div at bounding box center [1195, 174] width 54 height 35
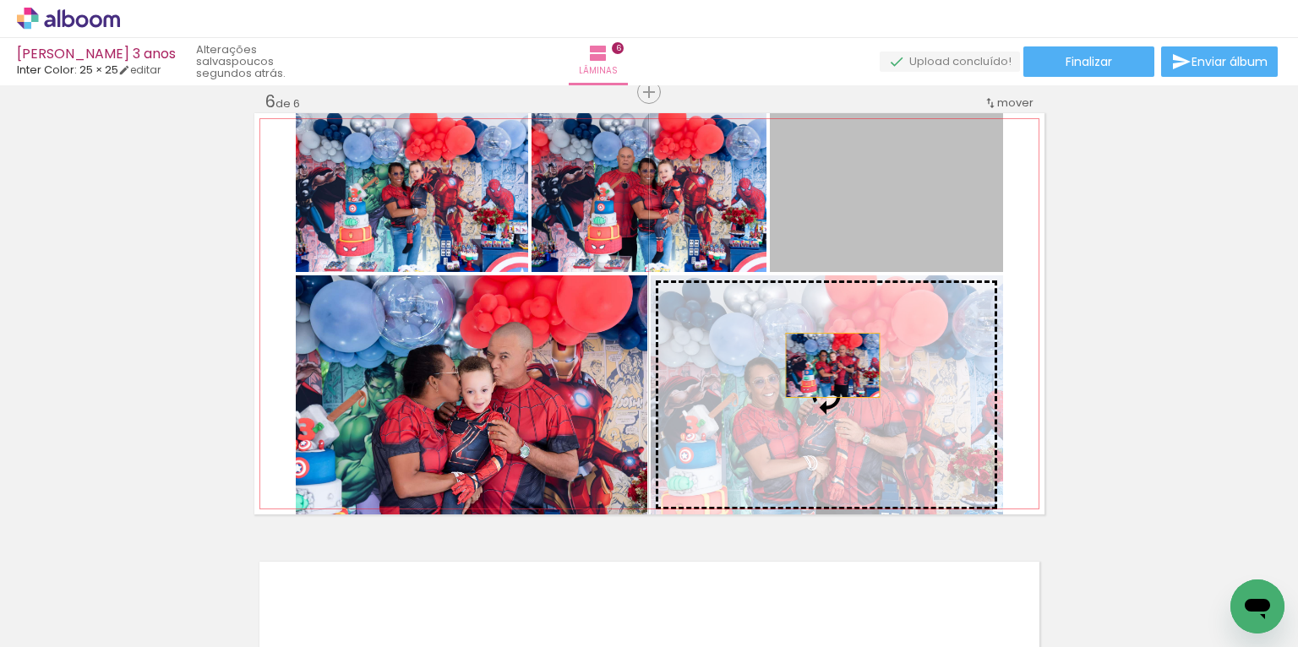
drag, startPoint x: 833, startPoint y: 203, endPoint x: 827, endPoint y: 367, distance: 164.0
click at [0, 0] on slot at bounding box center [0, 0] width 0 height 0
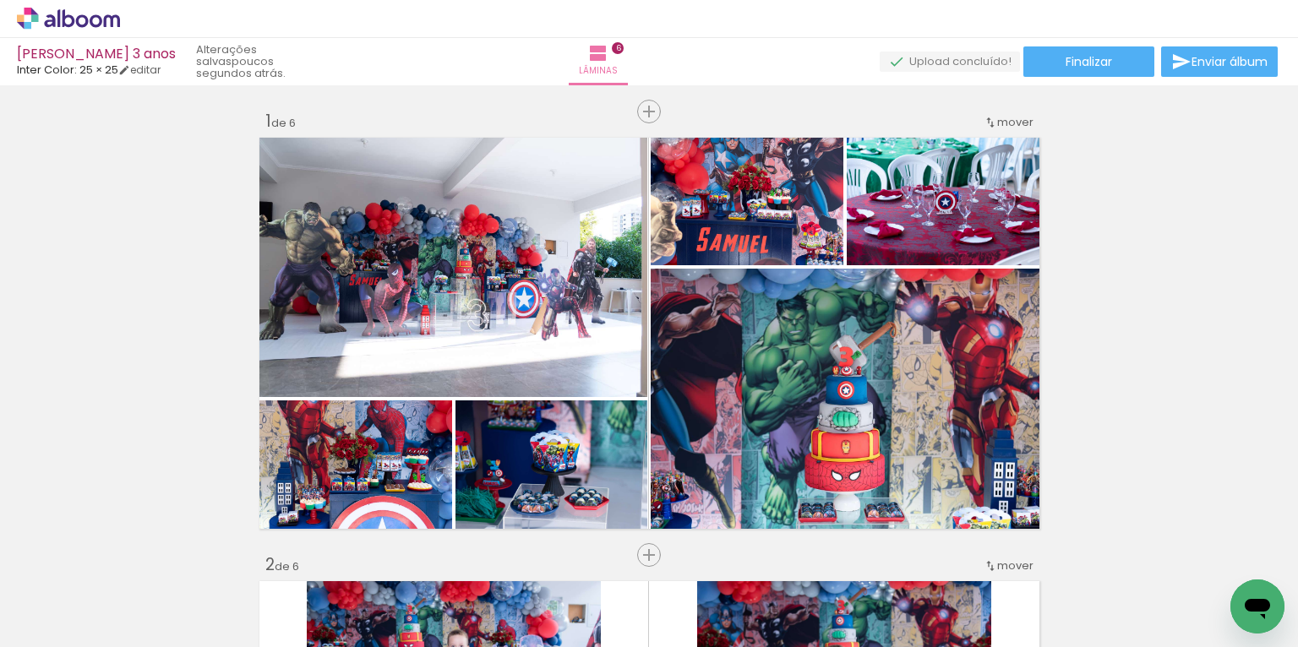
scroll to position [0, 0]
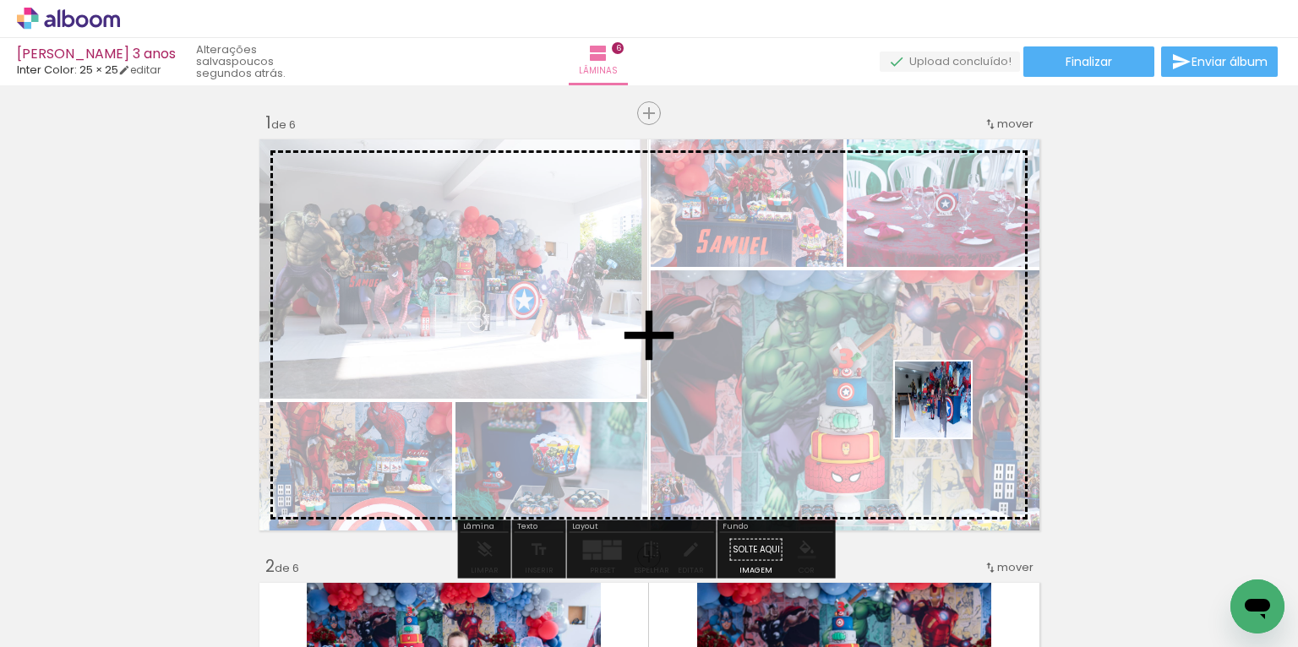
drag, startPoint x: 945, startPoint y: 579, endPoint x: 944, endPoint y: 367, distance: 212.0
click at [945, 384] on quentale-workspace at bounding box center [649, 323] width 1298 height 647
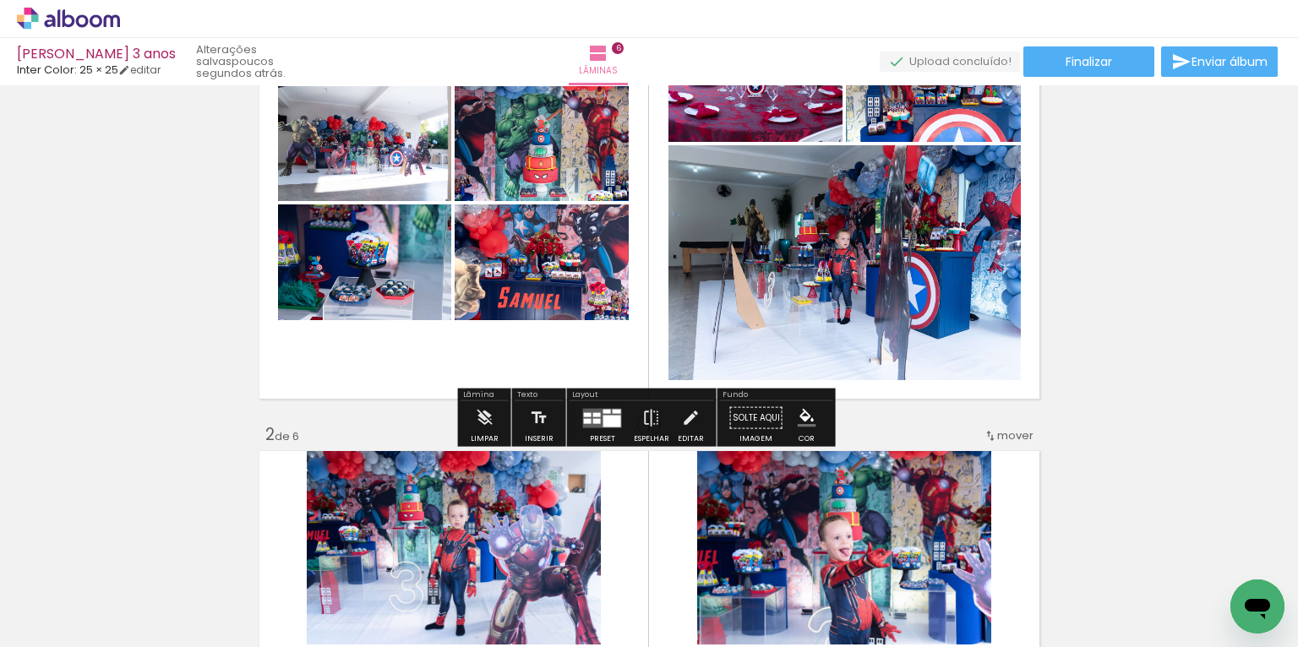
scroll to position [135, 0]
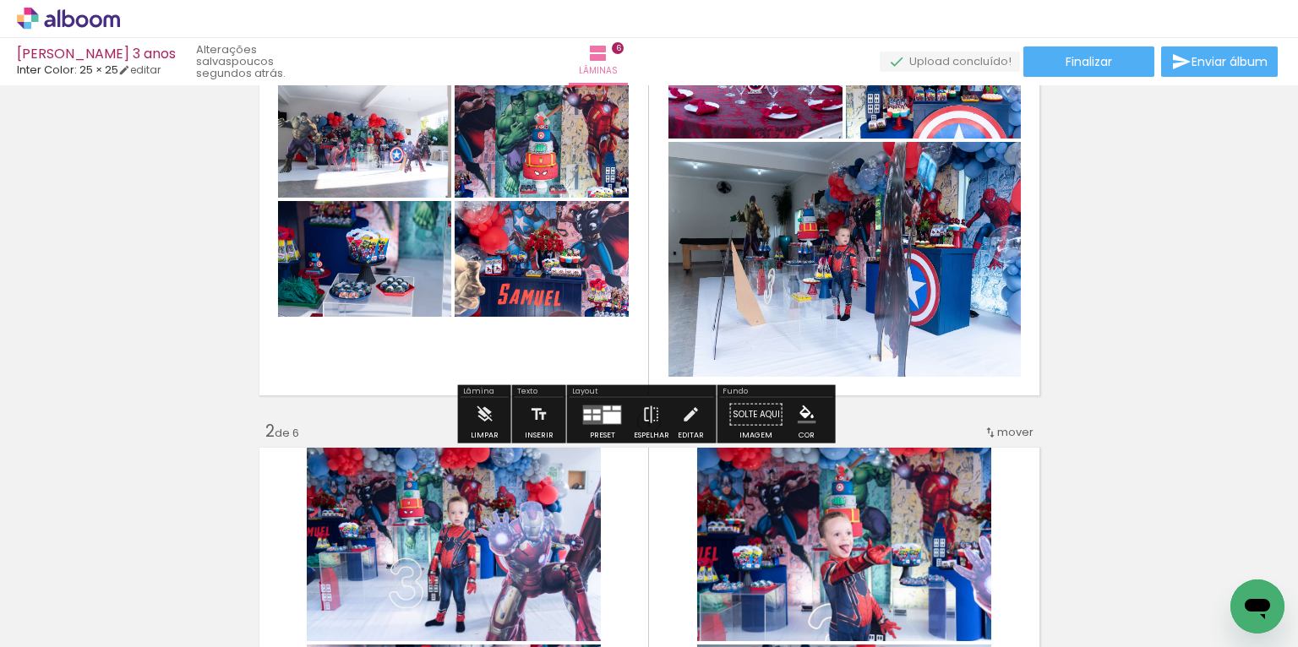
click at [598, 411] on quentale-layouter at bounding box center [602, 414] width 39 height 19
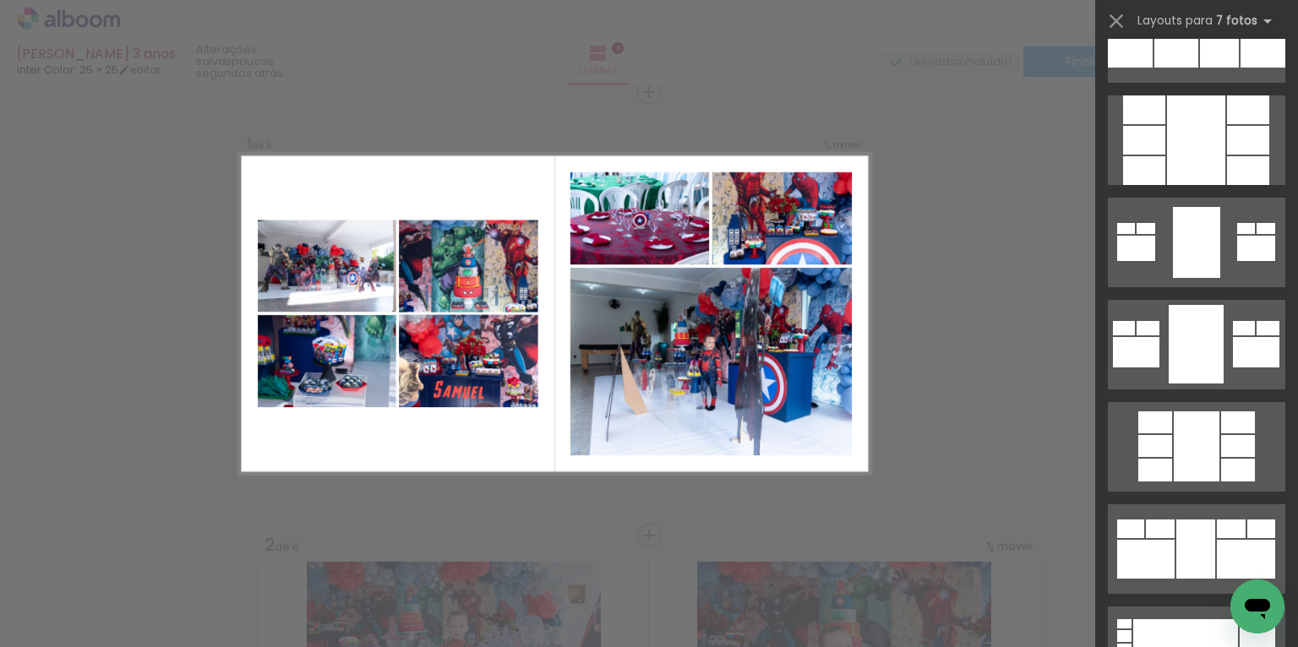
scroll to position [7700, 0]
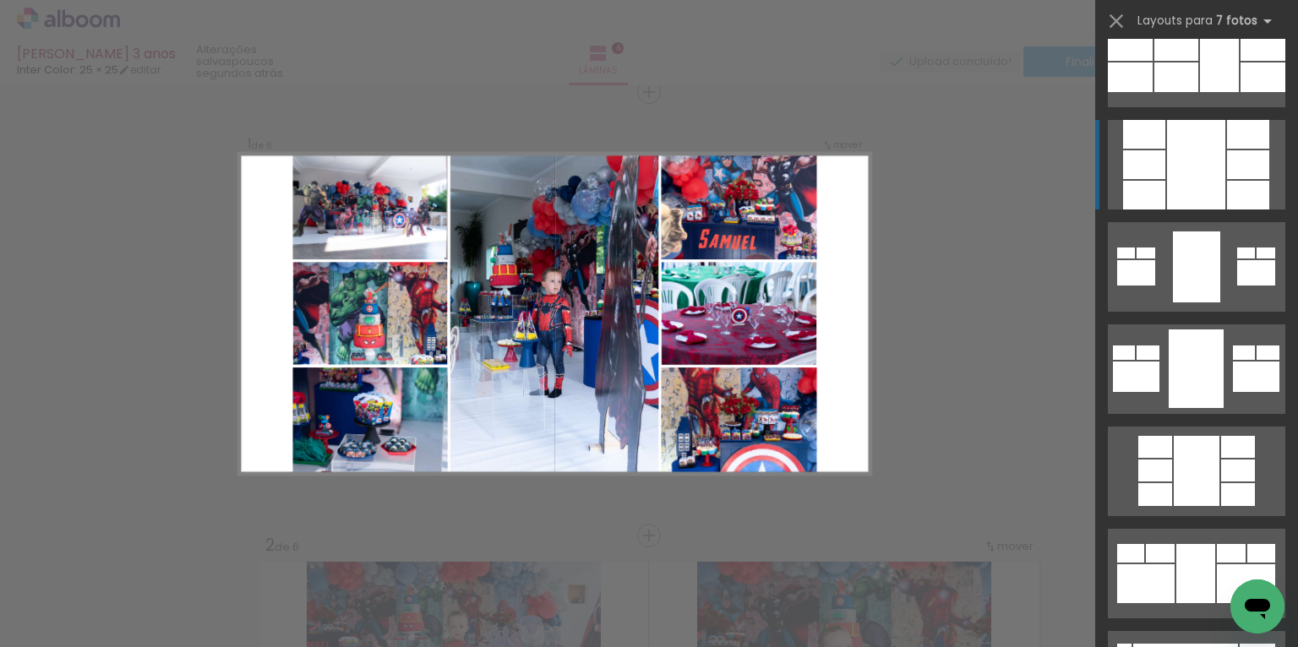
click at [1191, 159] on div at bounding box center [1196, 165] width 58 height 90
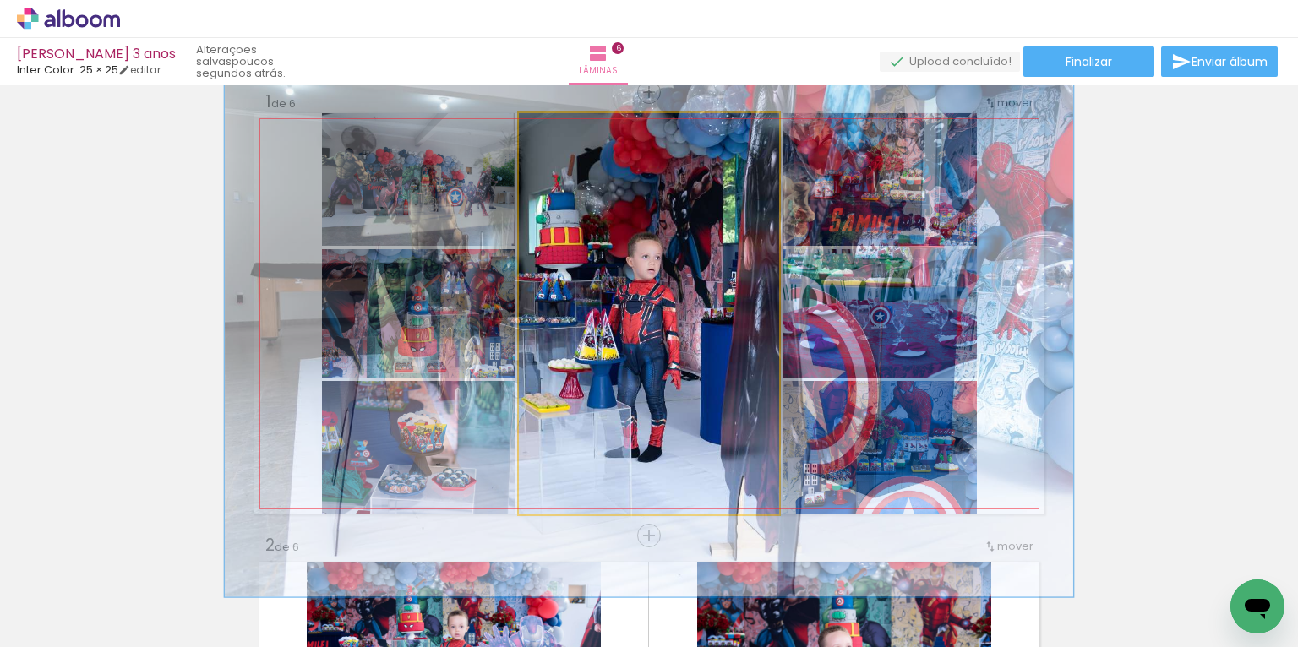
drag, startPoint x: 551, startPoint y: 134, endPoint x: 578, endPoint y: 138, distance: 27.2
type paper-slider "146"
click at [578, 138] on div at bounding box center [581, 130] width 15 height 15
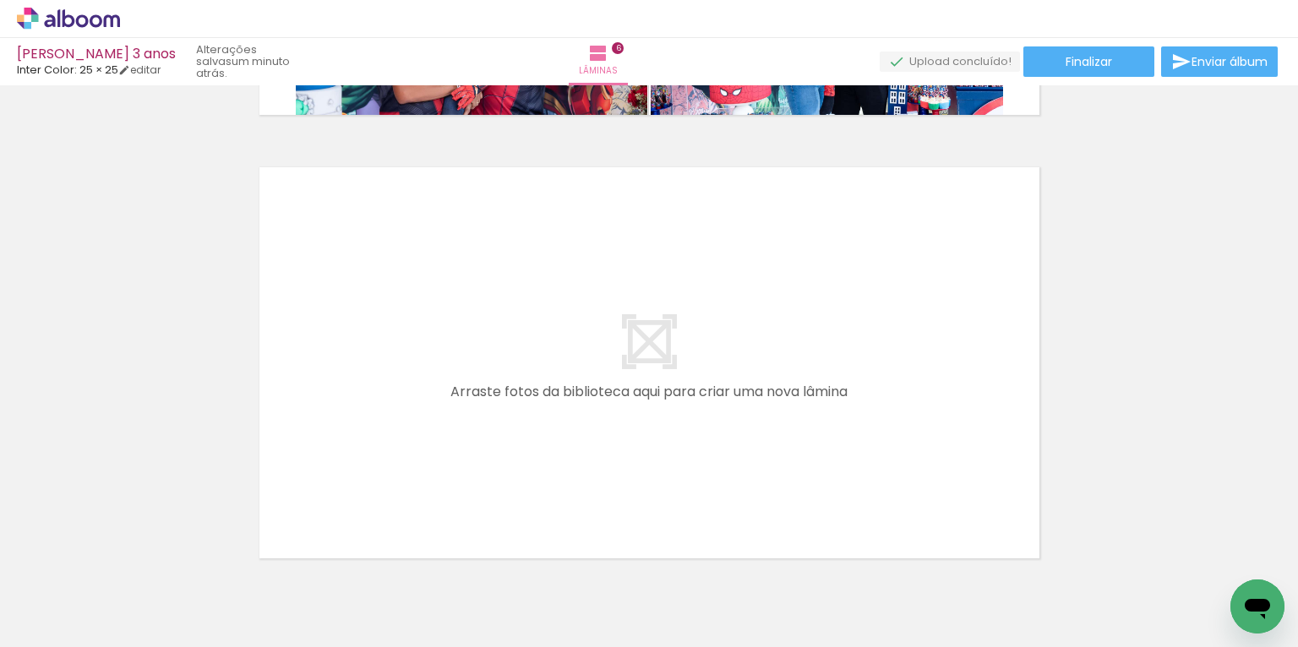
scroll to position [2657, 0]
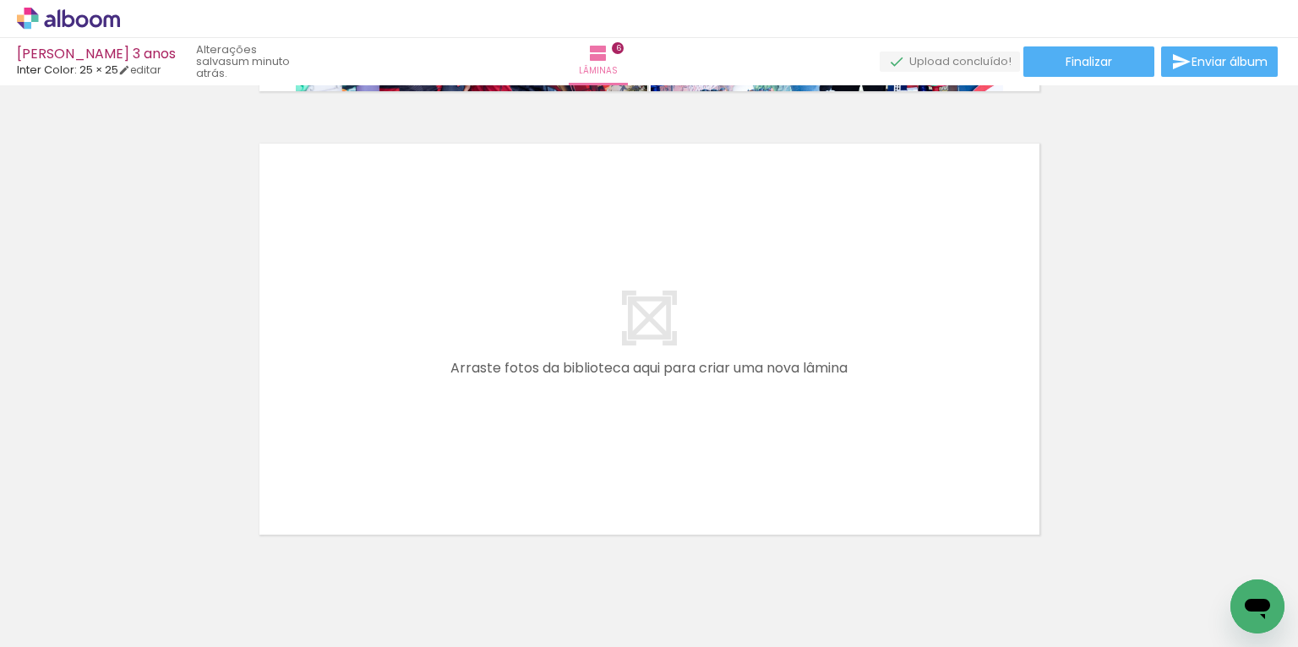
drag, startPoint x: 296, startPoint y: 584, endPoint x: 395, endPoint y: 439, distance: 175.0
click at [395, 439] on quentale-workspace at bounding box center [649, 323] width 1298 height 647
